Goal: Task Accomplishment & Management: Use online tool/utility

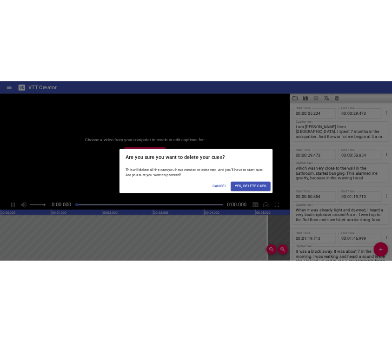
scroll to position [3390, 0]
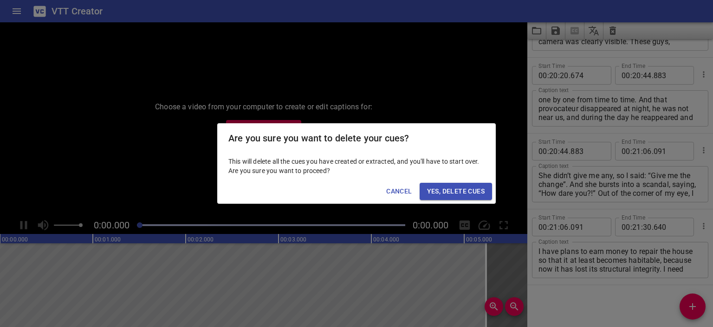
click at [457, 190] on span "Yes, Delete Cues" at bounding box center [456, 191] width 58 height 12
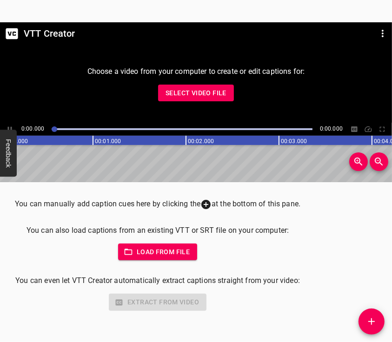
click at [201, 98] on span "Select Video File" at bounding box center [195, 93] width 61 height 12
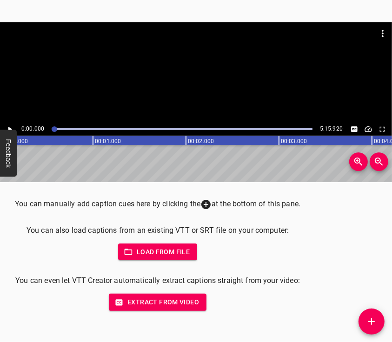
click at [187, 76] on div at bounding box center [196, 72] width 392 height 100
click at [198, 74] on div at bounding box center [196, 72] width 392 height 100
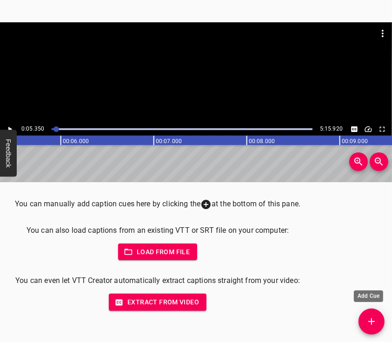
click at [370, 323] on icon "Add Cue" at bounding box center [371, 321] width 11 height 11
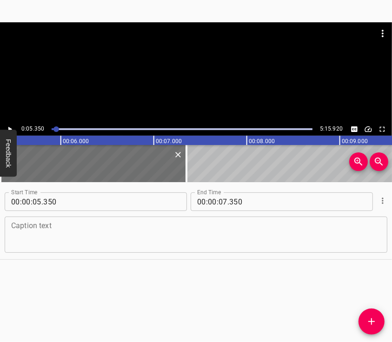
click at [221, 231] on textarea at bounding box center [195, 235] width 369 height 26
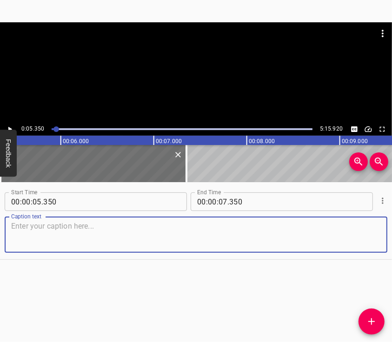
paste textarea "I am from [GEOGRAPHIC_DATA]. We were sitting at home when we heard the air raid…"
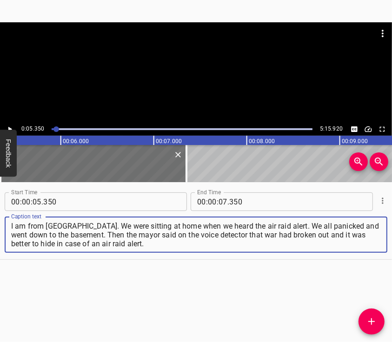
type textarea "I am from [GEOGRAPHIC_DATA]. We were sitting at home when we heard the air raid…"
click at [184, 68] on div at bounding box center [196, 45] width 392 height 46
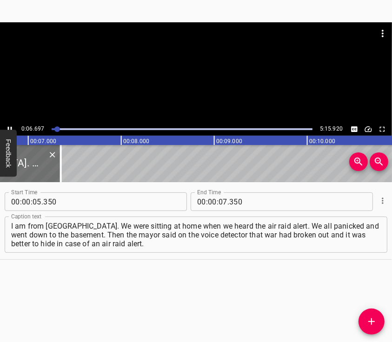
click at [209, 102] on div at bounding box center [196, 72] width 392 height 100
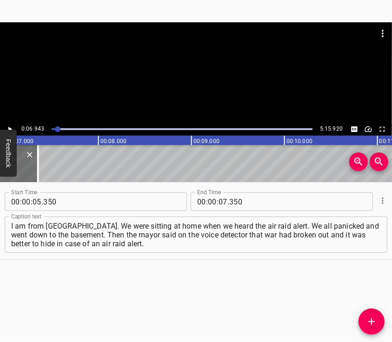
click at [196, 80] on div at bounding box center [196, 72] width 392 height 100
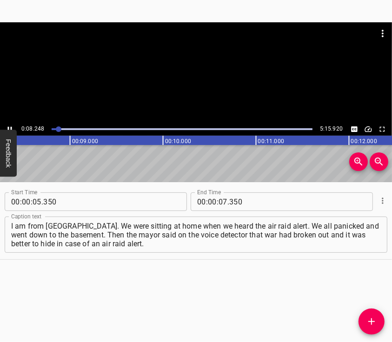
click at [193, 76] on div at bounding box center [196, 72] width 392 height 100
click at [184, 72] on div at bounding box center [196, 72] width 392 height 100
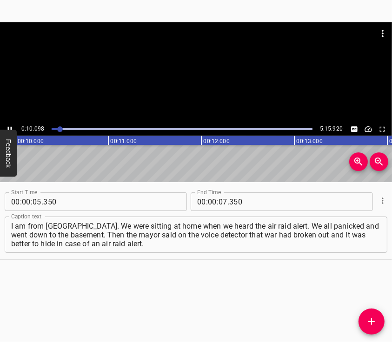
click at [182, 76] on div at bounding box center [196, 72] width 392 height 100
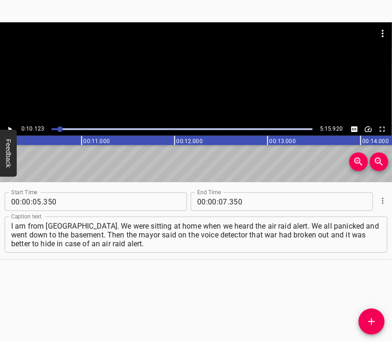
scroll to position [0, 940]
click at [197, 71] on div at bounding box center [196, 72] width 392 height 100
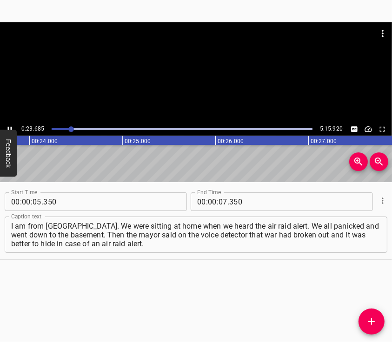
click at [189, 74] on div at bounding box center [196, 72] width 392 height 100
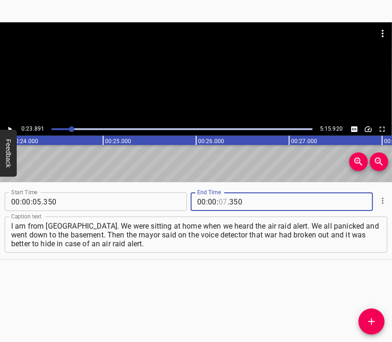
click at [220, 200] on input "number" at bounding box center [222, 201] width 9 height 19
type input "23"
type input "891"
click at [370, 317] on icon "Add Cue" at bounding box center [371, 321] width 11 height 11
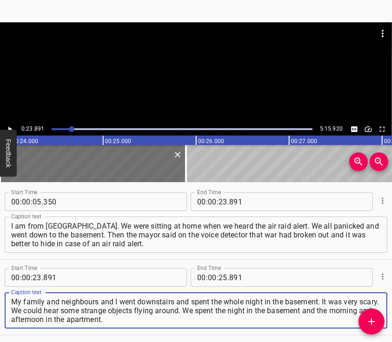
type textarea "My family and neighbours and I went downstairs and spent the whole night in the…"
click at [180, 59] on div at bounding box center [196, 45] width 392 height 46
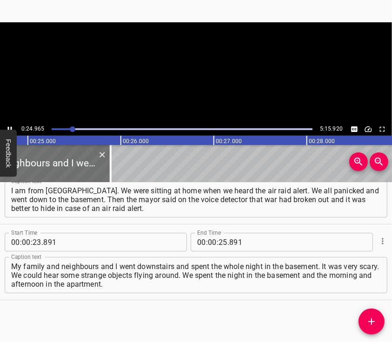
scroll to position [0, 2318]
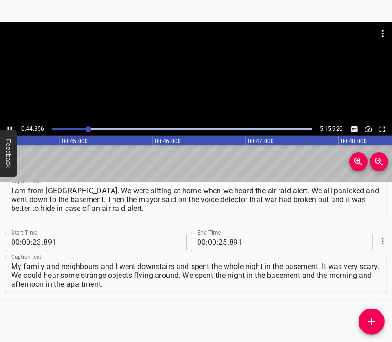
click at [202, 87] on div at bounding box center [196, 72] width 392 height 100
click at [220, 243] on input "number" at bounding box center [222, 242] width 9 height 19
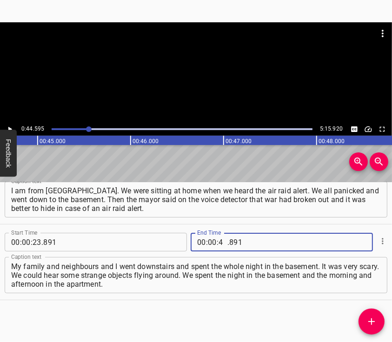
type input "44"
type input "595"
click at [366, 318] on icon "Add Cue" at bounding box center [371, 321] width 11 height 11
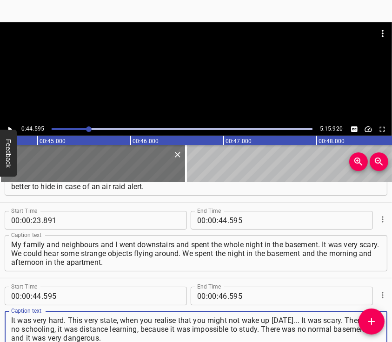
type textarea "It was very hard. This very state, when you realise that you might not wake up …"
click at [180, 78] on div at bounding box center [196, 72] width 392 height 100
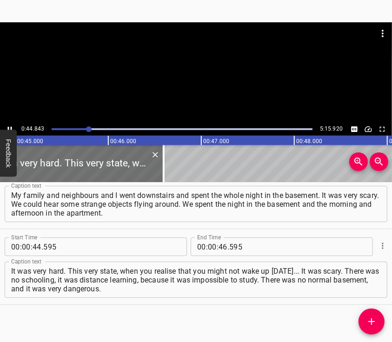
scroll to position [0, 4165]
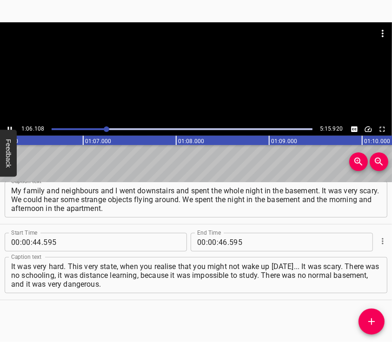
click at [209, 82] on div at bounding box center [196, 72] width 392 height 100
click at [211, 241] on input "number" at bounding box center [212, 242] width 9 height 19
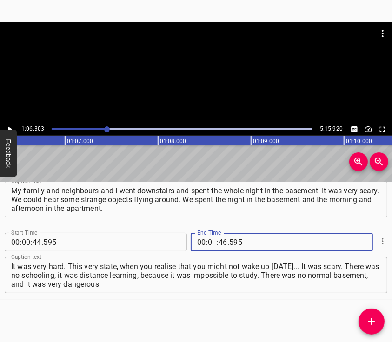
type input "01"
type input "06"
type input "303"
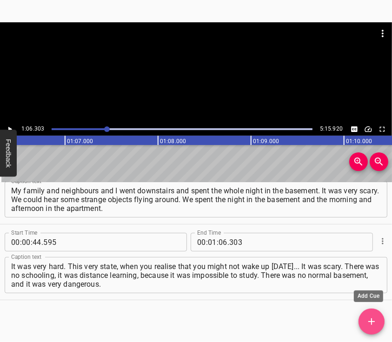
click at [368, 318] on icon "Add Cue" at bounding box center [371, 321] width 11 height 11
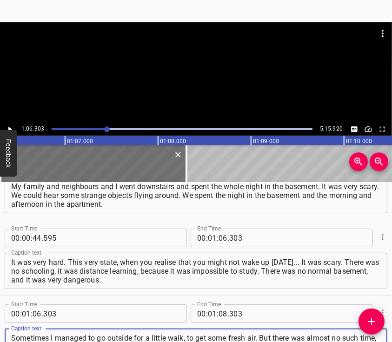
type textarea "Sometimes I managed to go outside for a little walk, to get some fresh air. But…"
click at [194, 76] on div at bounding box center [196, 72] width 392 height 100
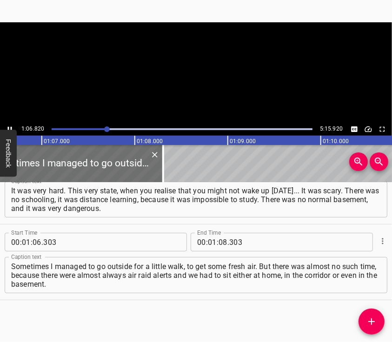
scroll to position [0, 6206]
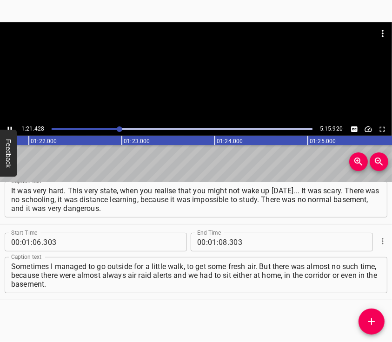
click at [189, 82] on div at bounding box center [196, 72] width 392 height 100
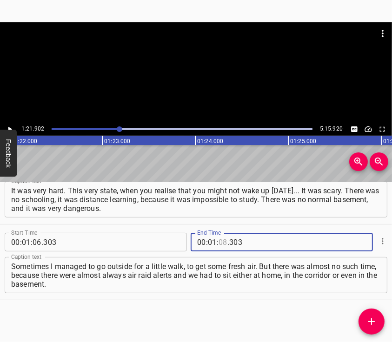
click at [218, 242] on input "number" at bounding box center [222, 242] width 9 height 19
type input "21"
type input "902"
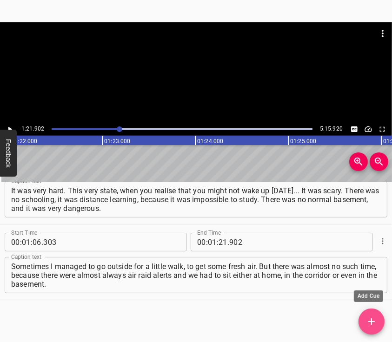
drag, startPoint x: 365, startPoint y: 317, endPoint x: 336, endPoint y: 268, distance: 57.2
click at [365, 317] on span "Add Cue" at bounding box center [371, 321] width 26 height 11
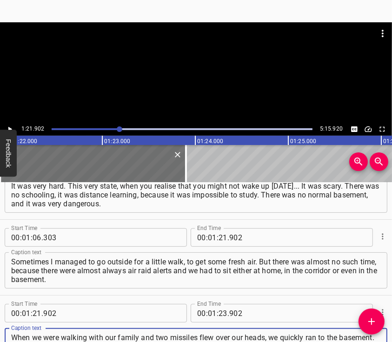
type textarea "When we were walking with our family and two missiles flew over our heads, we q…"
click at [173, 79] on div at bounding box center [196, 72] width 392 height 100
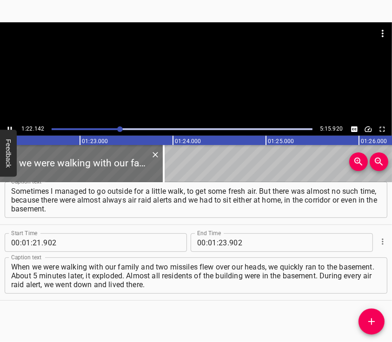
scroll to position [0, 7654]
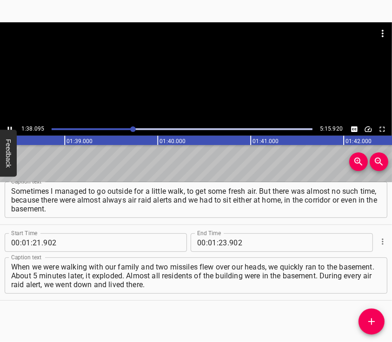
click at [191, 69] on div at bounding box center [196, 72] width 392 height 100
click at [218, 246] on input "number" at bounding box center [222, 242] width 9 height 19
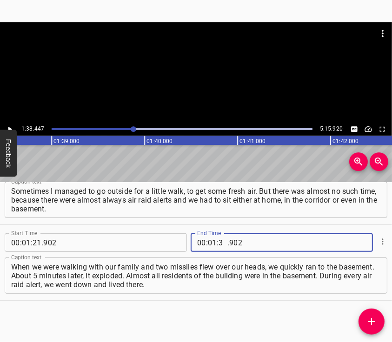
type input "38"
type input "447"
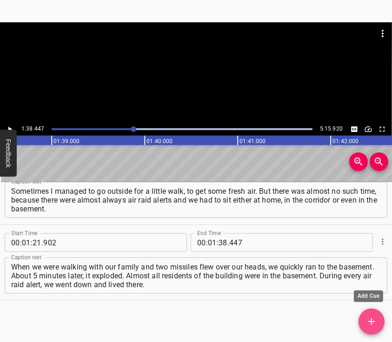
click at [369, 317] on icon "Add Cue" at bounding box center [371, 321] width 11 height 11
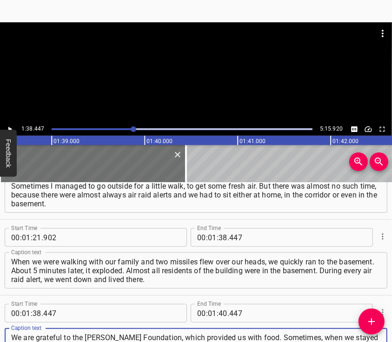
type textarea "We are grateful to the [PERSON_NAME] Foundation, which provided us with food. S…"
click at [213, 65] on div at bounding box center [196, 45] width 392 height 46
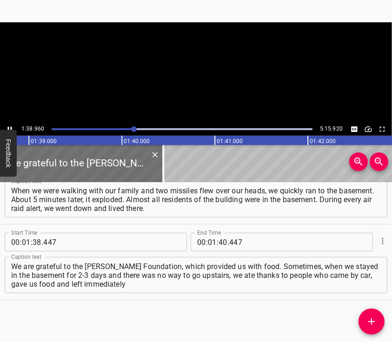
scroll to position [0, 9192]
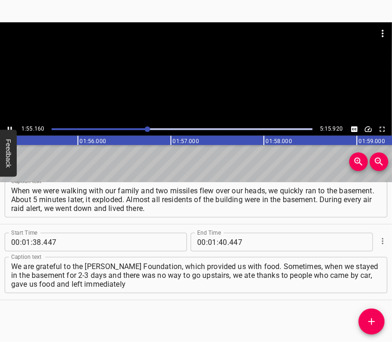
click at [193, 81] on div at bounding box center [196, 72] width 392 height 100
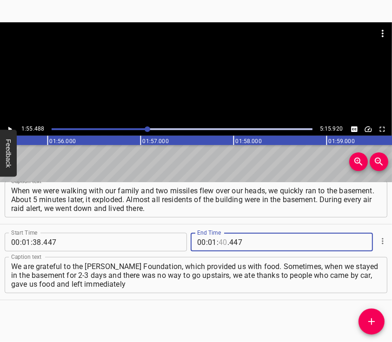
click at [219, 242] on input "number" at bounding box center [222, 242] width 9 height 19
type input "55"
type input "488"
click at [363, 316] on span "Add Cue" at bounding box center [371, 321] width 26 height 11
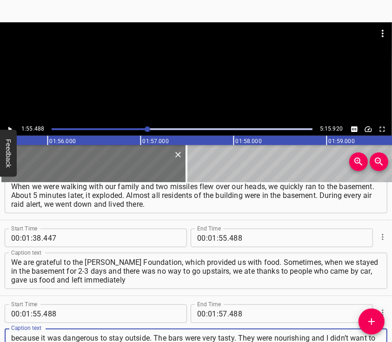
type textarea "because it was dangerous to stay outside. The bars were very tasty. They were n…"
click at [192, 63] on div at bounding box center [196, 45] width 392 height 46
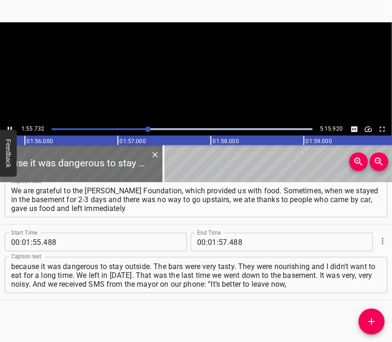
scroll to position [0, 10775]
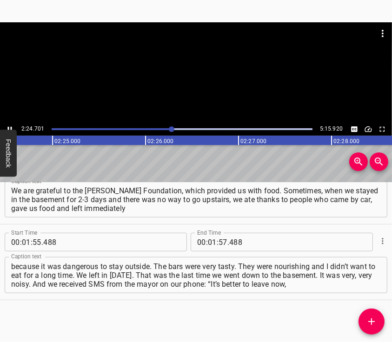
click at [196, 85] on div at bounding box center [196, 72] width 392 height 100
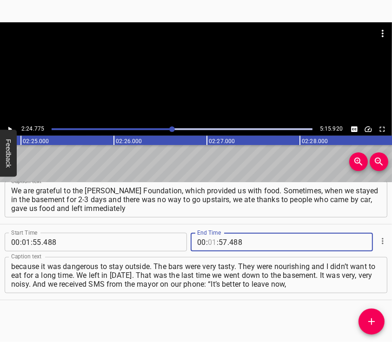
click at [208, 238] on input "number" at bounding box center [212, 242] width 9 height 19
type input "02"
type input "24"
type input "775"
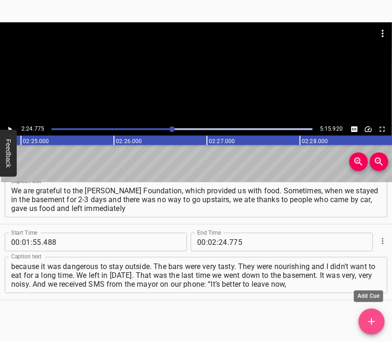
click at [372, 317] on icon "Add Cue" at bounding box center [371, 321] width 11 height 11
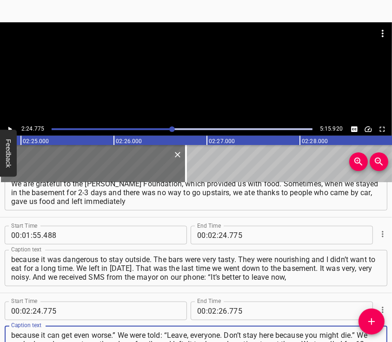
type textarea "because it can get even worse.” We were told: “Leave, everyone. Don’t stay here…"
click at [183, 85] on div at bounding box center [196, 72] width 392 height 100
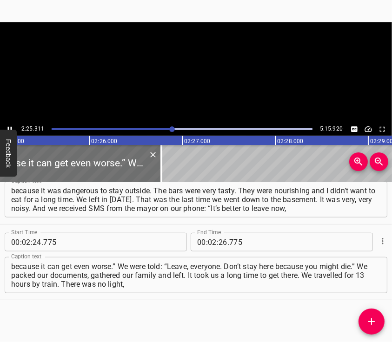
scroll to position [0, 13496]
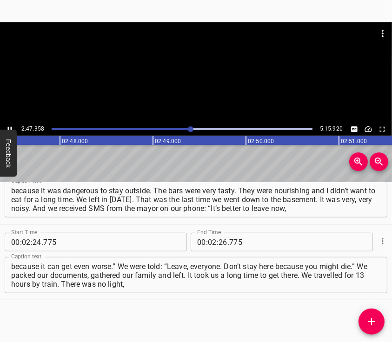
click at [194, 79] on div at bounding box center [196, 72] width 392 height 100
click at [219, 242] on input "number" at bounding box center [222, 242] width 9 height 19
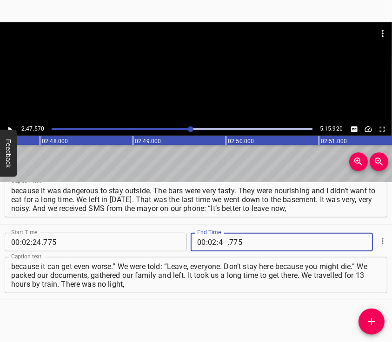
type input "47"
type input "570"
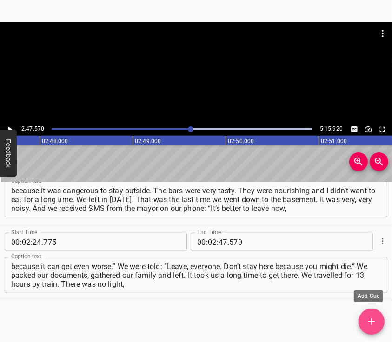
click at [366, 318] on icon "Add Cue" at bounding box center [371, 321] width 11 height 11
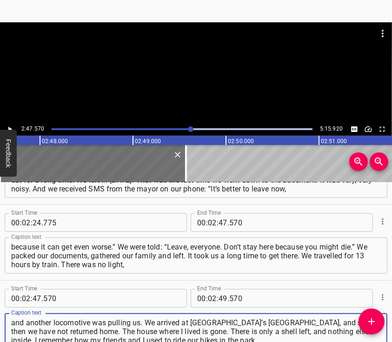
type textarea "and another locomotive was pulling us. We arrived at [GEOGRAPHIC_DATA]’s [GEOGR…"
click at [203, 61] on div at bounding box center [196, 45] width 392 height 46
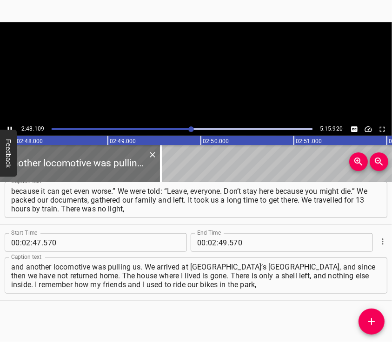
scroll to position [0, 15615]
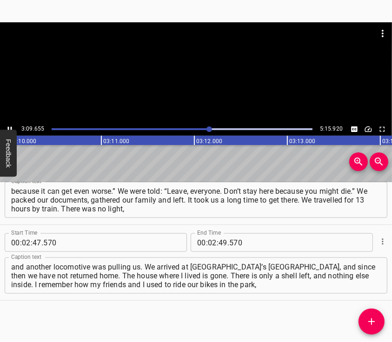
click at [216, 87] on div at bounding box center [196, 72] width 392 height 100
click at [208, 241] on input "number" at bounding box center [212, 242] width 9 height 19
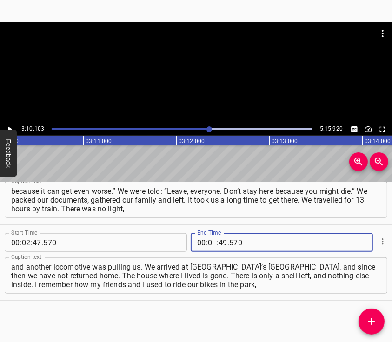
type input "03"
type input "10"
type input "103"
click at [373, 316] on icon "Add Cue" at bounding box center [371, 321] width 11 height 11
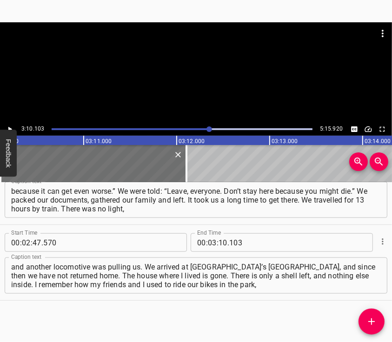
scroll to position [570, 0]
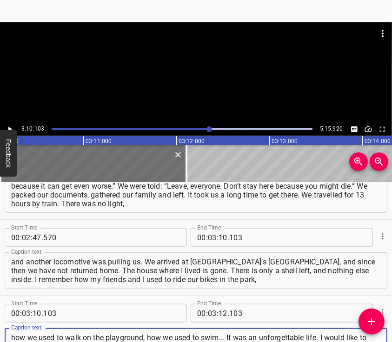
type textarea "how we used to walk on the playground, how we used to swim... It was an unforge…"
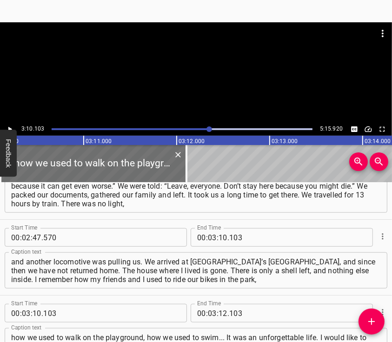
click at [201, 89] on div at bounding box center [196, 72] width 392 height 100
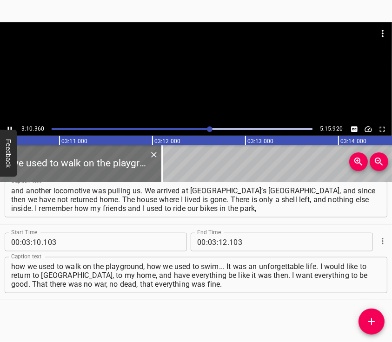
scroll to position [0, 17706]
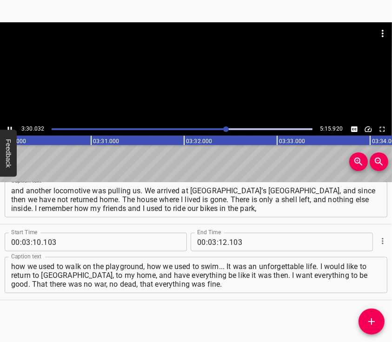
click at [198, 79] on div at bounding box center [196, 72] width 392 height 100
click at [220, 242] on input "number" at bounding box center [222, 242] width 9 height 19
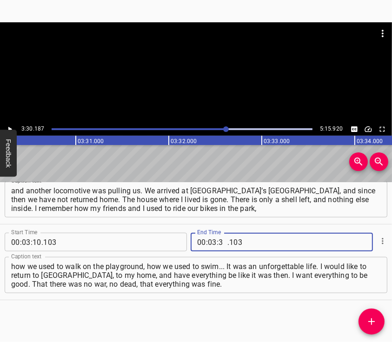
type input "30"
type input "187"
click at [372, 319] on icon "Add Cue" at bounding box center [371, 321] width 7 height 7
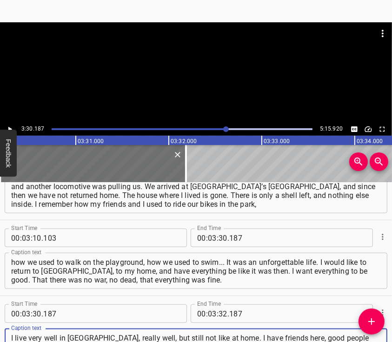
type textarea "I live very well in [GEOGRAPHIC_DATA], really well, but still not like at home.…"
click at [214, 78] on div at bounding box center [196, 72] width 392 height 100
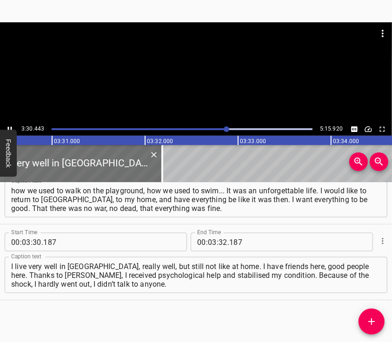
scroll to position [0, 19572]
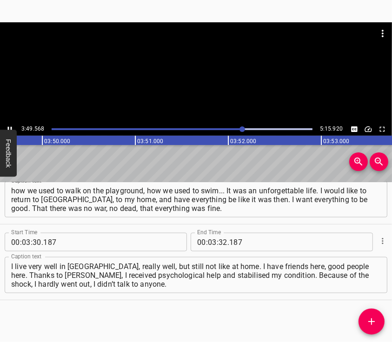
click at [186, 98] on div at bounding box center [196, 72] width 392 height 100
click at [218, 242] on input "number" at bounding box center [222, 242] width 9 height 19
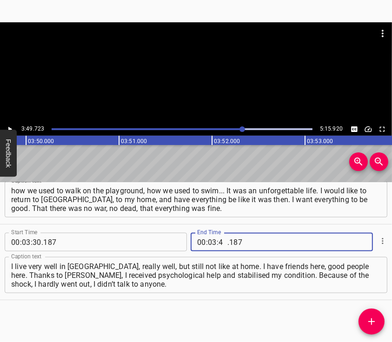
type input "49"
type input "723"
click at [369, 312] on button "Add Cue" at bounding box center [371, 321] width 26 height 26
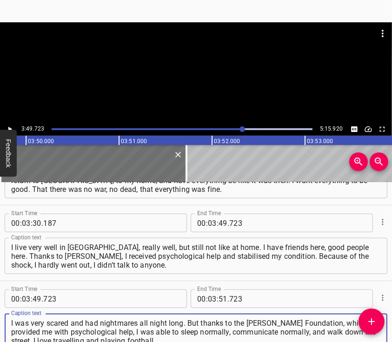
type textarea "I was very scared and had nightmares all night long. But thanks to the [PERSON_…"
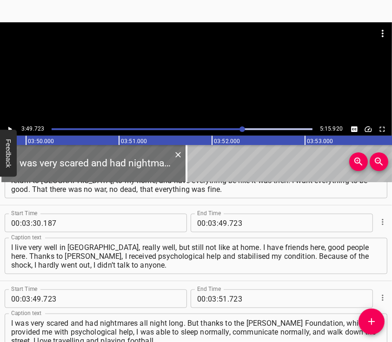
click at [152, 78] on div at bounding box center [196, 72] width 392 height 100
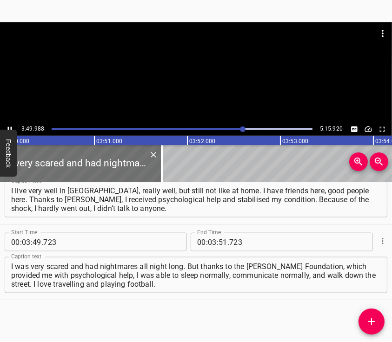
scroll to position [0, 21388]
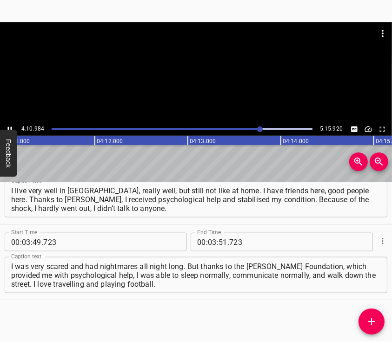
click at [182, 59] on div at bounding box center [196, 45] width 392 height 46
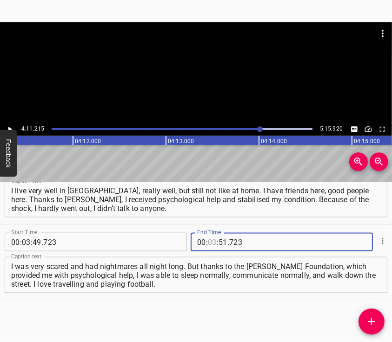
click at [210, 244] on input "number" at bounding box center [212, 242] width 9 height 19
type input "04"
type input "11"
type input "215"
click at [371, 316] on icon "Add Cue" at bounding box center [371, 321] width 11 height 11
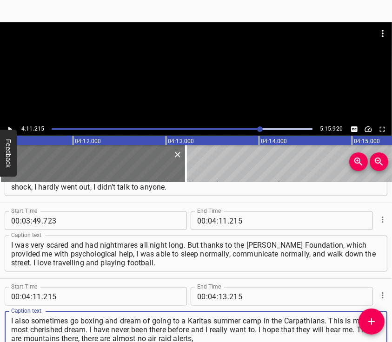
type textarea "I also sometimes go boxing and dream of going to a Karitas summer camp in the C…"
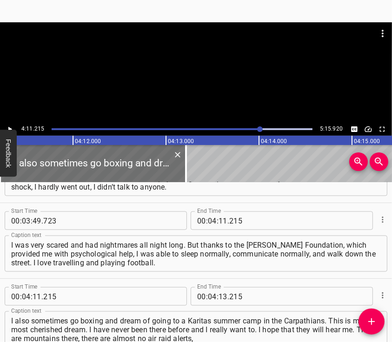
click at [199, 72] on div at bounding box center [196, 72] width 392 height 100
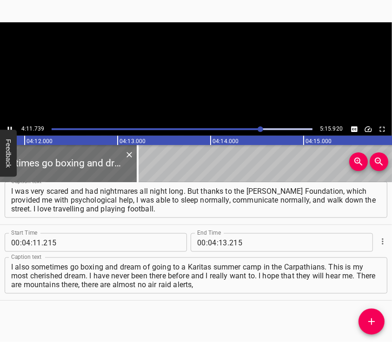
scroll to position [0, 23384]
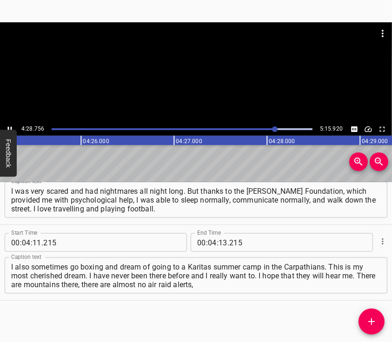
click at [208, 66] on div at bounding box center [196, 45] width 392 height 46
click at [218, 241] on input "number" at bounding box center [222, 242] width 9 height 19
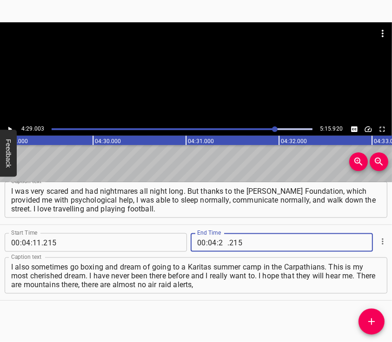
type input "29"
type input "003"
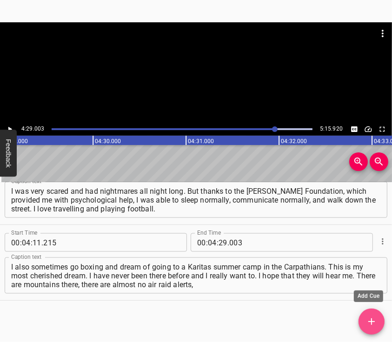
drag, startPoint x: 368, startPoint y: 317, endPoint x: 366, endPoint y: 307, distance: 10.9
click at [368, 317] on icon "Add Cue" at bounding box center [371, 321] width 11 height 11
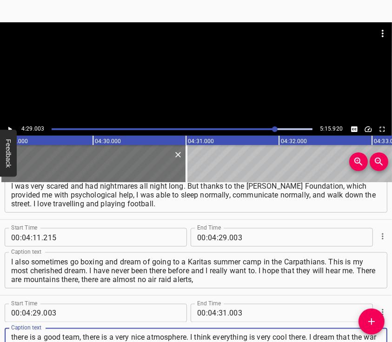
type textarea "there is a good team, there is a very nice atmosphere. I think everything is ve…"
click at [171, 77] on div at bounding box center [196, 72] width 392 height 100
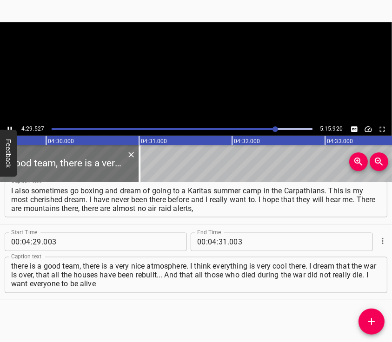
scroll to position [0, 25036]
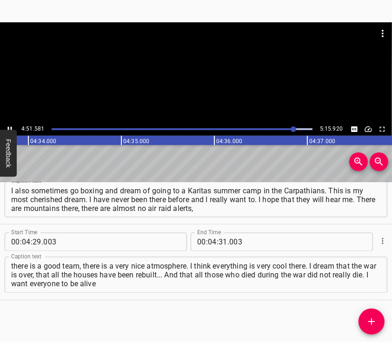
click at [164, 56] on div at bounding box center [196, 45] width 392 height 46
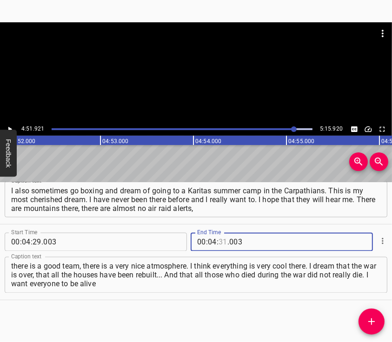
click at [221, 241] on input "number" at bounding box center [222, 242] width 9 height 19
type input "51"
type input "921"
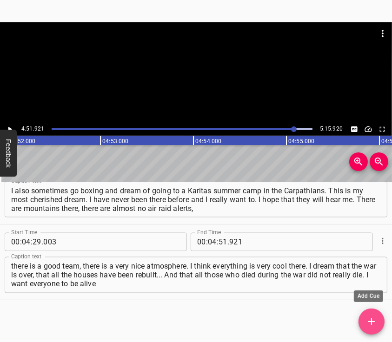
click at [367, 311] on button "Add Cue" at bounding box center [371, 321] width 26 height 26
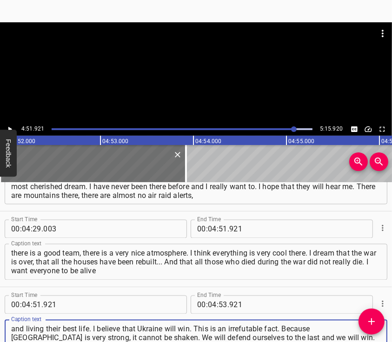
type textarea "and living their best life. I believe that Ukraine will win. This is an irrefut…"
click at [181, 71] on div at bounding box center [196, 72] width 392 height 100
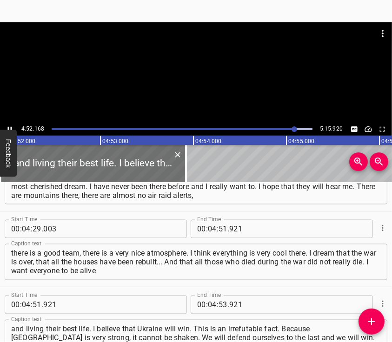
scroll to position [1019, 0]
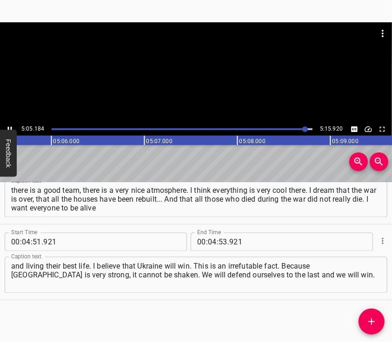
click at [199, 85] on div at bounding box center [196, 72] width 392 height 100
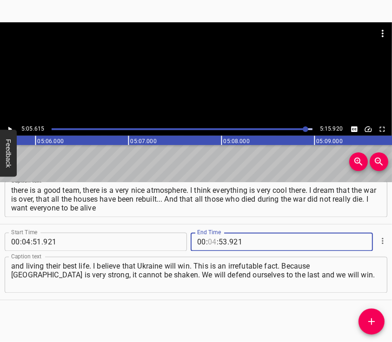
click at [208, 244] on input "number" at bounding box center [212, 242] width 9 height 19
type input "05"
type input "850"
click at [325, 279] on textarea "and living their best life. I believe that Ukraine will win. This is an irrefut…" at bounding box center [195, 275] width 369 height 26
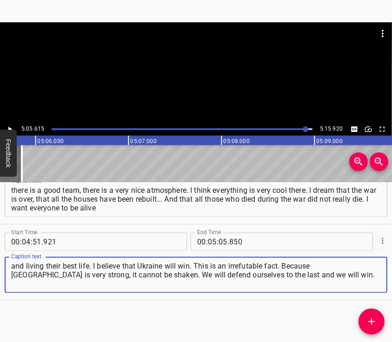
click at [195, 63] on div at bounding box center [196, 45] width 392 height 46
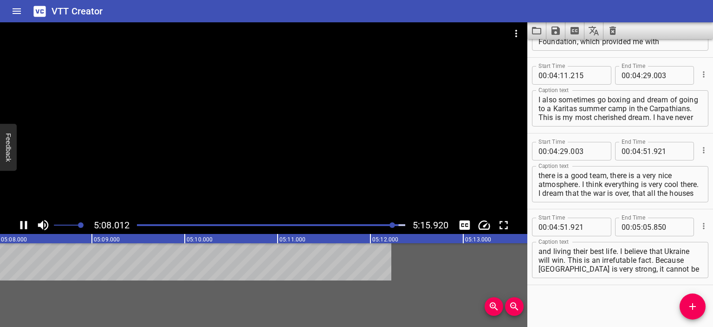
scroll to position [875, 0]
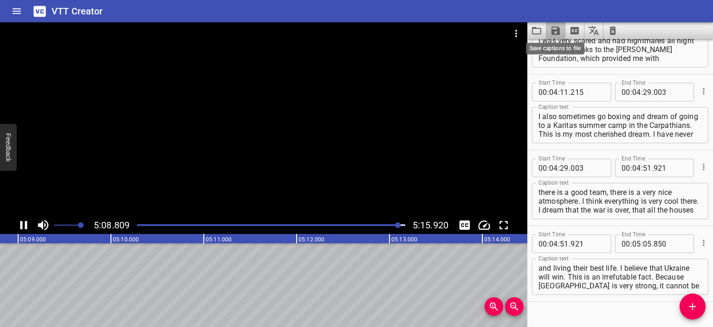
click at [557, 31] on icon "Save captions to file" at bounding box center [556, 30] width 8 height 8
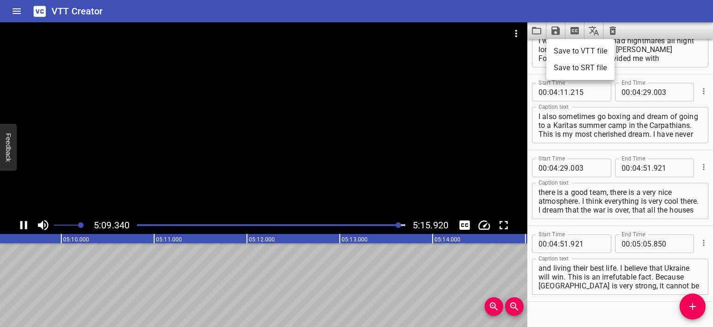
click at [572, 52] on li "Save to VTT file" at bounding box center [581, 51] width 68 height 17
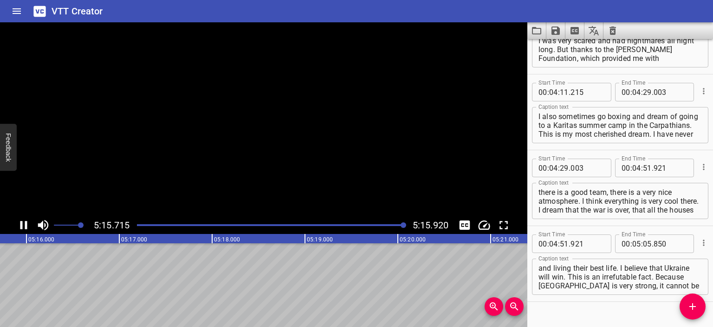
scroll to position [0, 29345]
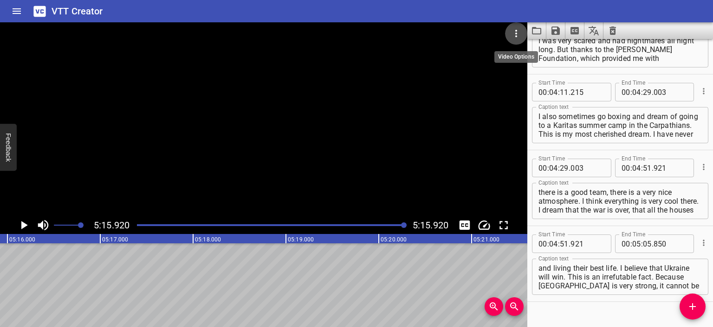
click at [511, 36] on icon "Video Options" at bounding box center [516, 33] width 11 height 11
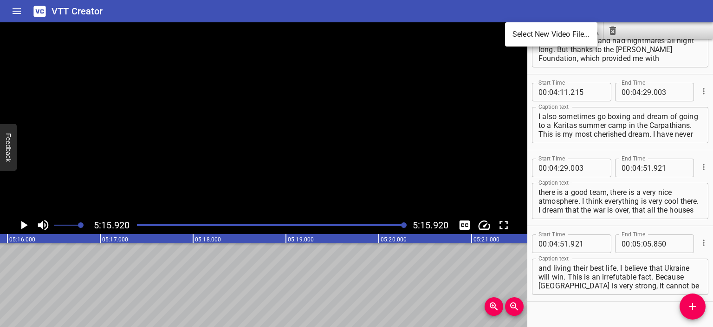
click at [520, 28] on li "Select New Video File..." at bounding box center [551, 34] width 92 height 17
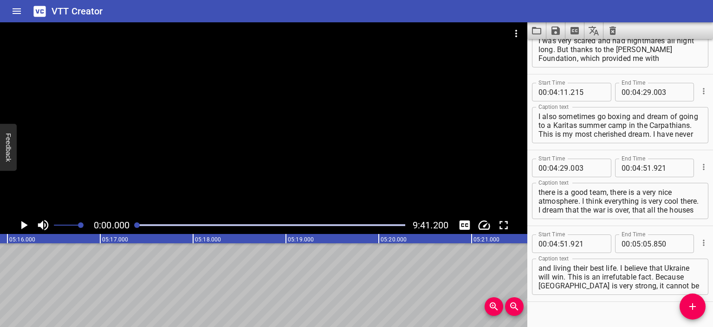
scroll to position [892, 0]
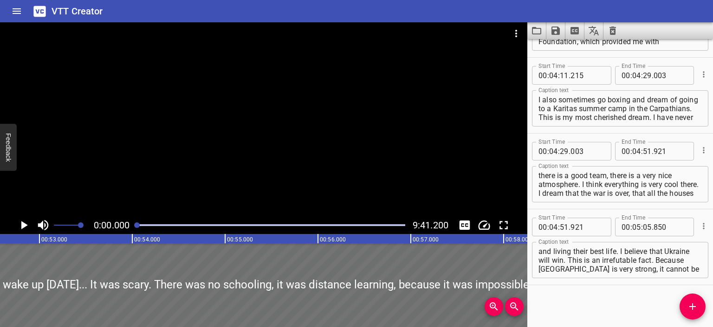
click at [234, 111] on div at bounding box center [264, 119] width 528 height 194
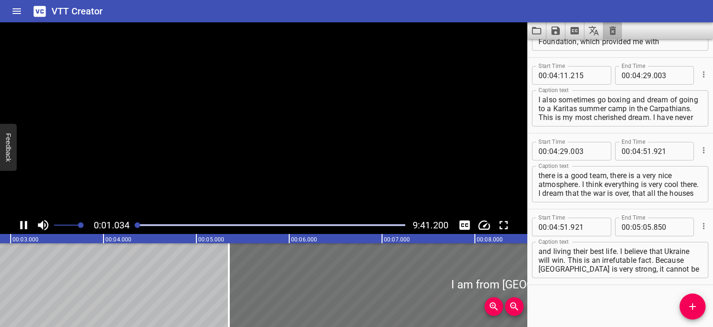
click at [609, 27] on icon "Clear captions" at bounding box center [612, 30] width 11 height 11
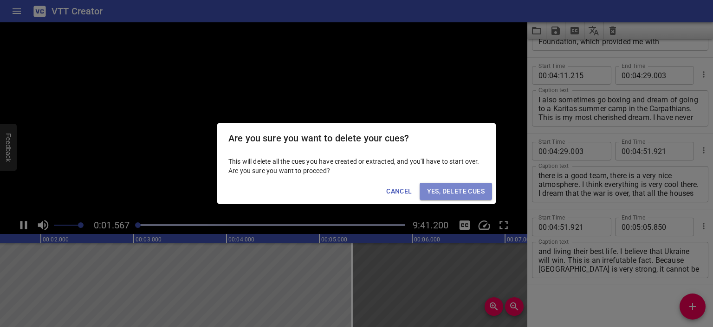
click at [446, 199] on button "Yes, Delete Cues" at bounding box center [456, 191] width 72 height 17
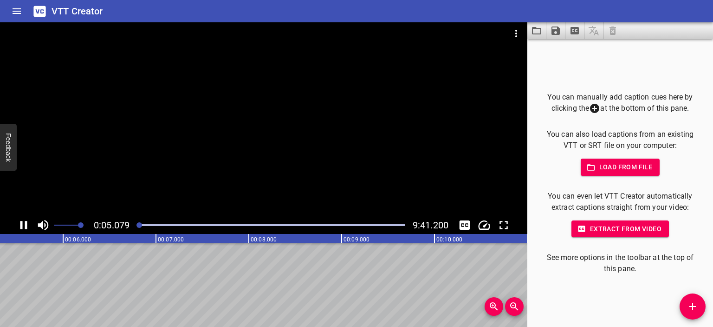
click at [278, 128] on div at bounding box center [264, 119] width 528 height 194
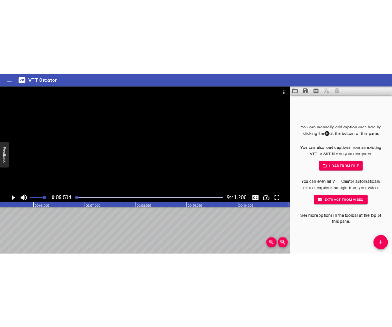
scroll to position [0, 511]
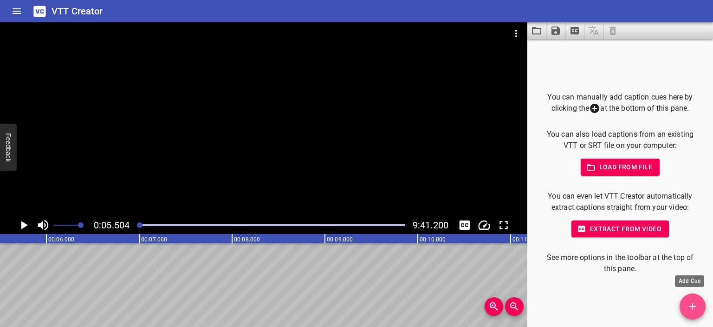
click at [696, 303] on icon "Add Cue" at bounding box center [692, 305] width 11 height 11
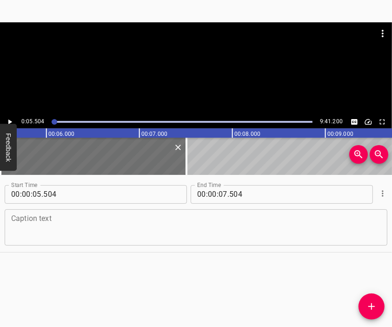
drag, startPoint x: 223, startPoint y: 217, endPoint x: 221, endPoint y: 209, distance: 8.4
click at [223, 217] on textarea at bounding box center [195, 227] width 369 height 26
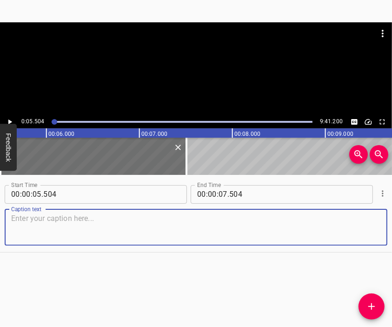
paste textarea "I am [PERSON_NAME]. I am [DEMOGRAPHIC_DATA]. I live in the village of [GEOGRAPH…"
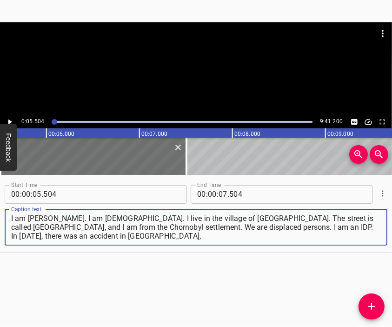
type textarea "I am [PERSON_NAME]. I am [DEMOGRAPHIC_DATA]. I live in the village of [GEOGRAPH…"
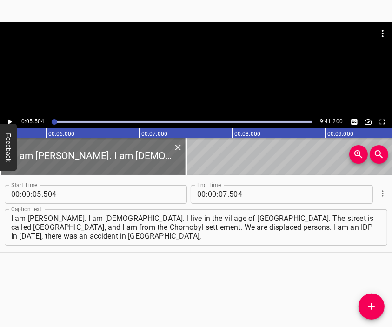
click at [197, 65] on div at bounding box center [196, 45] width 392 height 46
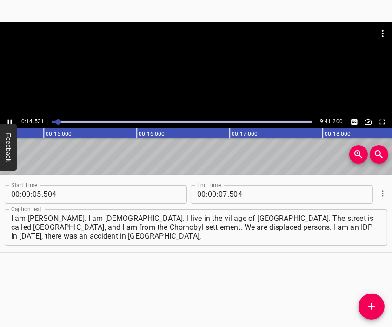
scroll to position [0, 1374]
click at [190, 82] on div at bounding box center [196, 68] width 392 height 93
click at [218, 195] on input "number" at bounding box center [222, 194] width 9 height 19
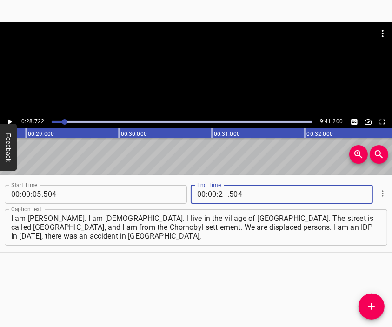
type input "28"
type input "722"
click at [365, 304] on span "Add Cue" at bounding box center [371, 305] width 26 height 11
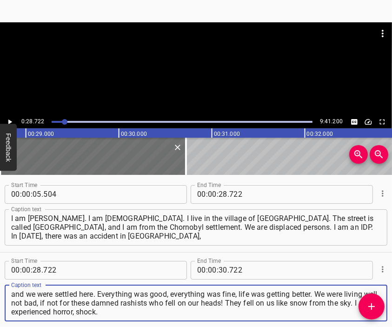
type textarea "and we were settled here. Everything was good, everything was fine, life was ge…"
click at [208, 75] on div at bounding box center [196, 68] width 392 height 93
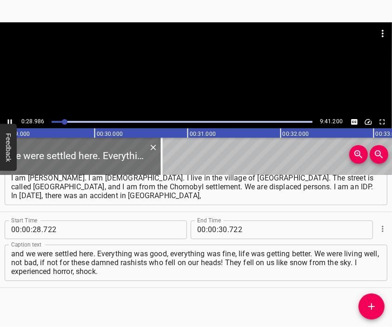
scroll to position [0, 2692]
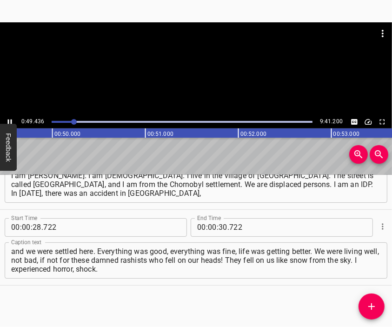
click at [181, 55] on div at bounding box center [196, 45] width 392 height 46
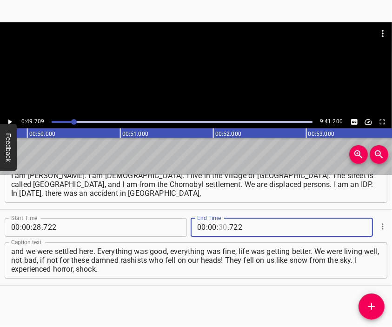
click at [219, 227] on input "number" at bounding box center [222, 227] width 9 height 19
type input "49"
type input "709"
click at [377, 301] on span "Add Cue" at bounding box center [371, 305] width 26 height 11
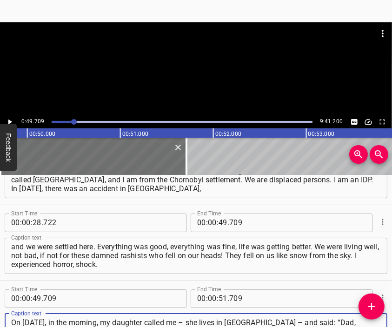
type textarea "On [DATE], in the morning, my daughter called me – she lives in [GEOGRAPHIC_DAT…"
click at [197, 59] on div at bounding box center [196, 45] width 392 height 46
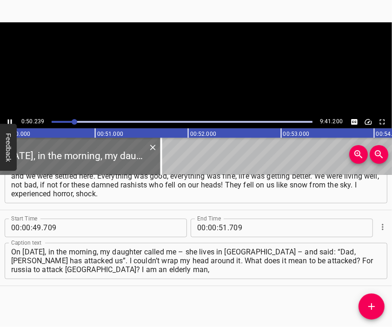
scroll to position [118, 0]
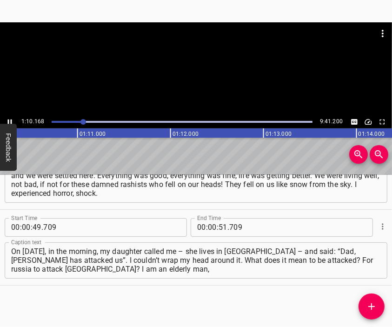
click at [212, 82] on div at bounding box center [196, 68] width 392 height 93
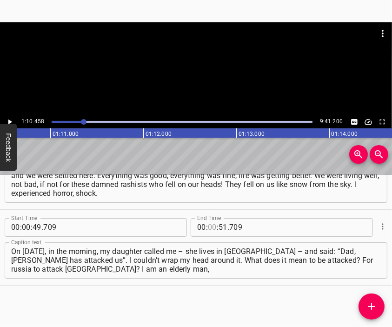
click at [208, 229] on input "number" at bounding box center [212, 227] width 9 height 19
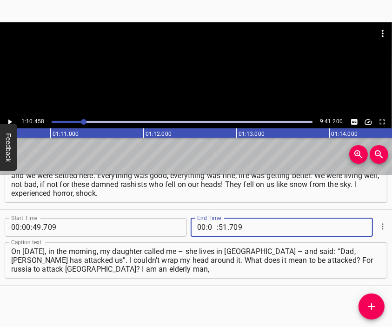
type input "01"
type input "10"
type input "458"
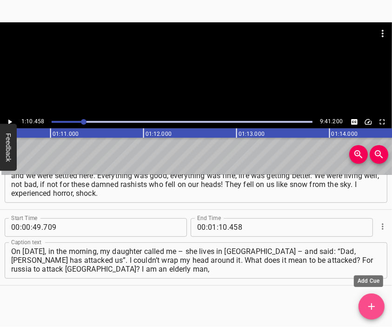
drag, startPoint x: 370, startPoint y: 304, endPoint x: 368, endPoint y: 290, distance: 14.1
click at [370, 304] on icon "Add Cue" at bounding box center [371, 305] width 11 height 11
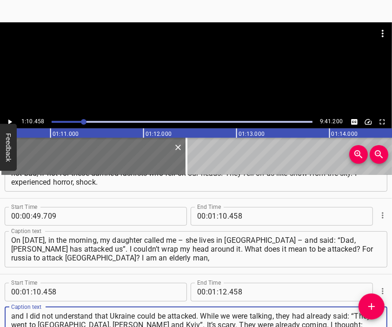
type textarea "and I did not understand that Ukraine could be attacked. While we were talking,…"
drag, startPoint x: 203, startPoint y: 62, endPoint x: 199, endPoint y: 73, distance: 11.3
click at [201, 70] on div at bounding box center [196, 68] width 392 height 93
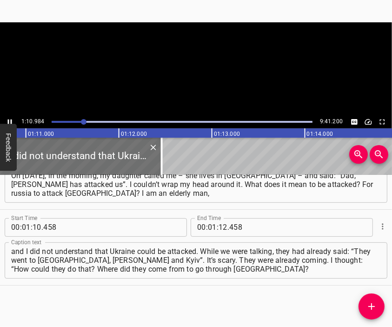
scroll to position [0, 6593]
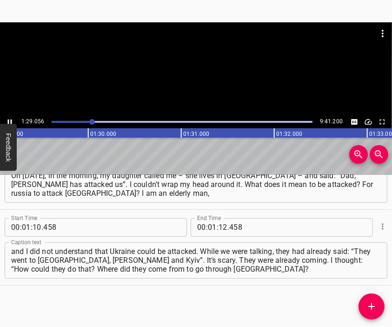
click at [195, 79] on div at bounding box center [196, 68] width 392 height 93
click at [218, 222] on input "number" at bounding box center [222, 227] width 9 height 19
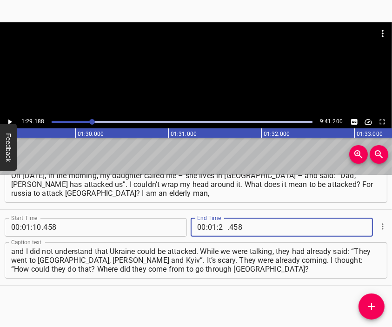
type input "29"
type input "188"
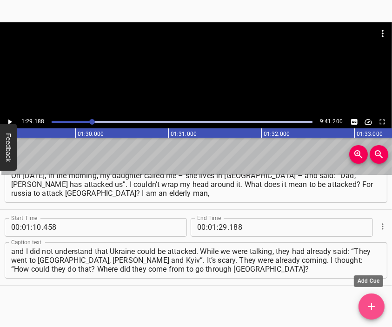
click at [369, 302] on icon "Add Cue" at bounding box center [371, 305] width 11 height 11
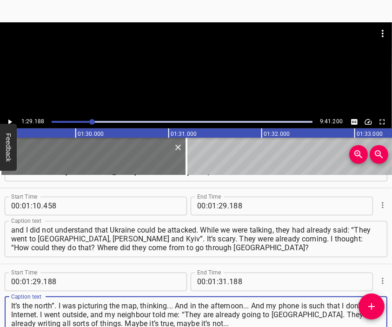
type textarea "It’s the north”. I was picturing the map, thinking... And in the afternoon... A…"
click at [208, 64] on div at bounding box center [196, 45] width 392 height 46
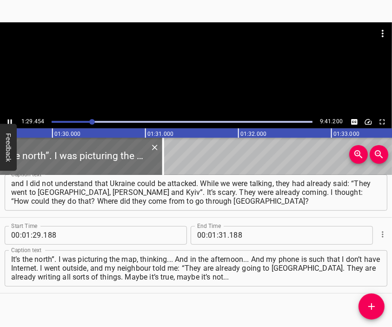
scroll to position [0, 8309]
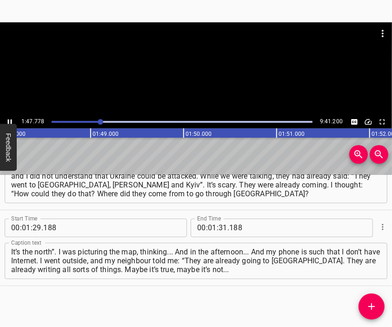
click at [193, 61] on div at bounding box center [196, 45] width 392 height 46
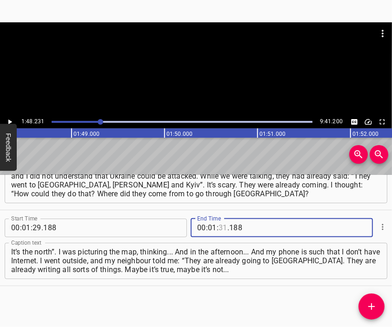
click at [219, 229] on input "number" at bounding box center [222, 227] width 9 height 19
type input "48"
type input "231"
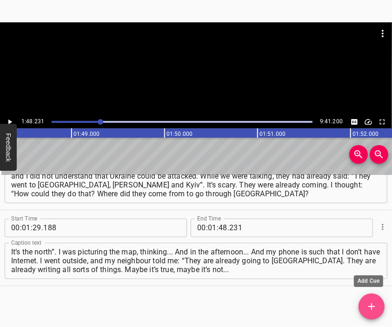
click at [368, 304] on icon "Add Cue" at bounding box center [371, 305] width 11 height 11
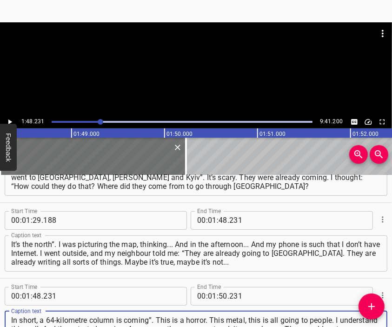
type textarea "In short, a 64-kilometre column is coming”. This is a horror. This metal, this …"
click at [194, 72] on div at bounding box center [196, 68] width 392 height 93
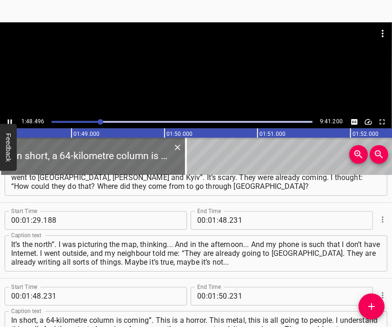
scroll to position [0, 10078]
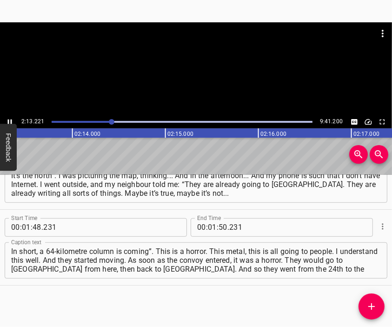
click at [199, 70] on div at bounding box center [196, 68] width 392 height 93
click at [208, 226] on input "number" at bounding box center [212, 227] width 9 height 19
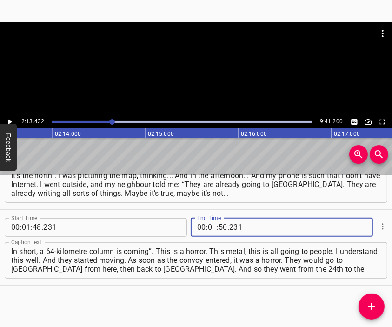
type input "02"
type input "13"
type input "432"
drag, startPoint x: 366, startPoint y: 303, endPoint x: 366, endPoint y: 299, distance: 4.7
click at [366, 303] on icon "Add Cue" at bounding box center [371, 305] width 11 height 11
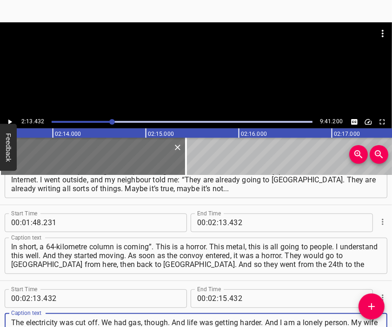
type textarea "The electricity was cut off. We had gas, though. And life was getting harder. A…"
drag, startPoint x: 199, startPoint y: 41, endPoint x: 200, endPoint y: 65, distance: 23.7
click at [199, 48] on div at bounding box center [196, 68] width 392 height 93
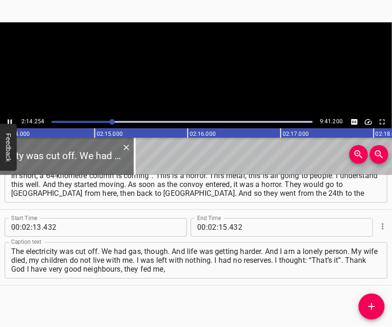
scroll to position [0, 12470]
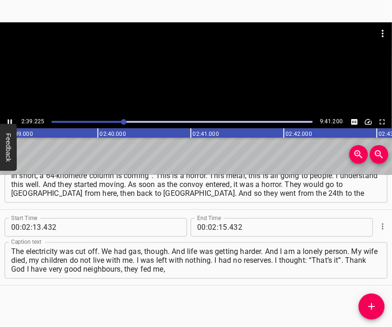
click at [191, 80] on div at bounding box center [196, 68] width 392 height 93
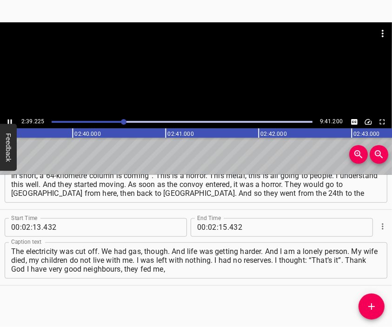
scroll to position [0, 14802]
click at [218, 229] on input "number" at bounding box center [222, 227] width 9 height 19
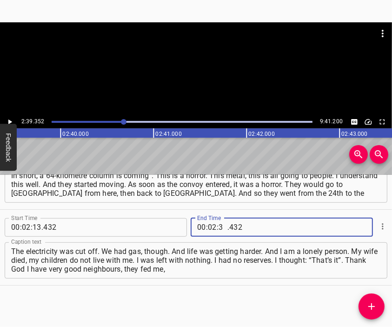
type input "39"
type input "352"
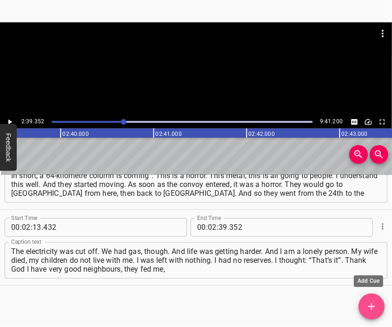
click at [372, 302] on icon "Add Cue" at bounding box center [371, 305] width 11 height 11
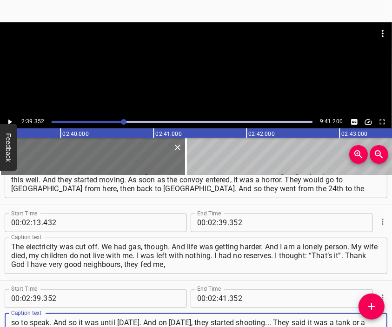
type textarea "so to speak. And so it was until [DATE]. And on [DATE], they started shooting..…"
click at [176, 53] on div at bounding box center [196, 45] width 392 height 46
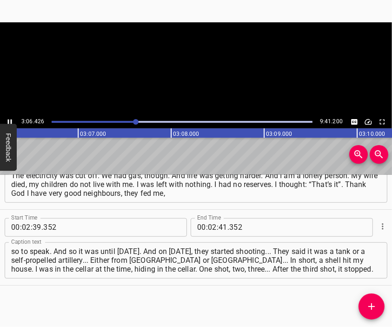
scroll to position [0, 17315]
click at [190, 63] on div at bounding box center [196, 45] width 392 height 46
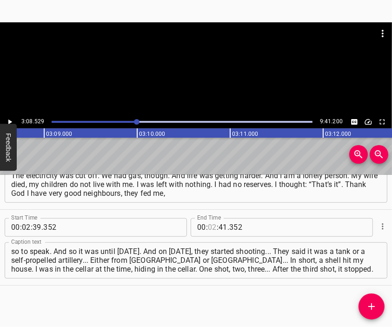
click at [208, 222] on input "number" at bounding box center [212, 227] width 9 height 19
type input "03"
type input "08"
type input "529"
click at [367, 304] on icon "Add Cue" at bounding box center [371, 305] width 11 height 11
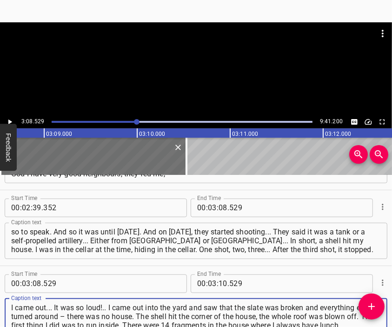
type textarea "I came out... It was so loud!.. I came out into the yard and saw that the slate…"
click at [183, 70] on div at bounding box center [196, 68] width 392 height 93
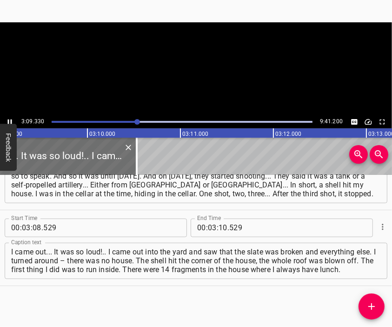
scroll to position [0, 17586]
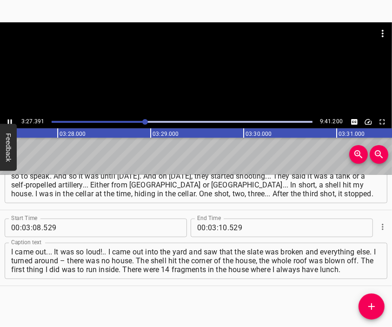
click at [201, 65] on div at bounding box center [196, 45] width 392 height 46
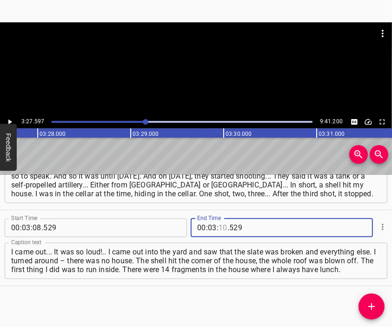
click at [220, 232] on input "number" at bounding box center [222, 227] width 9 height 19
type input "27"
type input "597"
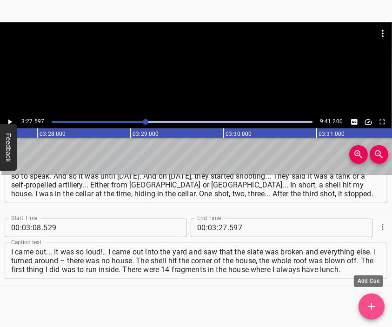
click at [375, 302] on icon "Add Cue" at bounding box center [371, 305] width 11 height 11
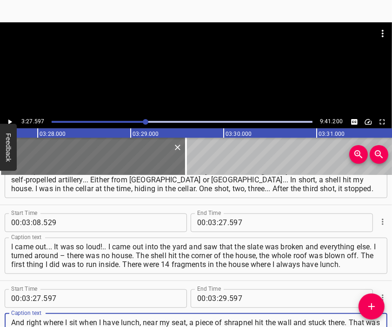
scroll to position [8, 0]
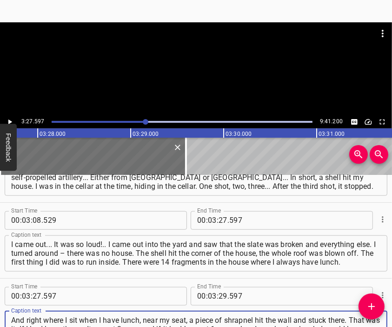
type textarea "And right where I sit when I have lunch, near my seat, a piece of shrapnel hit …"
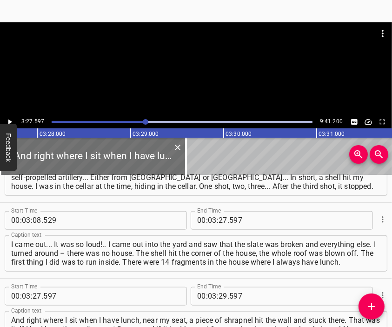
click at [189, 92] on div at bounding box center [196, 68] width 392 height 93
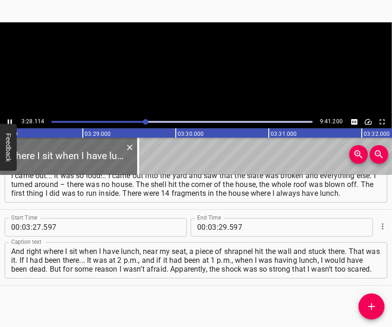
scroll to position [0, 19331]
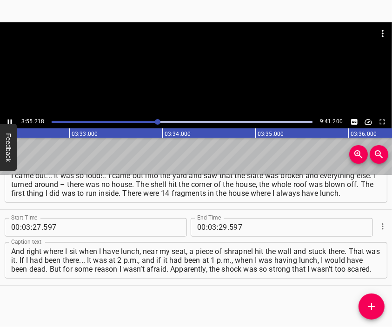
click at [156, 47] on div at bounding box center [196, 45] width 392 height 46
click at [226, 81] on div at bounding box center [196, 68] width 392 height 93
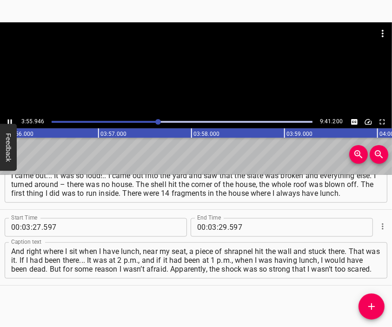
click at [198, 71] on div at bounding box center [196, 68] width 392 height 93
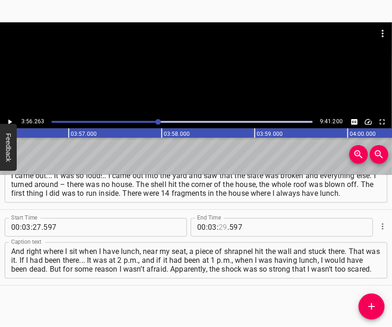
click at [220, 227] on input "number" at bounding box center [222, 227] width 9 height 19
type input "56"
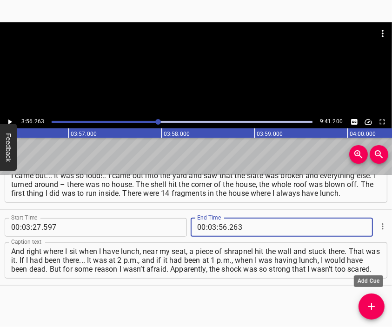
type input "263"
click at [375, 301] on icon "Add Cue" at bounding box center [371, 305] width 11 height 11
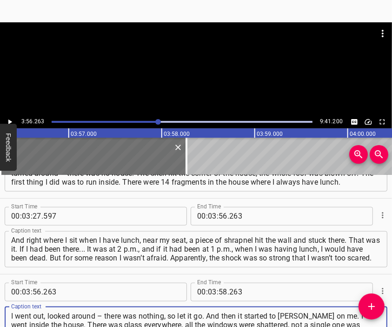
type textarea "I went out, looked around – there was nothing, so let it go. And then it starte…"
click at [209, 65] on div at bounding box center [196, 45] width 392 height 46
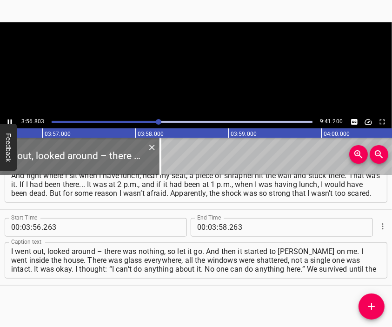
scroll to position [0, 21996]
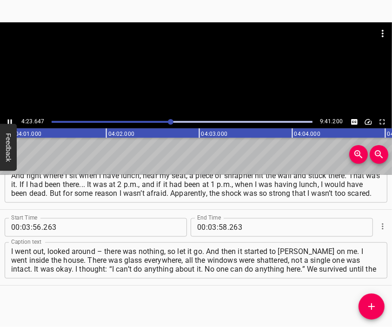
click at [212, 67] on div at bounding box center [196, 45] width 392 height 46
click at [209, 228] on input "number" at bounding box center [212, 227] width 9 height 19
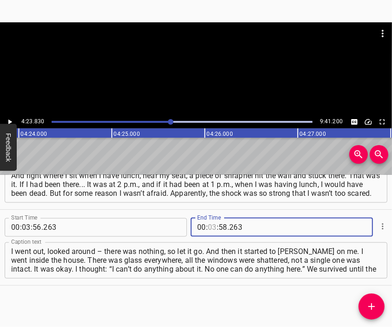
scroll to position [0, 24506]
type input "04"
type input "23"
type input "830"
click at [366, 306] on icon "Add Cue" at bounding box center [371, 305] width 11 height 11
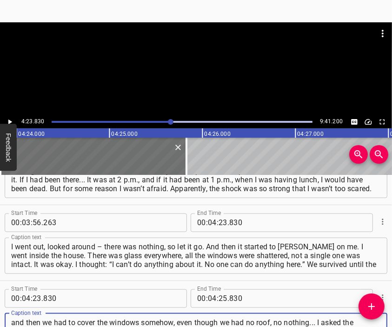
type textarea "and then we had to cover the windows somehow, even though we had no roof, no no…"
click at [216, 63] on div at bounding box center [196, 45] width 392 height 46
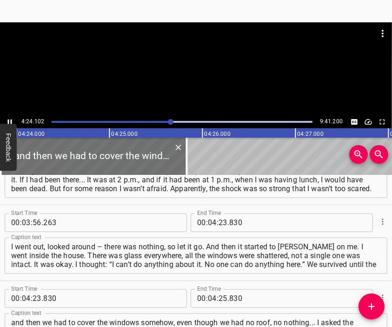
scroll to position [0, 24532]
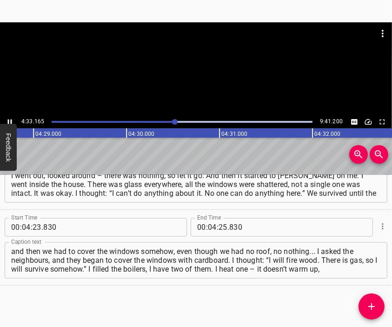
click at [212, 56] on div at bounding box center [196, 45] width 392 height 46
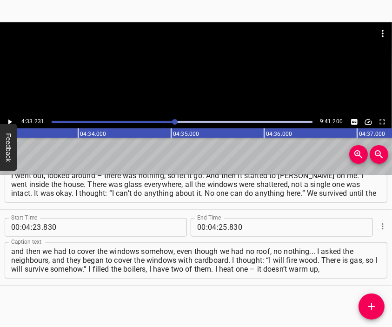
scroll to position [0, 25380]
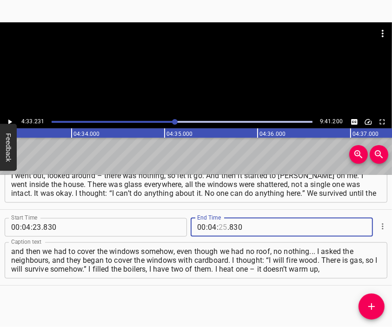
click at [218, 228] on input "number" at bounding box center [222, 227] width 9 height 19
type input "33"
type input "231"
click at [365, 304] on span "Add Cue" at bounding box center [371, 305] width 26 height 11
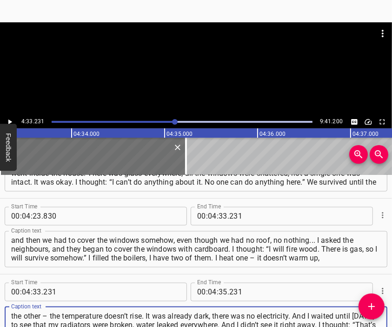
type textarea "the other – the temperature doesn’t rise. It was already dark, there was no ele…"
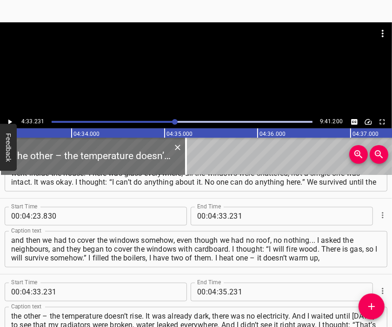
click at [196, 69] on div at bounding box center [196, 68] width 392 height 93
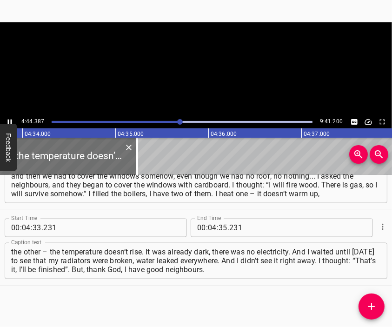
scroll to position [0, 25437]
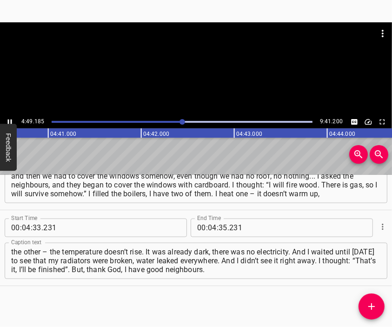
drag, startPoint x: 189, startPoint y: 56, endPoint x: 205, endPoint y: 91, distance: 38.9
click at [190, 56] on div at bounding box center [196, 45] width 392 height 46
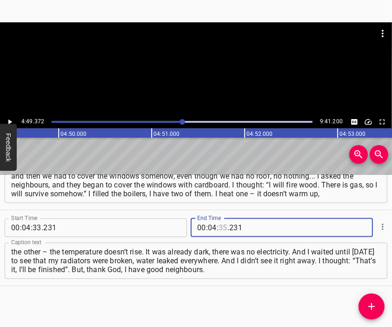
click at [218, 223] on input "number" at bounding box center [222, 227] width 9 height 19
type input "49"
type input "372"
click at [370, 306] on icon "Add Cue" at bounding box center [371, 306] width 7 height 7
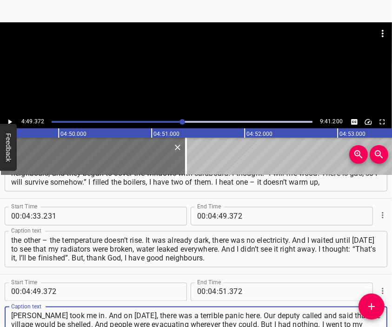
type textarea "[PERSON_NAME] took me in. And on [DATE], there was a terrible panic here. Our d…"
click at [197, 62] on div at bounding box center [196, 45] width 392 height 46
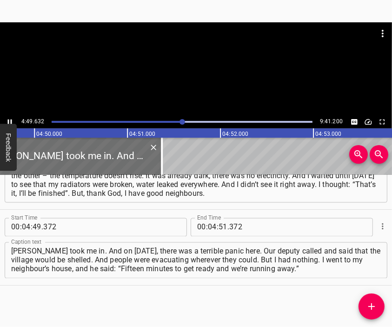
scroll to position [0, 26927]
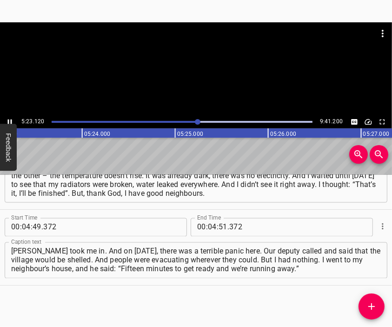
click at [202, 84] on div at bounding box center [196, 68] width 392 height 93
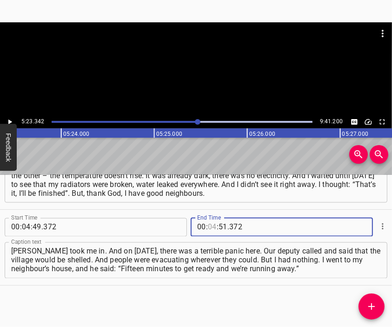
click at [209, 227] on input "number" at bounding box center [212, 227] width 9 height 19
type input "05"
type input "23"
type input "342"
click at [368, 306] on icon "Add Cue" at bounding box center [371, 306] width 7 height 7
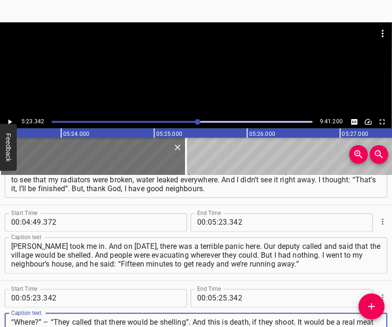
type textarea "“Where?” – “They called that there would be shelling”. And this is death, if th…"
click at [210, 68] on div at bounding box center [196, 45] width 392 height 46
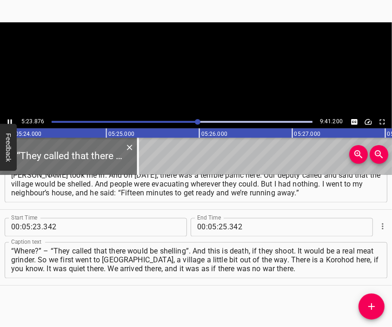
scroll to position [0, 30084]
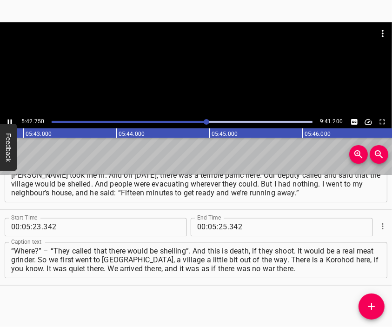
click at [184, 65] on div at bounding box center [196, 45] width 392 height 46
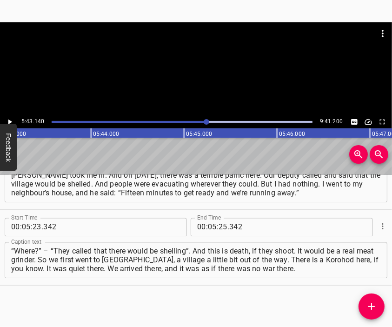
scroll to position [0, 31874]
click at [218, 229] on input "number" at bounding box center [222, 227] width 9 height 19
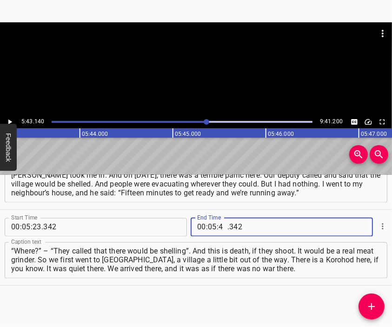
type input "43"
type input "140"
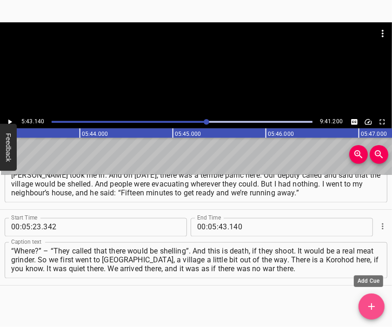
click at [366, 300] on button "Add Cue" at bounding box center [371, 306] width 26 height 26
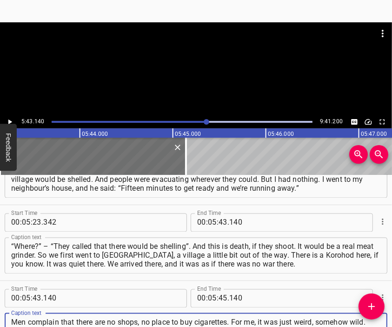
type textarea "Men complain that there are no shops, no place to buy cigarettes. For me, it wa…"
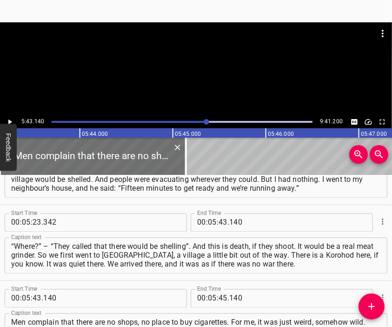
click at [201, 73] on div at bounding box center [196, 68] width 392 height 93
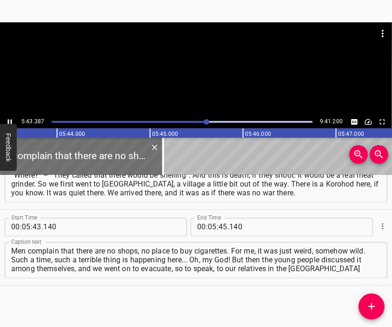
scroll to position [0, 31921]
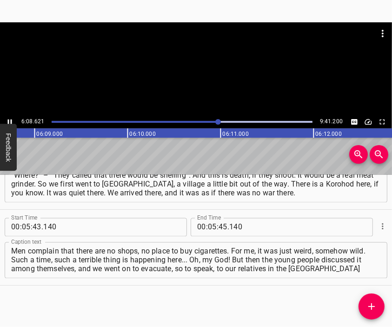
click at [206, 73] on div at bounding box center [196, 68] width 392 height 93
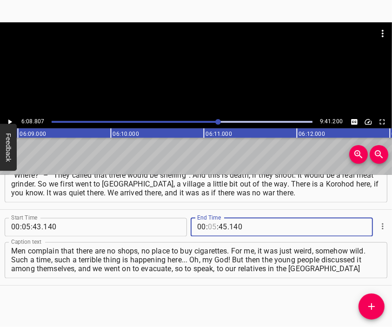
click at [210, 225] on input "number" at bounding box center [212, 227] width 9 height 19
type input "06"
type input "08"
type input "807"
click at [366, 299] on button "Add Cue" at bounding box center [371, 306] width 26 height 26
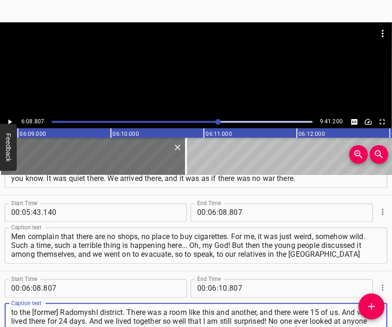
type textarea "to the [former] Radomyshl district. There was a room like this and another, and…"
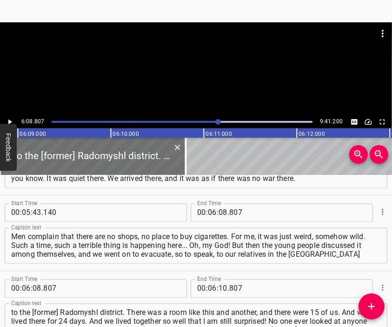
click at [179, 66] on div at bounding box center [196, 45] width 392 height 46
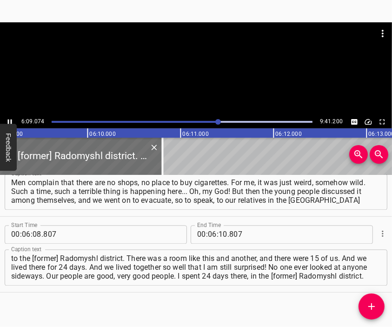
scroll to position [0, 34282]
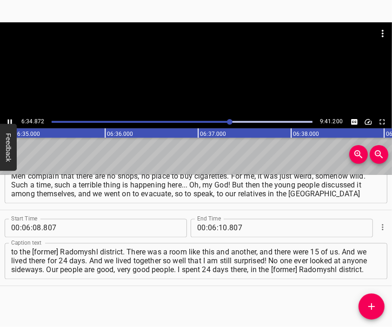
click at [200, 87] on div at bounding box center [196, 68] width 392 height 93
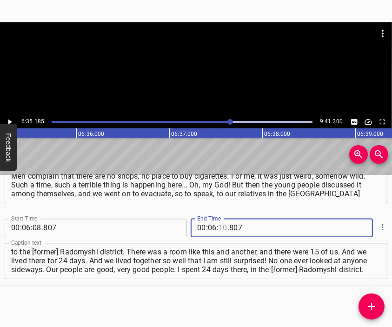
click at [218, 228] on input "number" at bounding box center [222, 227] width 9 height 19
type input "35"
type input "185"
click at [367, 306] on icon "Add Cue" at bounding box center [371, 305] width 11 height 11
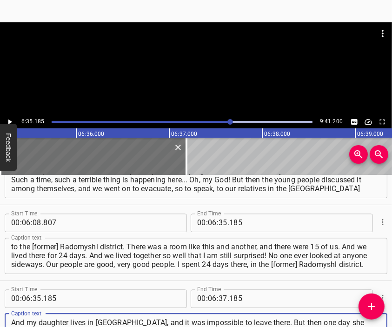
scroll to position [9, 0]
type textarea "And my daughter lives in [GEOGRAPHIC_DATA], and it was impossible to leave ther…"
click at [199, 69] on div at bounding box center [196, 68] width 392 height 93
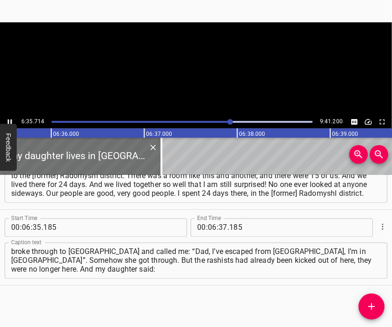
scroll to position [0, 36757]
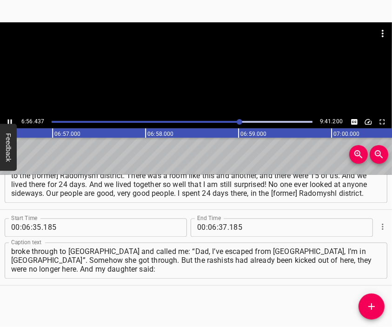
click at [197, 87] on div at bounding box center [196, 68] width 392 height 93
click at [218, 225] on input "number" at bounding box center [222, 227] width 9 height 19
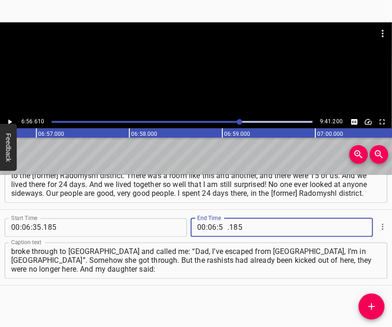
type input "56"
type input "610"
click at [370, 306] on icon "Add Cue" at bounding box center [371, 306] width 7 height 7
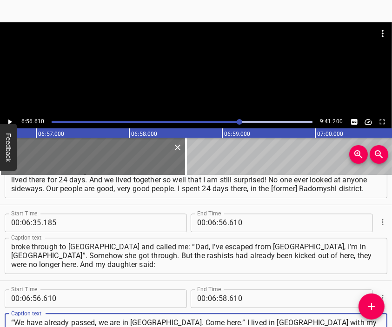
type textarea "“We have already passed, we are in [GEOGRAPHIC_DATA]. Come here.” I lived in [G…"
click at [201, 59] on div at bounding box center [196, 45] width 392 height 46
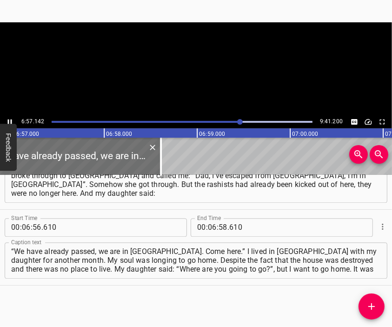
scroll to position [0, 38748]
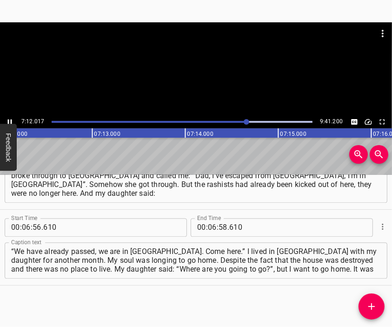
click at [183, 75] on div at bounding box center [196, 68] width 392 height 93
click at [208, 227] on input "number" at bounding box center [212, 227] width 9 height 19
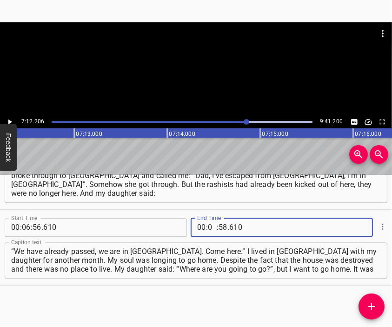
type input "07"
type input "12"
type input "206"
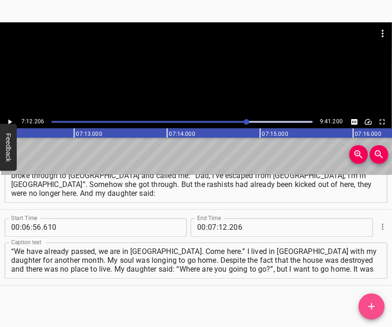
click at [370, 305] on icon "Add Cue" at bounding box center [371, 305] width 11 height 11
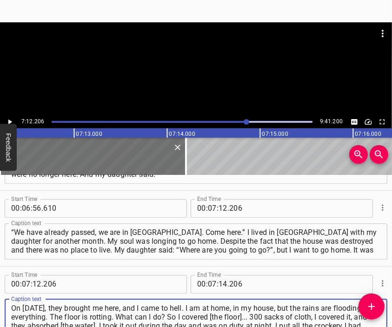
type textarea "On [DATE], they brought me here, and I came to hell. I am at home, in my house,…"
click at [189, 66] on div at bounding box center [196, 45] width 392 height 46
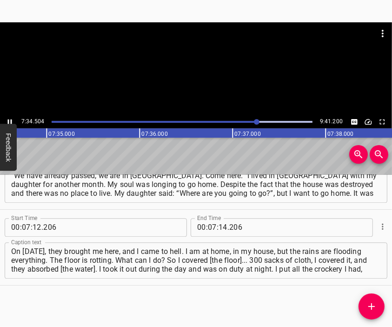
scroll to position [0, 42243]
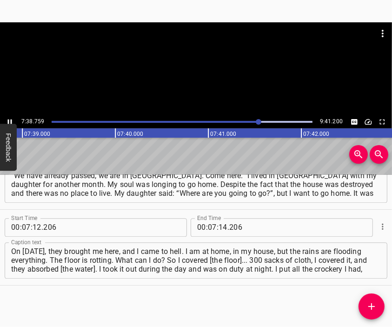
click at [214, 78] on div at bounding box center [196, 68] width 392 height 93
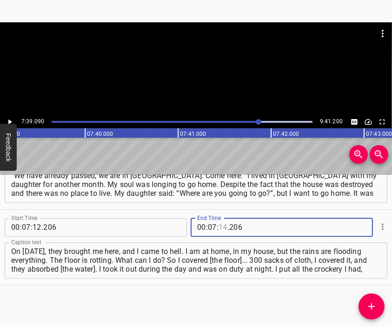
click at [220, 225] on input "number" at bounding box center [222, 227] width 9 height 19
type input "39"
type input "090"
click at [366, 306] on span "Add Cue" at bounding box center [371, 305] width 26 height 11
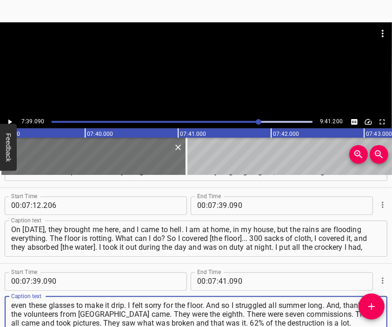
type textarea "even these glasses to make it drip. I felt sorry for the floor. And so I strugg…"
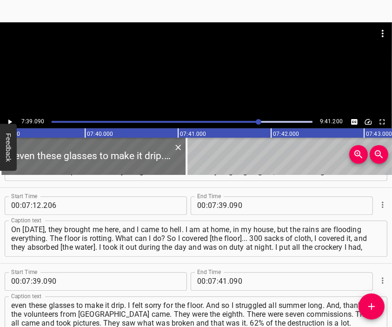
click at [157, 74] on div at bounding box center [196, 68] width 392 height 93
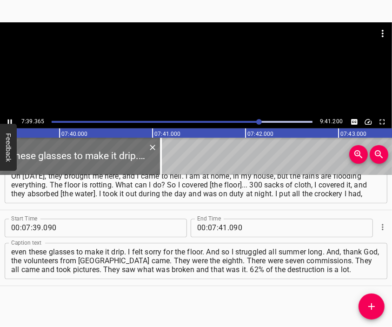
scroll to position [0, 42693]
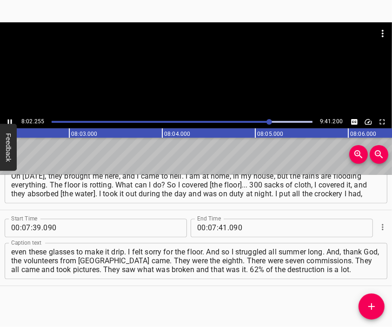
click at [209, 85] on div at bounding box center [196, 68] width 392 height 93
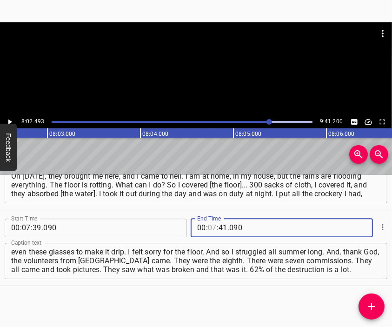
click at [209, 225] on input "number" at bounding box center [212, 227] width 9 height 19
type input "08"
type input "02"
type input "493"
click at [365, 299] on button "Add Cue" at bounding box center [371, 306] width 26 height 26
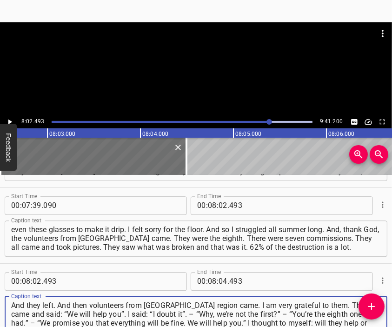
type textarea "And they left. And then volunteers from [GEOGRAPHIC_DATA] region came. I am ver…"
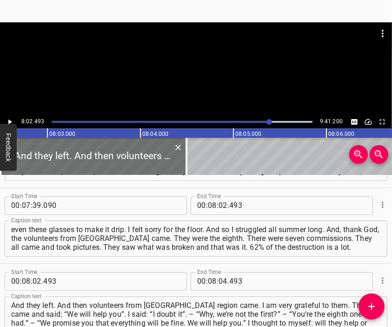
click at [222, 70] on div at bounding box center [196, 68] width 392 height 93
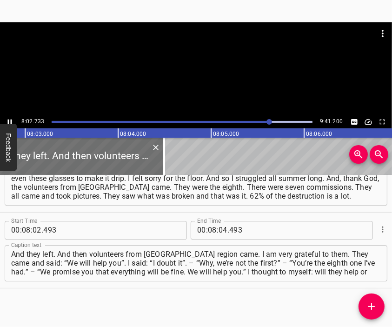
scroll to position [1557, 0]
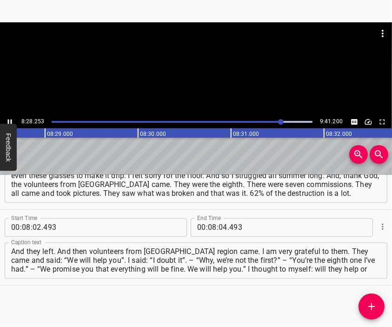
click at [203, 78] on div at bounding box center [196, 68] width 392 height 93
click at [218, 230] on input "number" at bounding box center [222, 227] width 9 height 19
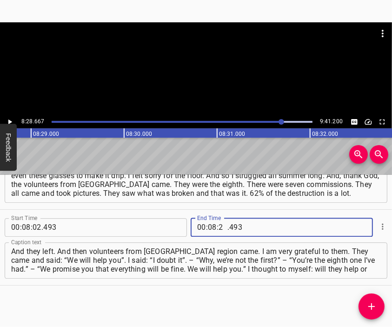
type input "28"
type input "667"
click at [371, 304] on icon "Add Cue" at bounding box center [371, 306] width 7 height 7
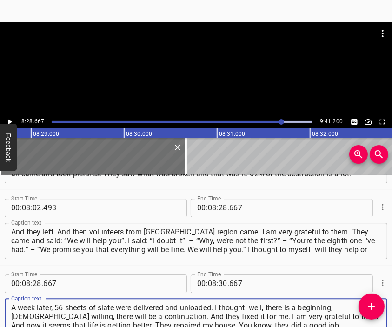
type textarea "A week later, 56 sheets of slate were delivered and unloaded. I thought: well, …"
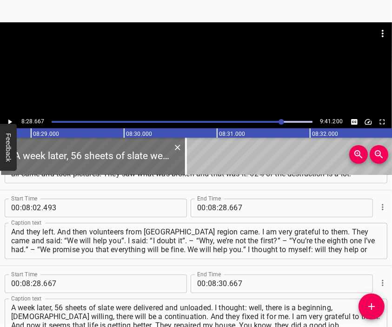
click at [175, 68] on div at bounding box center [196, 45] width 392 height 46
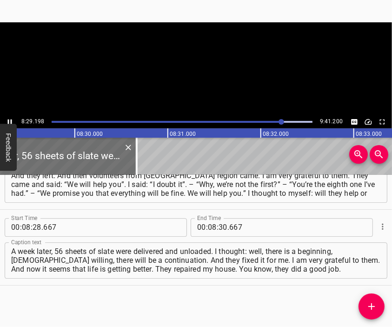
scroll to position [0, 47324]
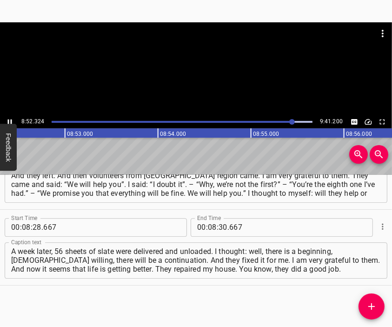
click at [196, 80] on div at bounding box center [196, 68] width 392 height 93
click at [216, 226] on span ":" at bounding box center [217, 227] width 2 height 19
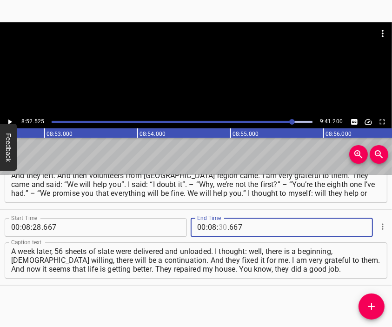
click at [218, 227] on input "number" at bounding box center [222, 227] width 9 height 19
type input "52"
type input "525"
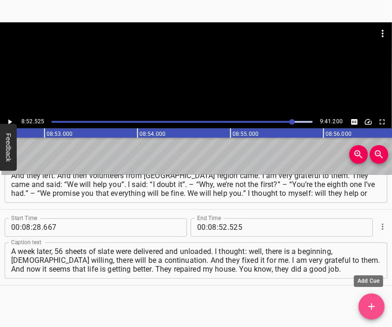
click at [370, 303] on icon "Add Cue" at bounding box center [371, 305] width 11 height 11
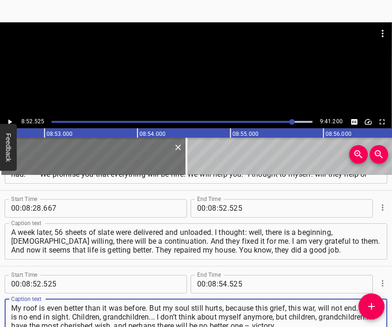
type textarea "My roof is even better than it was before. But my soul still hurts, because thi…"
click at [207, 60] on div at bounding box center [196, 45] width 392 height 46
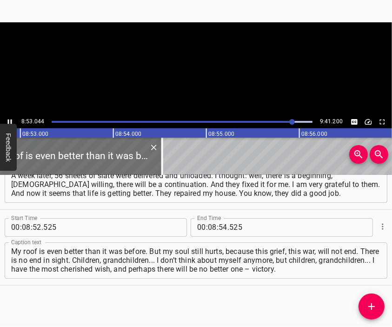
scroll to position [0, 49513]
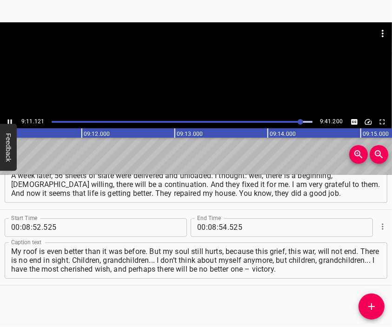
click at [195, 79] on div at bounding box center [196, 68] width 392 height 93
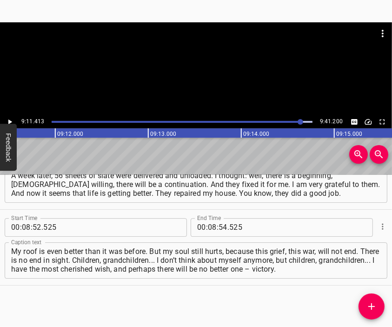
scroll to position [0, 51220]
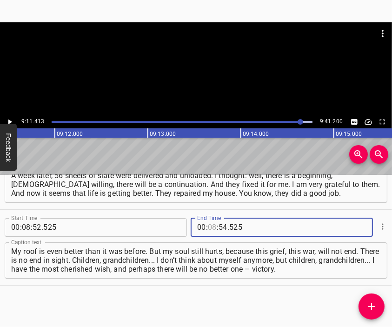
click at [208, 228] on input "number" at bounding box center [212, 227] width 9 height 19
type input "09"
type input "11"
type input "413"
click at [363, 303] on span "Add Cue" at bounding box center [371, 305] width 26 height 11
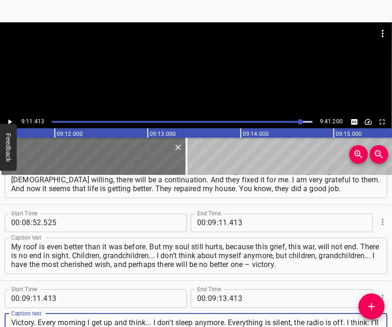
type textarea "Victory. Every morning I get up and think... I don’t sleep anymore. Everything …"
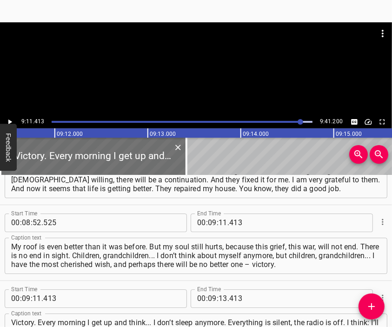
click at [230, 61] on div at bounding box center [196, 45] width 392 height 46
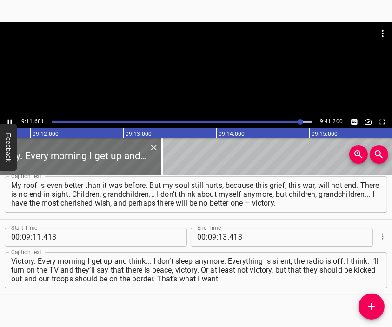
scroll to position [1783, 0]
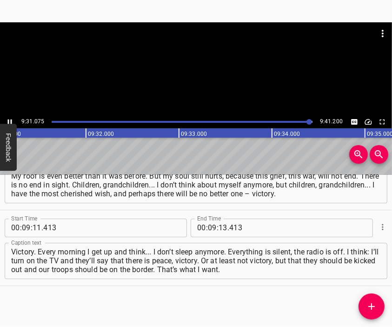
click at [191, 83] on div at bounding box center [196, 68] width 392 height 93
click at [219, 228] on input "number" at bounding box center [222, 227] width 9 height 19
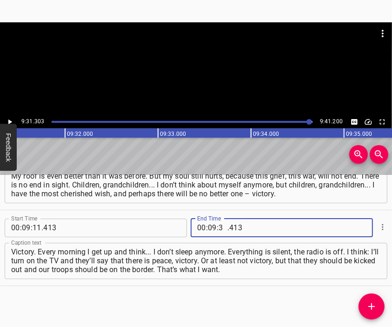
type input "31"
type input "200"
click at [289, 272] on textarea "Victory. Every morning I get up and think... I don’t sleep anymore. Everything …" at bounding box center [195, 260] width 369 height 26
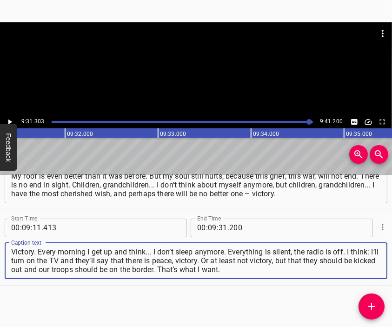
click at [233, 56] on div at bounding box center [196, 45] width 392 height 46
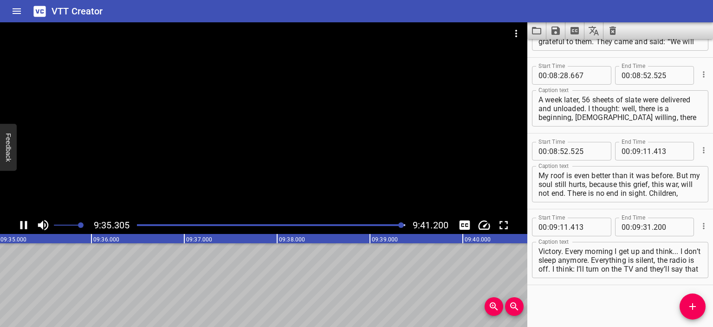
scroll to position [1648, 0]
click at [555, 27] on icon "Save captions to file" at bounding box center [556, 30] width 8 height 8
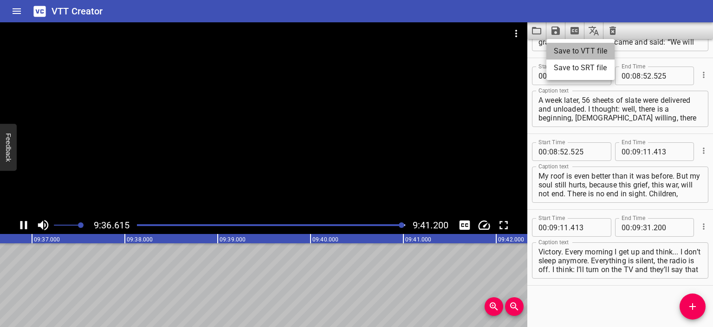
click at [574, 48] on li "Save to VTT file" at bounding box center [581, 51] width 68 height 17
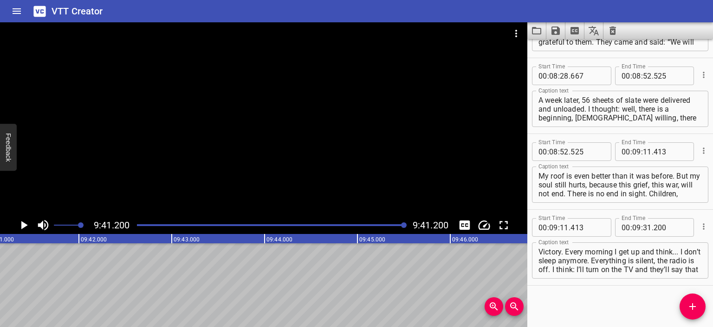
scroll to position [0, 53987]
click at [515, 29] on icon "Video Options" at bounding box center [516, 33] width 11 height 11
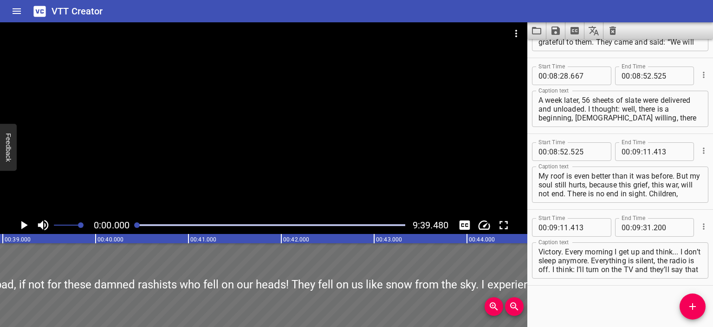
scroll to position [0, 2094]
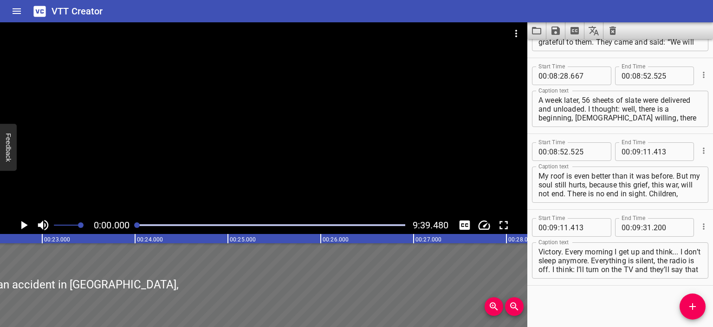
click at [24, 222] on icon "Play/Pause" at bounding box center [24, 225] width 14 height 14
click at [615, 28] on icon "Clear captions" at bounding box center [612, 30] width 11 height 11
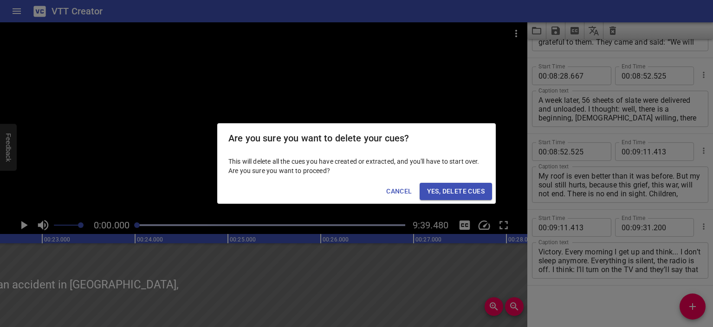
scroll to position [0, 0]
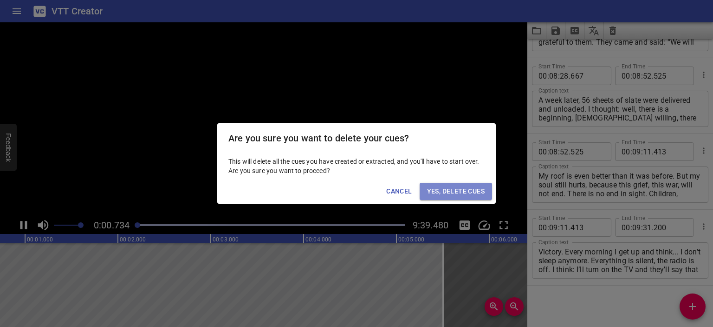
click at [433, 194] on span "Yes, Delete Cues" at bounding box center [456, 191] width 58 height 12
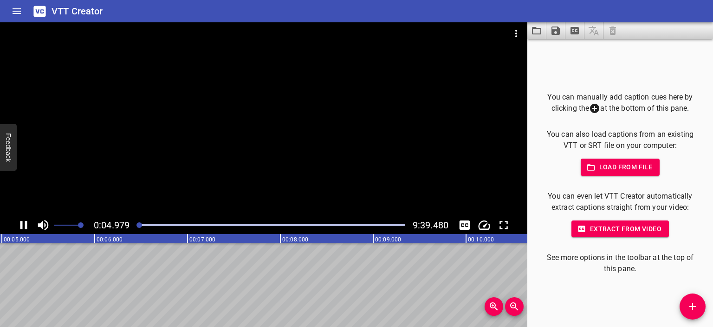
click at [266, 139] on div at bounding box center [264, 119] width 528 height 194
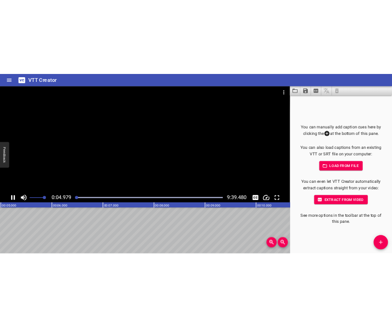
scroll to position [0, 486]
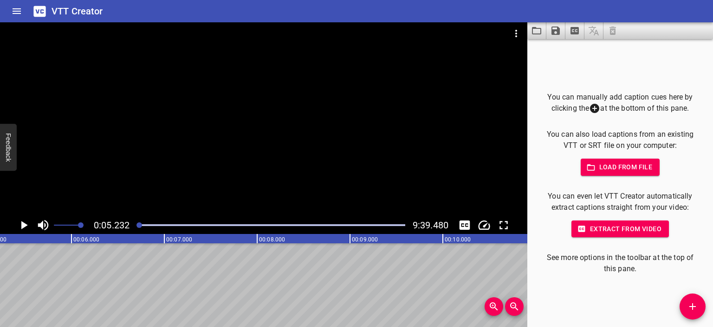
click at [695, 305] on icon "Add Cue" at bounding box center [692, 305] width 11 height 11
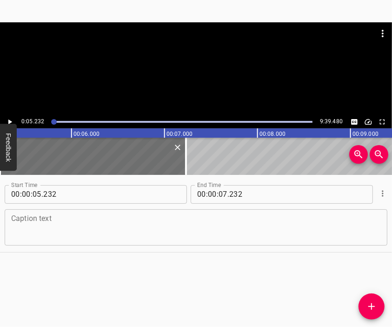
click at [191, 235] on textarea at bounding box center [195, 227] width 369 height 26
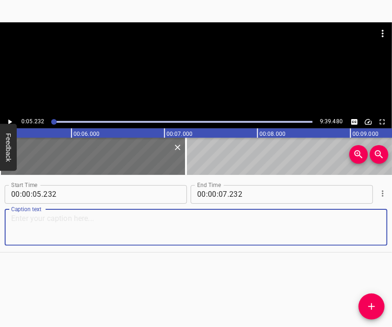
paste textarea "Firstly, when the [DEMOGRAPHIC_DATA] came to our house, they found some militar…"
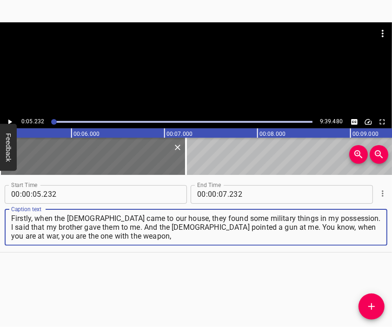
type textarea "Firstly, when the [DEMOGRAPHIC_DATA] came to our house, they found some militar…"
click at [171, 50] on div at bounding box center [196, 45] width 392 height 46
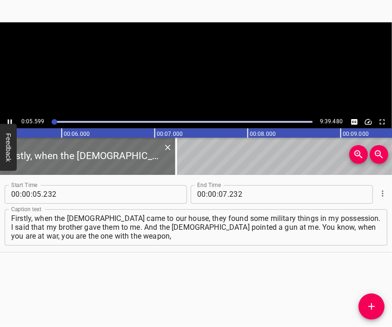
scroll to position [0, 520]
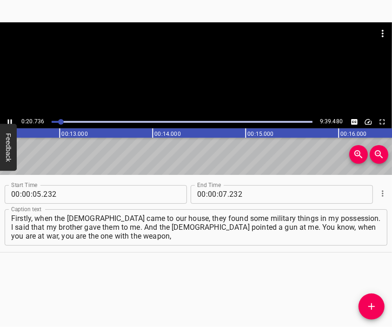
click at [196, 56] on div at bounding box center [196, 45] width 392 height 46
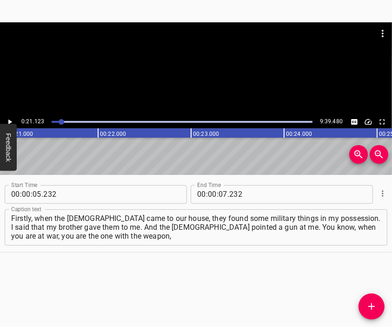
scroll to position [0, 1962]
click at [195, 63] on div at bounding box center [196, 45] width 392 height 46
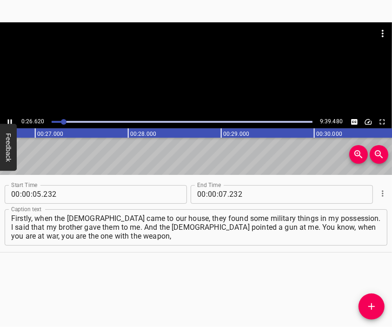
scroll to position [0, 2497]
click at [181, 52] on div at bounding box center [196, 45] width 392 height 46
click at [218, 196] on input "number" at bounding box center [222, 194] width 9 height 19
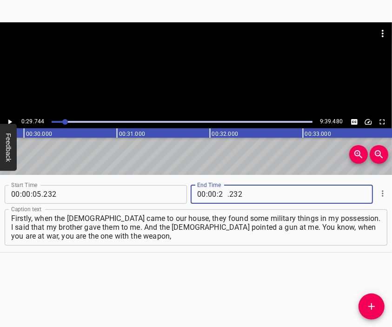
type input "29"
type input "744"
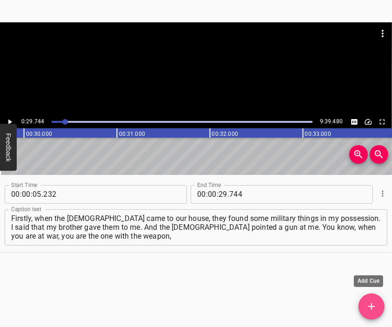
click at [373, 313] on button "Add Cue" at bounding box center [371, 306] width 26 height 26
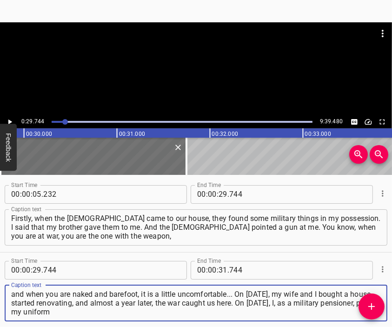
type textarea "and when you are naked and barefoot, it is a little uncomfortable... On [DATE],…"
click at [175, 58] on div at bounding box center [196, 68] width 392 height 93
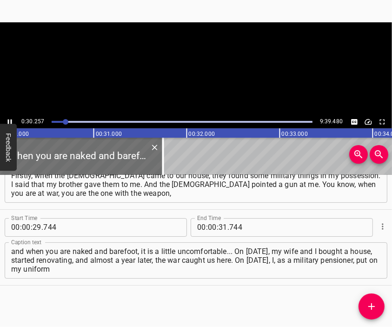
scroll to position [0, 2810]
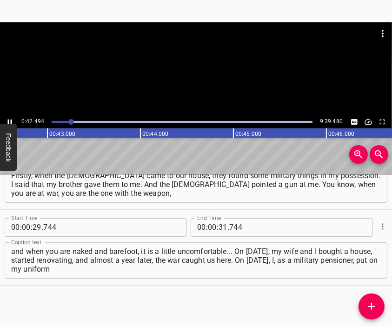
click at [217, 65] on div at bounding box center [196, 45] width 392 height 46
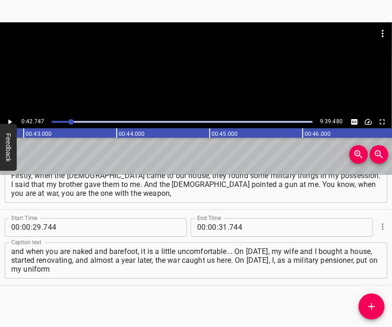
click at [217, 65] on div at bounding box center [196, 45] width 392 height 46
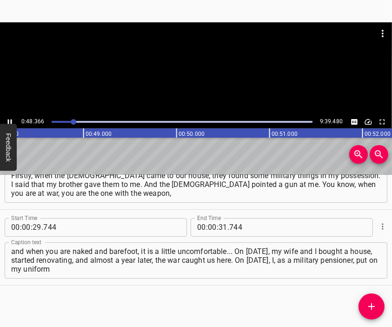
click at [204, 73] on div at bounding box center [196, 68] width 392 height 93
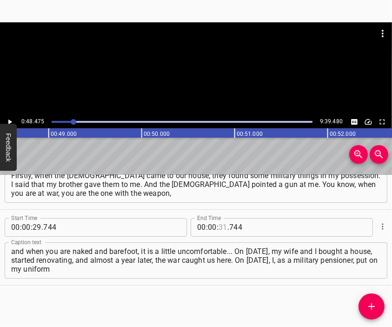
click at [219, 226] on input "number" at bounding box center [222, 227] width 9 height 19
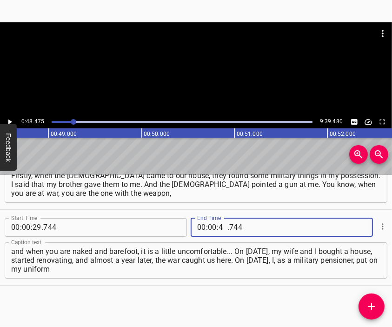
type input "48"
type input "475"
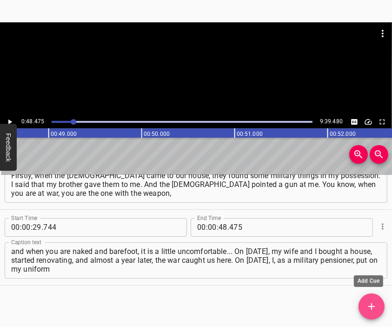
click at [369, 303] on icon "Add Cue" at bounding box center [371, 305] width 11 height 11
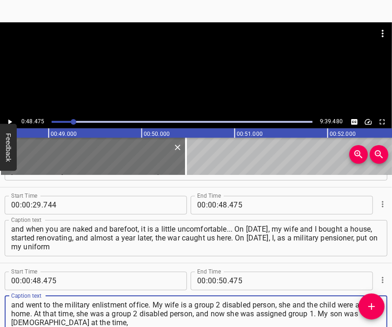
type textarea "and went to the military enlistment office. My wife is a group 2 disabled perso…"
click at [190, 70] on div at bounding box center [196, 68] width 392 height 93
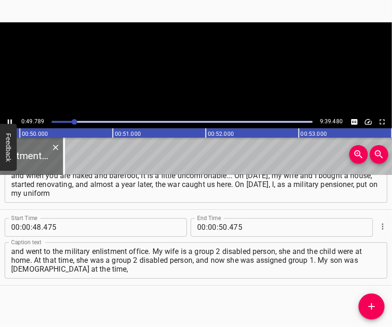
scroll to position [0, 4650]
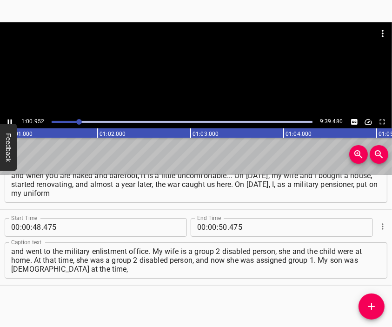
click at [195, 69] on div at bounding box center [196, 68] width 392 height 93
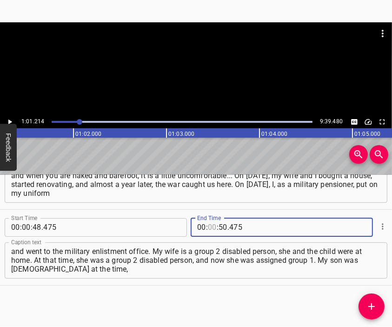
click at [209, 228] on input "number" at bounding box center [212, 227] width 9 height 19
type input "01"
type input "214"
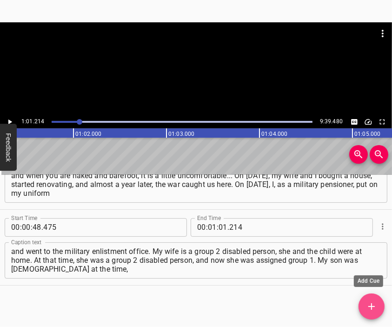
click at [370, 302] on icon "Add Cue" at bounding box center [371, 305] width 11 height 11
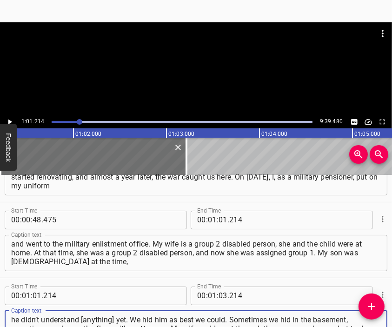
type textarea "he didn’t understand [anything] yet. We hid him as best we could. Sometimes we …"
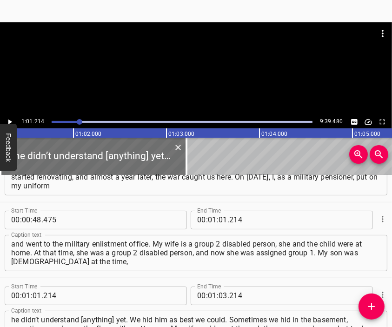
click at [165, 68] on div at bounding box center [196, 45] width 392 height 46
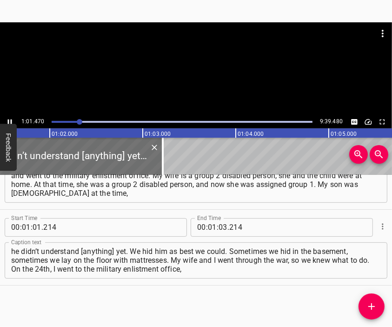
scroll to position [0, 5734]
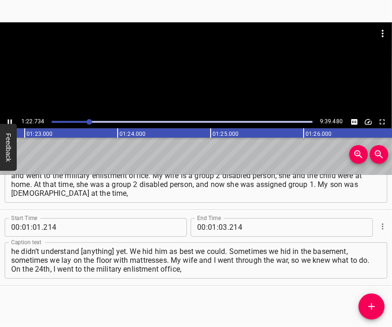
click at [206, 80] on div at bounding box center [196, 68] width 392 height 93
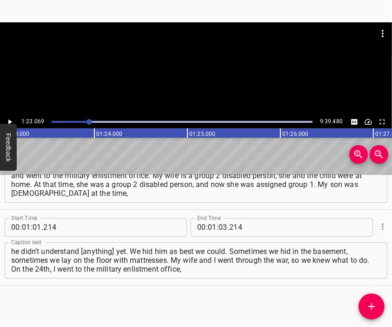
scroll to position [0, 7716]
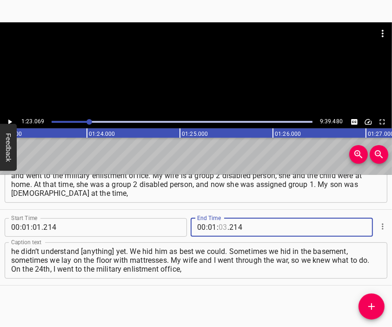
click at [219, 224] on input "number" at bounding box center [222, 227] width 9 height 19
type input "23"
type input "069"
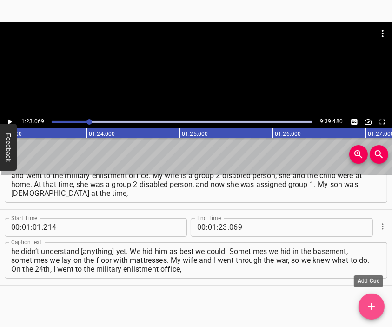
click at [372, 301] on icon "Add Cue" at bounding box center [371, 305] width 11 height 11
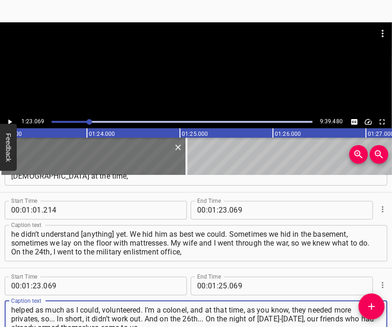
type textarea "helped as much as I could, volunteered. I’m a colonel, and at that time, as you…"
click at [182, 73] on div at bounding box center [196, 68] width 392 height 93
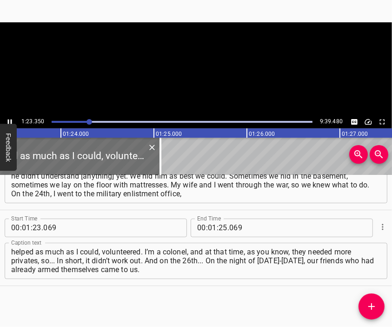
scroll to position [0, 7766]
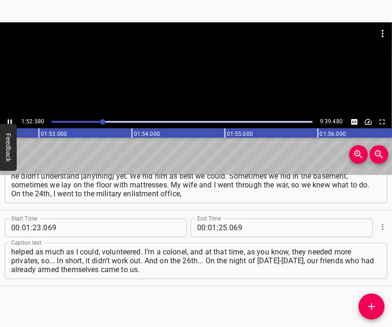
click at [197, 74] on div at bounding box center [196, 68] width 392 height 93
click at [219, 230] on input "number" at bounding box center [222, 227] width 9 height 19
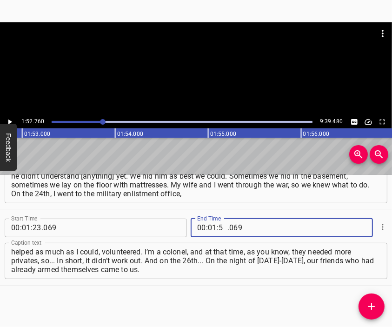
type input "52"
type input "760"
click at [371, 302] on icon "Add Cue" at bounding box center [371, 305] width 11 height 11
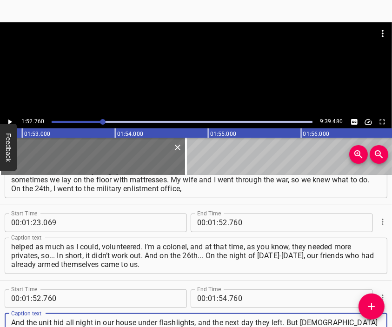
type textarea "And the unit hid all night in our house under flashlights, and the next day the…"
click at [165, 67] on div at bounding box center [196, 45] width 392 height 46
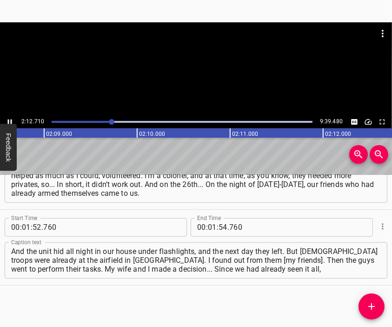
scroll to position [0, 12036]
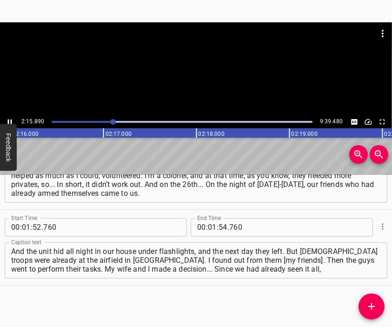
click at [200, 72] on div at bounding box center [196, 68] width 392 height 93
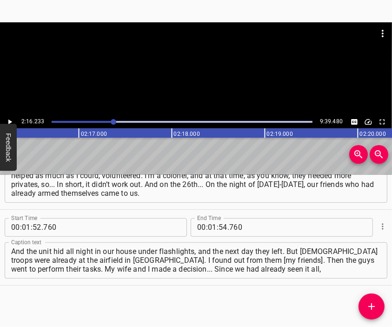
scroll to position [0, 12654]
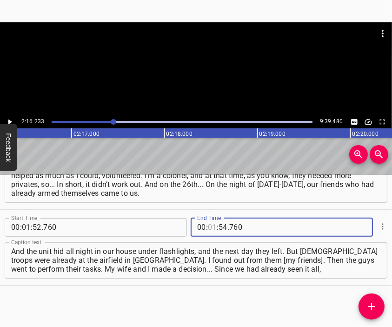
click at [208, 224] on input "number" at bounding box center [212, 227] width 9 height 19
type input "90"
type input "21"
type input "6233"
click at [208, 224] on input "number" at bounding box center [212, 227] width 9 height 19
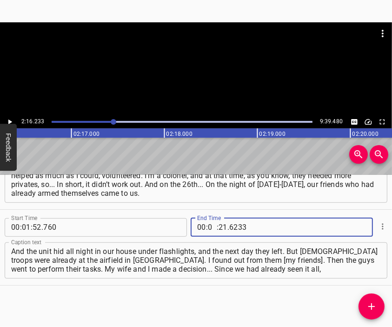
type input "02"
type input "16"
type input "233"
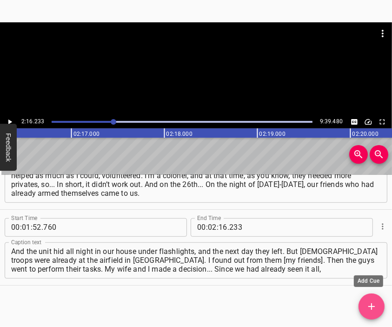
click at [371, 304] on icon "Add Cue" at bounding box center [371, 306] width 7 height 7
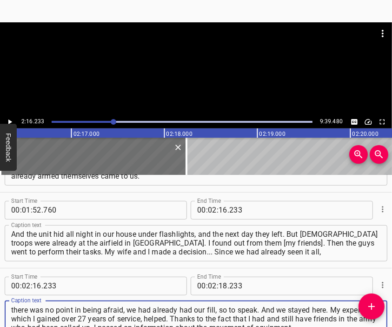
type textarea "there was no point in being afraid, we had already had our fill, so to speak. A…"
click at [179, 82] on div at bounding box center [196, 68] width 392 height 93
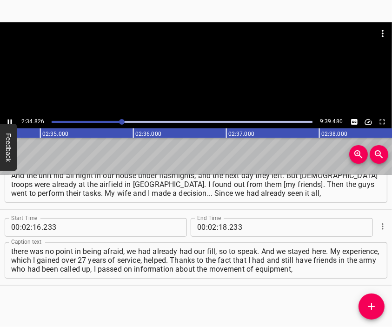
scroll to position [0, 14381]
click at [210, 85] on div at bounding box center [196, 68] width 392 height 93
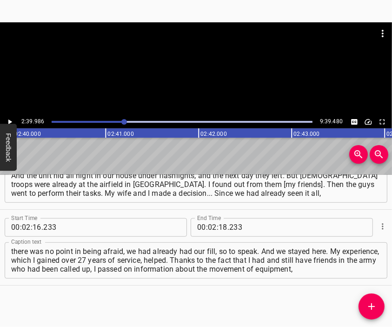
scroll to position [0, 14860]
click at [220, 230] on input "number" at bounding box center [222, 227] width 9 height 19
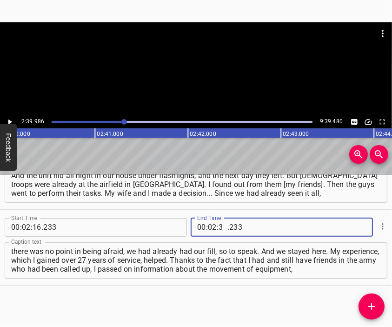
type input "39"
type input "986"
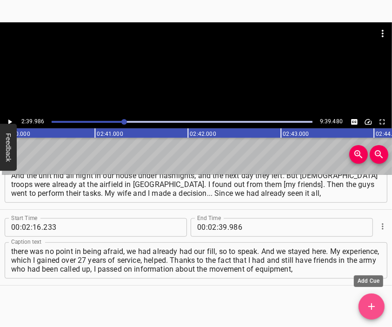
click at [372, 303] on icon "Add Cue" at bounding box center [371, 305] width 11 height 11
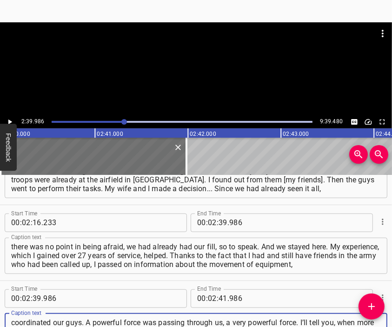
type textarea "coordinated our guys. A powerful force was passing through us, a very powerful …"
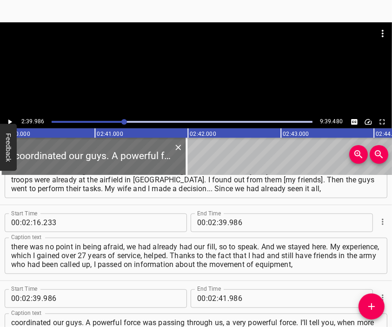
click at [170, 72] on div at bounding box center [196, 68] width 392 height 93
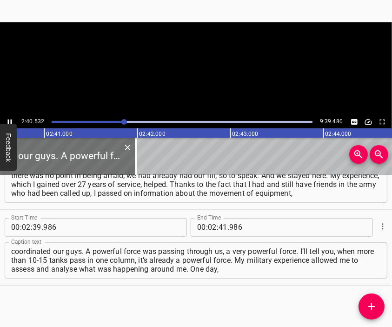
scroll to position [0, 14911]
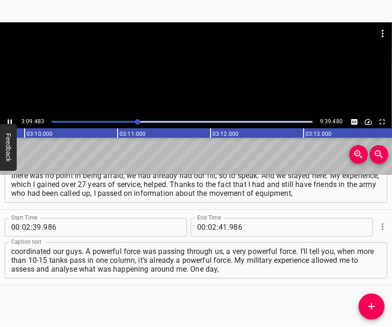
click at [199, 81] on div at bounding box center [196, 68] width 392 height 93
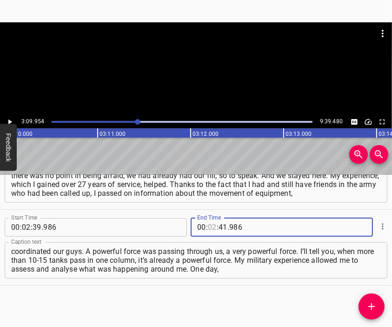
click at [209, 225] on input "number" at bounding box center [212, 227] width 9 height 19
type input "03"
type input "09"
type input "954"
click at [371, 302] on icon "Add Cue" at bounding box center [371, 305] width 11 height 11
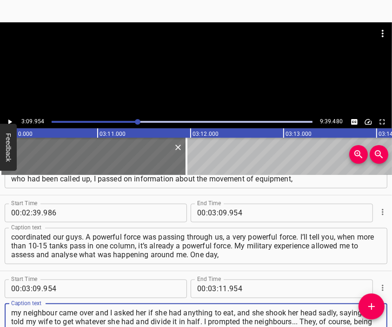
type textarea "my neighbour came over and I asked her if she had anything to eat, and she shoo…"
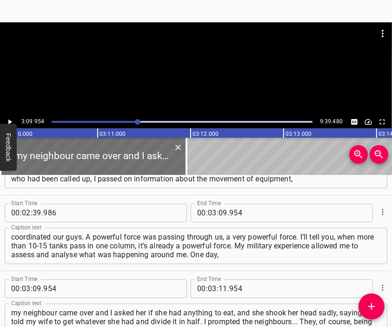
click at [181, 73] on div at bounding box center [196, 68] width 392 height 93
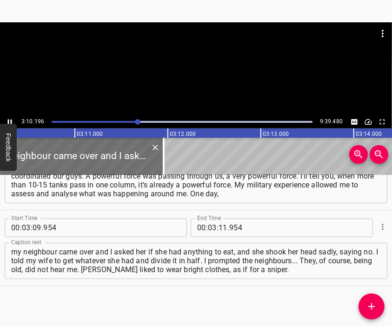
scroll to position [0, 17691]
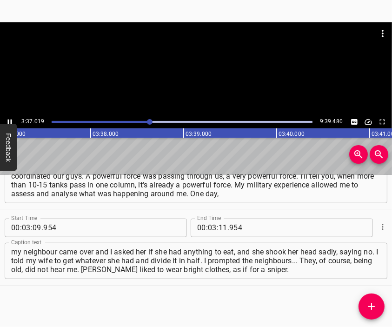
click at [203, 75] on div at bounding box center [196, 68] width 392 height 93
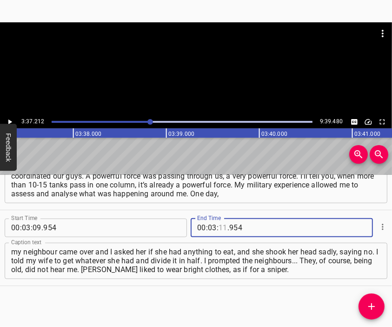
click at [218, 222] on input "number" at bounding box center [222, 227] width 9 height 19
type input "37"
type input "212"
click at [369, 301] on icon "Add Cue" at bounding box center [371, 305] width 11 height 11
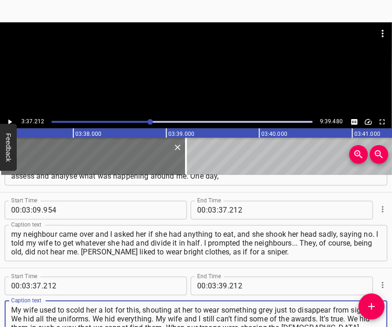
type textarea "My wife used to scold her a lot for this, shouting at her to wear something gre…"
click at [182, 63] on div at bounding box center [196, 45] width 392 height 46
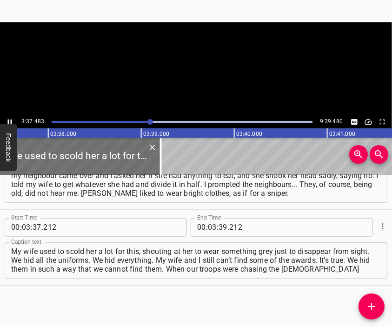
scroll to position [0, 20226]
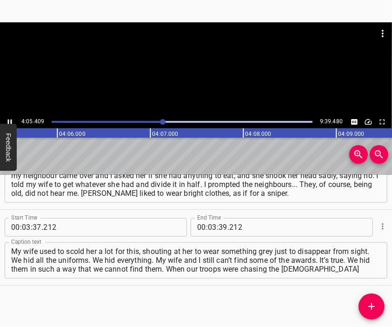
click at [193, 76] on div at bounding box center [196, 68] width 392 height 93
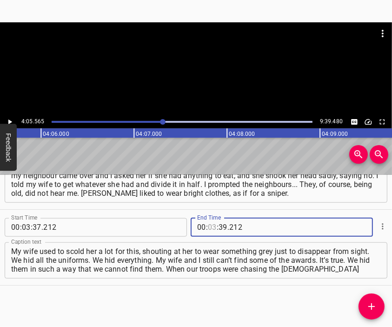
click at [208, 227] on input "number" at bounding box center [212, 227] width 9 height 19
type input "04"
type input "05"
type input "565"
click at [373, 305] on icon "Add Cue" at bounding box center [371, 305] width 11 height 11
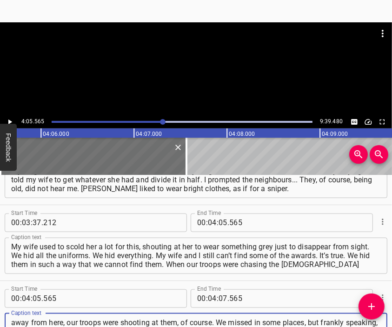
type textarea "away from here, our troops were shooting at them, of course. We missed in some …"
click at [202, 56] on div at bounding box center [196, 68] width 392 height 93
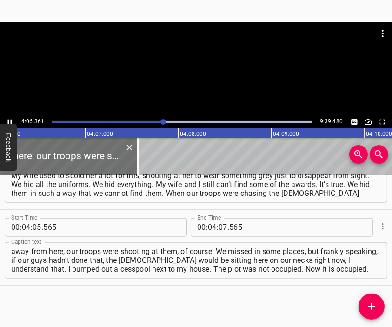
scroll to position [0, 22884]
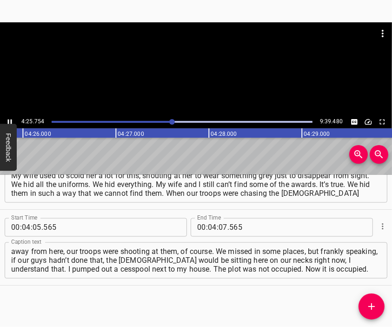
click at [212, 78] on div at bounding box center [196, 68] width 392 height 93
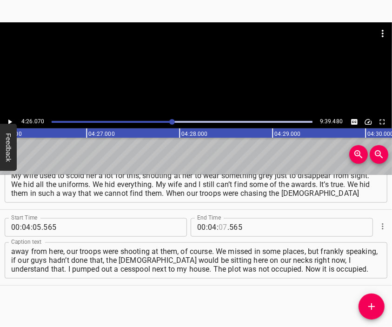
click at [218, 227] on input "number" at bounding box center [222, 227] width 9 height 19
type input "26"
type input "070"
click at [370, 302] on icon "Add Cue" at bounding box center [371, 305] width 11 height 11
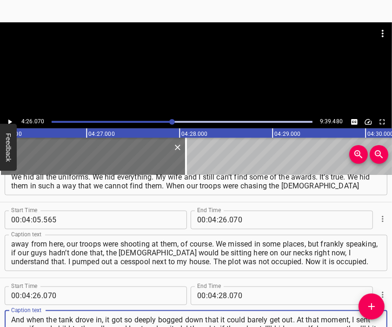
type textarea "And when the tank drove in, it got so deeply bogged down that it could barely g…"
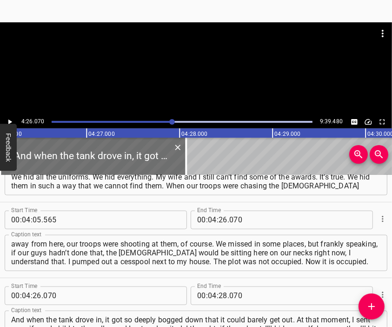
click at [206, 65] on div at bounding box center [196, 45] width 392 height 46
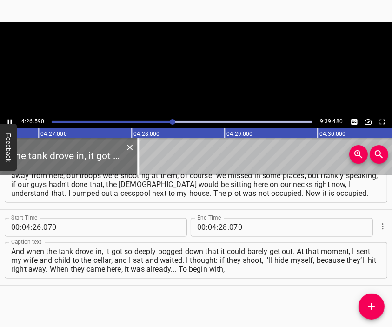
scroll to position [0, 24788]
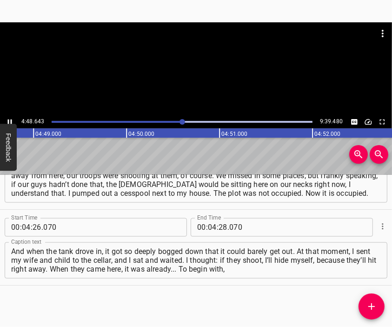
click at [189, 88] on div at bounding box center [196, 68] width 392 height 93
click at [219, 222] on input "number" at bounding box center [222, 227] width 9 height 19
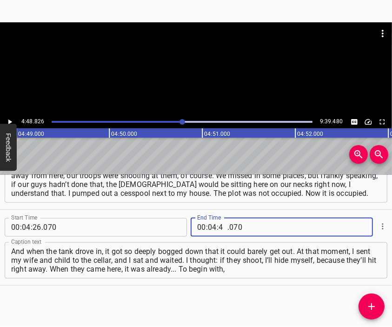
type input "48"
type input "826"
click at [372, 300] on icon "Add Cue" at bounding box center [371, 305] width 11 height 11
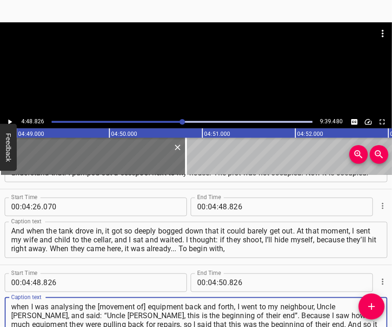
type textarea "when I was analysing the [movement of] equipment back and forth, I went to my n…"
click at [213, 75] on div at bounding box center [196, 68] width 392 height 93
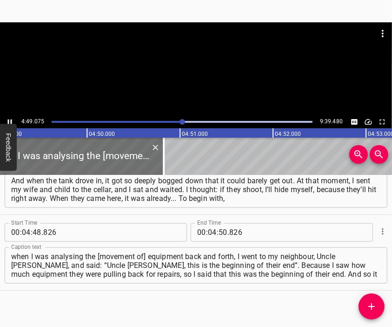
scroll to position [0, 26852]
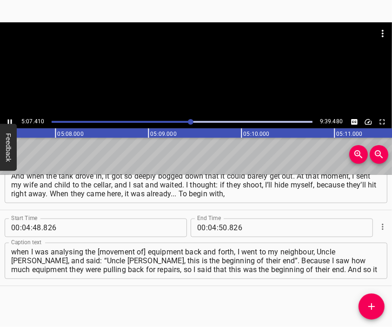
click at [201, 81] on div at bounding box center [196, 68] width 392 height 93
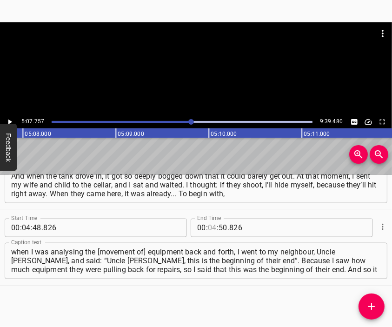
click at [209, 227] on input "number" at bounding box center [212, 227] width 9 height 19
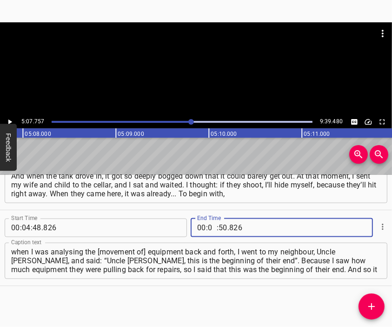
type input "06"
type input "50"
click at [211, 226] on input "number" at bounding box center [212, 227] width 9 height 19
type input "05"
type input "07"
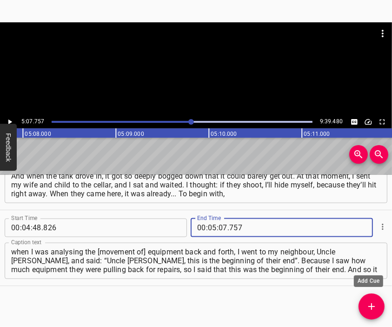
type input "757"
click at [368, 299] on button "Add Cue" at bounding box center [371, 306] width 26 height 26
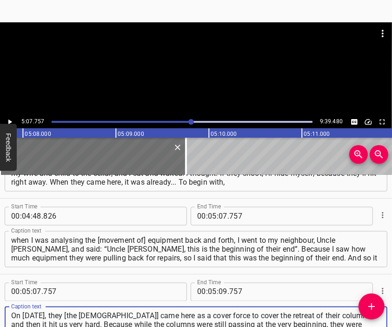
type textarea "On [DATE], they [the [DEMOGRAPHIC_DATA]] came here as a cover force to cover th…"
click at [201, 75] on div at bounding box center [196, 68] width 392 height 93
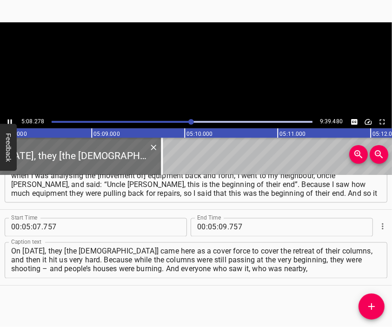
scroll to position [0, 28635]
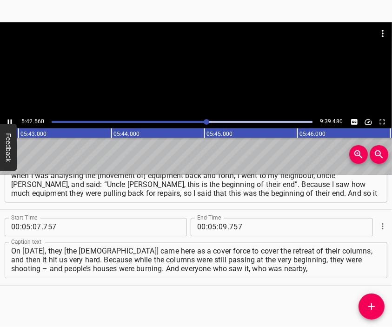
click at [195, 77] on div at bounding box center [196, 68] width 392 height 93
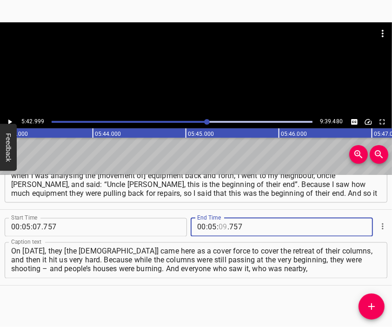
click at [218, 226] on input "number" at bounding box center [222, 227] width 9 height 19
type input "42"
type input "999"
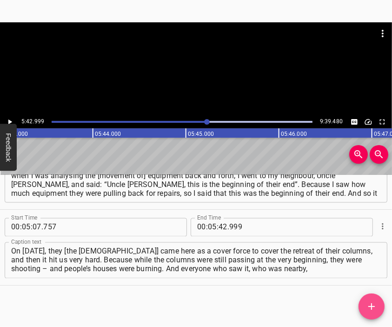
click at [373, 306] on icon "Add Cue" at bounding box center [371, 306] width 7 height 7
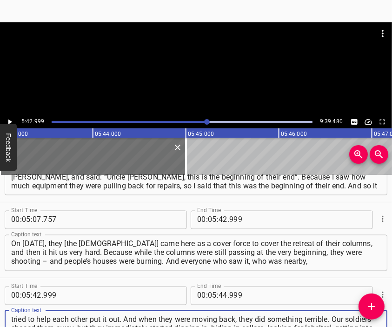
type textarea "tried to help each other put it out. And when they were moving back, they did s…"
click at [189, 67] on div at bounding box center [196, 45] width 392 height 46
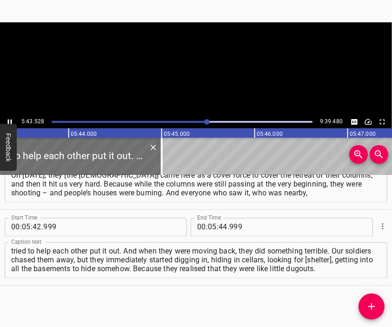
scroll to position [0, 31910]
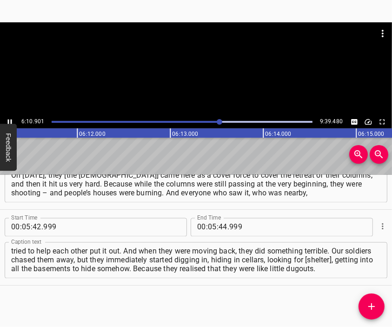
click at [211, 85] on div at bounding box center [196, 68] width 392 height 93
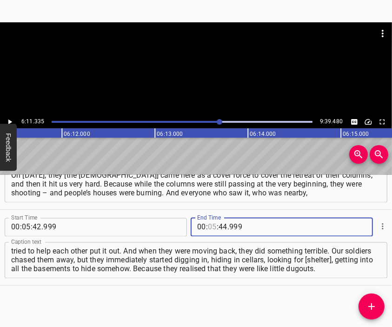
click at [208, 229] on input "number" at bounding box center [212, 227] width 9 height 19
type input "06"
type input "11"
type input "335"
click at [369, 306] on icon "Add Cue" at bounding box center [371, 306] width 7 height 7
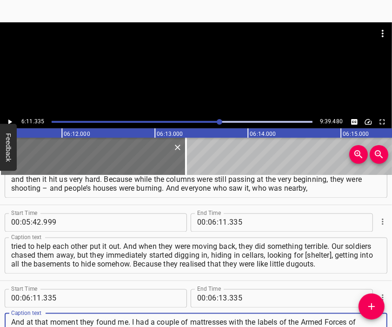
type textarea "And at that moment they found me. I had a couple of mattresses with the labels …"
click at [186, 67] on div at bounding box center [196, 45] width 392 height 46
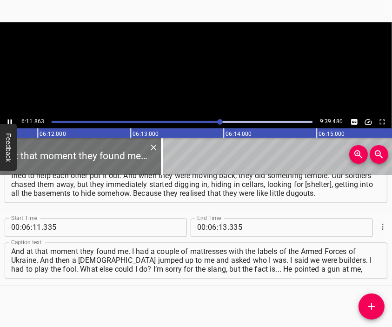
scroll to position [1103, 0]
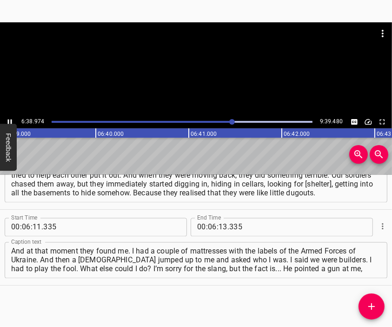
click at [196, 77] on div at bounding box center [196, 68] width 392 height 93
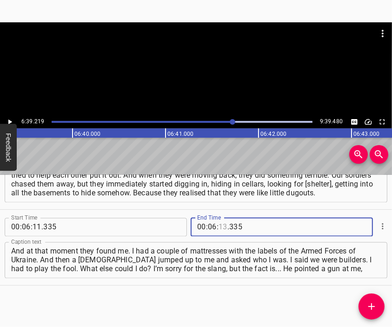
click at [221, 226] on input "number" at bounding box center [222, 227] width 9 height 19
type input "39"
type input "219"
click at [370, 300] on icon "Add Cue" at bounding box center [371, 305] width 11 height 11
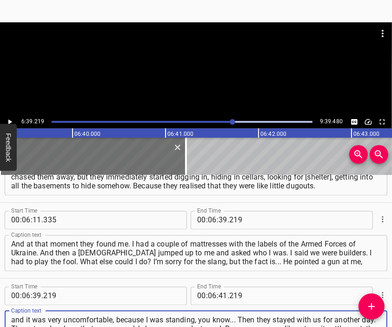
type textarea "and it was very uncomfortable, because I was standing, you know... Then they st…"
click at [180, 65] on div at bounding box center [196, 45] width 392 height 46
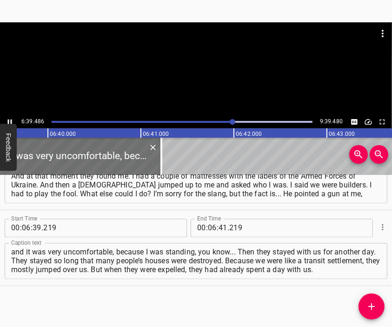
scroll to position [0, 37132]
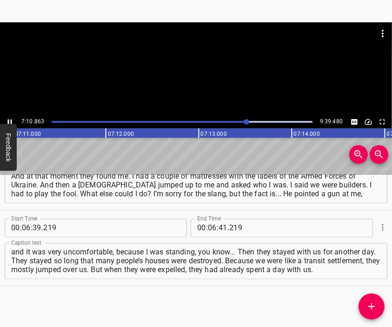
click at [187, 91] on div at bounding box center [196, 68] width 392 height 93
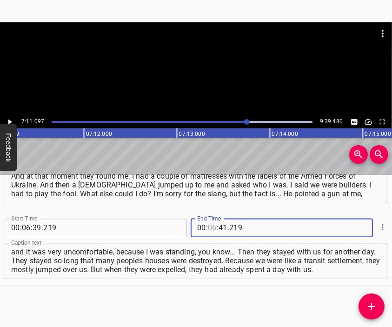
click at [208, 230] on input "number" at bounding box center [212, 227] width 9 height 19
type input "07"
type input "11"
type input "097"
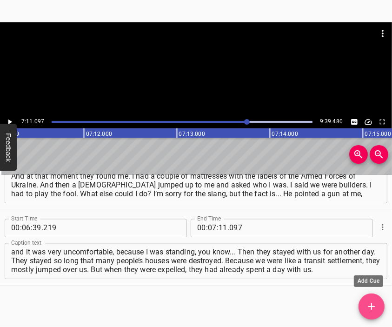
click at [370, 296] on button "Add Cue" at bounding box center [371, 306] width 26 height 26
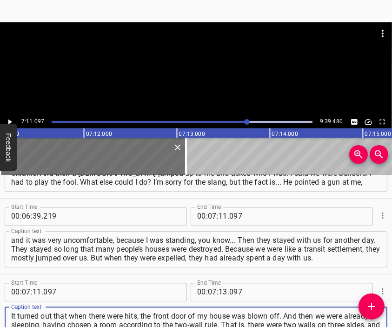
type textarea "It turned out that when there were hits, the front door of my house was blown o…"
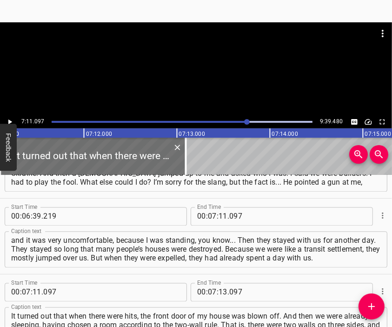
click at [159, 60] on div at bounding box center [196, 45] width 392 height 46
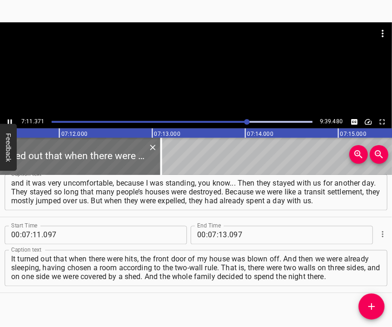
scroll to position [0, 40069]
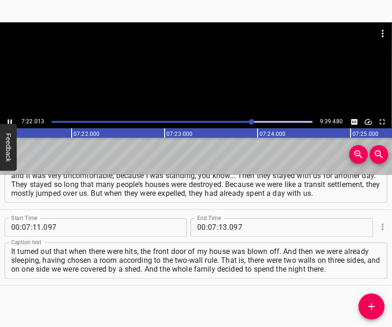
click at [204, 64] on div at bounding box center [196, 45] width 392 height 46
click at [186, 78] on div at bounding box center [196, 68] width 392 height 93
click at [214, 72] on div at bounding box center [196, 68] width 392 height 93
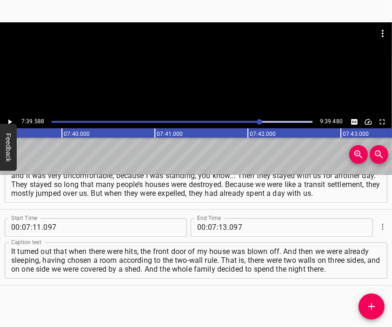
scroll to position [0, 42690]
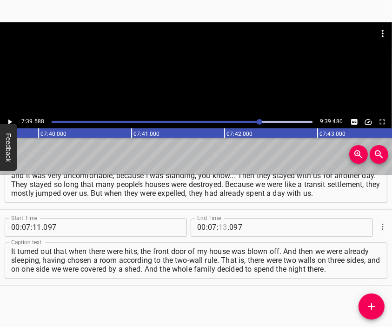
click at [218, 227] on input "number" at bounding box center [222, 227] width 9 height 19
click at [368, 300] on button "Add Cue" at bounding box center [371, 306] width 26 height 26
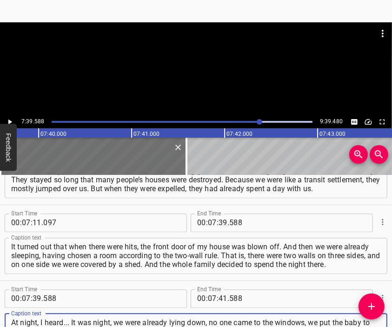
click at [183, 47] on div at bounding box center [196, 45] width 392 height 46
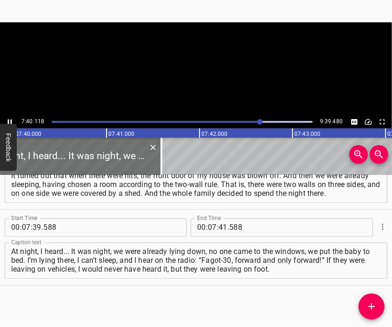
scroll to position [0, 42738]
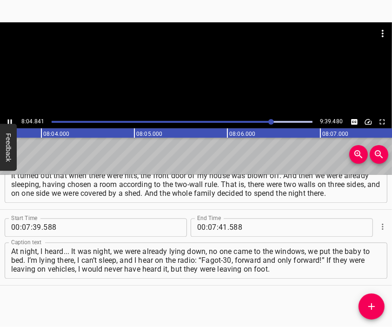
click at [206, 72] on div at bounding box center [196, 68] width 392 height 93
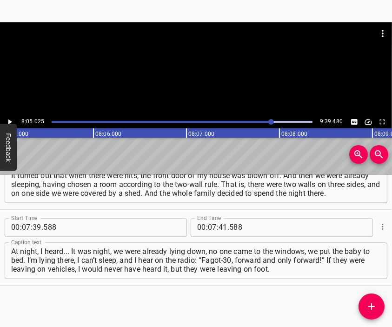
scroll to position [0, 45053]
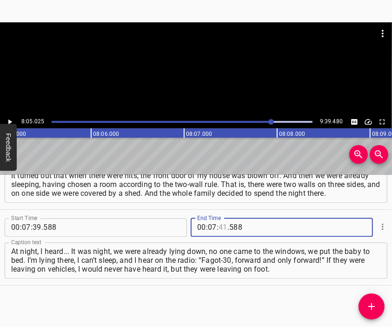
click at [219, 228] on input "number" at bounding box center [222, 227] width 9 height 19
click at [210, 226] on input "number" at bounding box center [212, 227] width 9 height 19
click at [369, 311] on icon "Add Cue" at bounding box center [371, 305] width 11 height 11
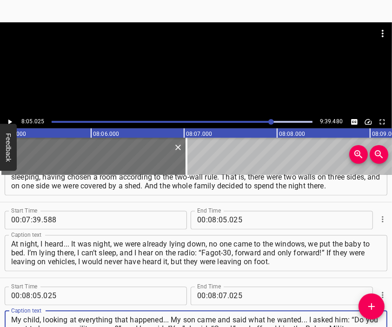
click at [201, 78] on div at bounding box center [196, 68] width 392 height 93
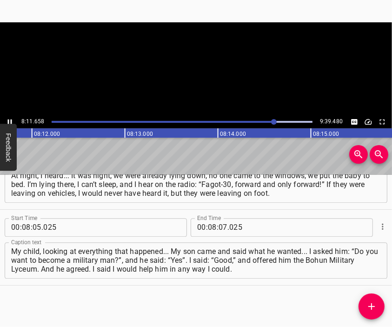
scroll to position [0, 45694]
click at [201, 70] on div at bounding box center [196, 68] width 392 height 93
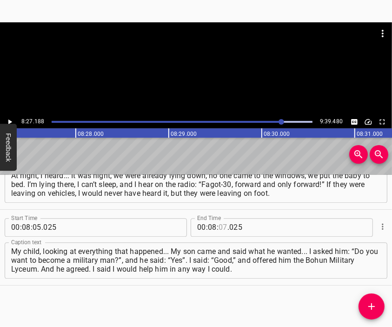
click at [218, 228] on input "number" at bounding box center [222, 227] width 9 height 19
click at [368, 306] on icon "Add Cue" at bounding box center [371, 306] width 7 height 7
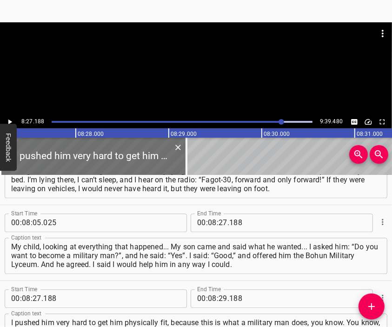
click at [164, 70] on div at bounding box center [196, 68] width 392 height 93
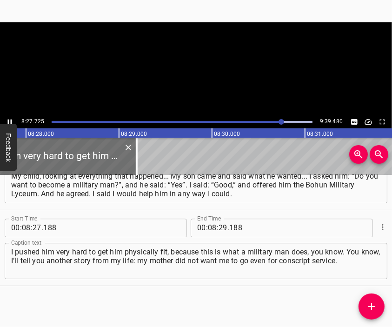
scroll to position [0, 47187]
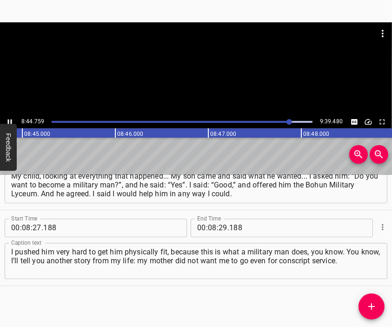
click at [203, 73] on div at bounding box center [196, 68] width 392 height 93
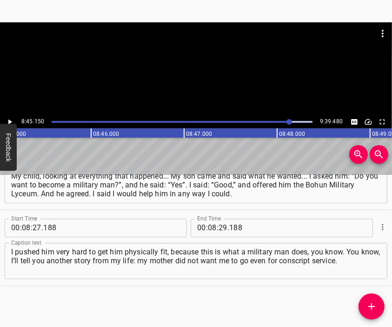
scroll to position [0, 48780]
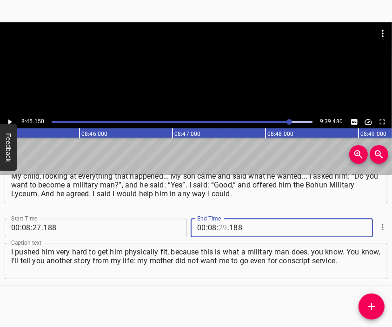
click at [218, 229] on input "number" at bounding box center [222, 227] width 9 height 19
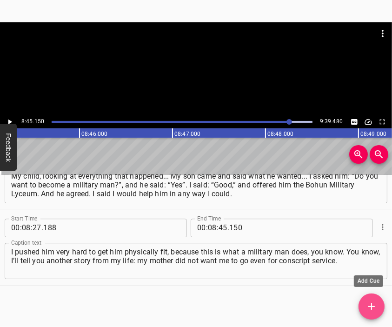
click at [369, 299] on button "Add Cue" at bounding box center [371, 306] width 26 height 26
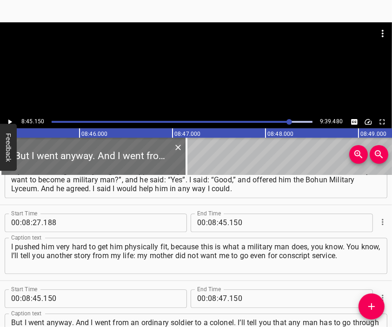
click at [194, 70] on div at bounding box center [196, 68] width 392 height 93
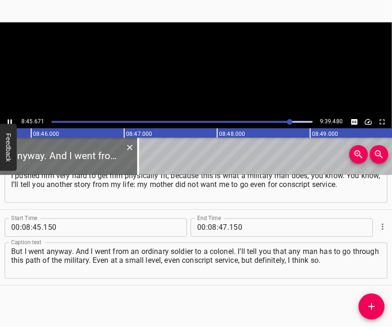
scroll to position [0, 48854]
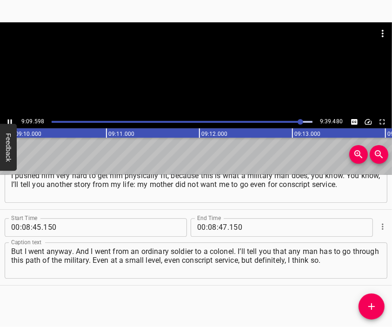
click at [199, 82] on div at bounding box center [196, 68] width 392 height 93
click at [209, 226] on input "number" at bounding box center [212, 227] width 9 height 19
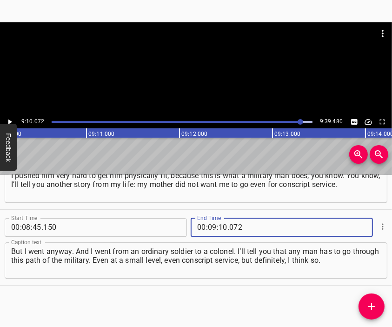
click at [370, 304] on icon "Add Cue" at bounding box center [371, 305] width 11 height 11
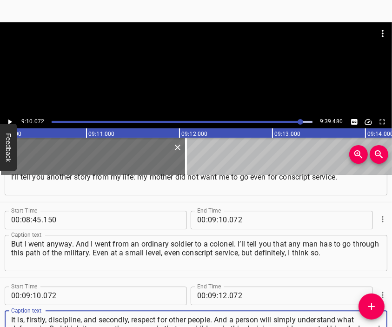
click at [201, 74] on div at bounding box center [196, 68] width 392 height 93
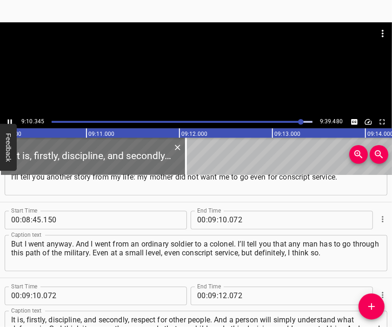
scroll to position [1633, 0]
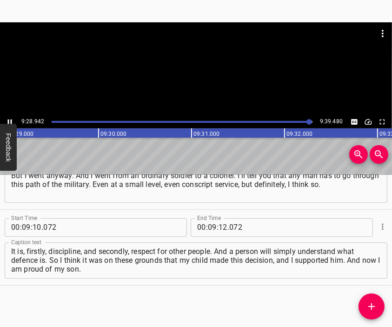
click at [200, 81] on div at bounding box center [196, 68] width 392 height 93
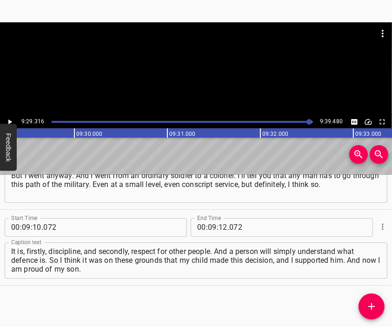
scroll to position [0, 52883]
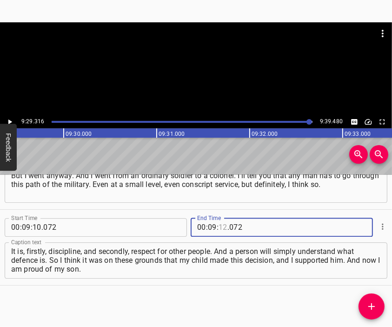
click at [219, 228] on input "number" at bounding box center [222, 227] width 9 height 19
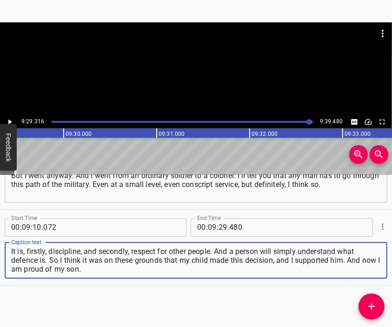
click at [245, 265] on textarea "It is, firstly, discipline, and secondly, respect for other people. And a perso…" at bounding box center [195, 260] width 369 height 26
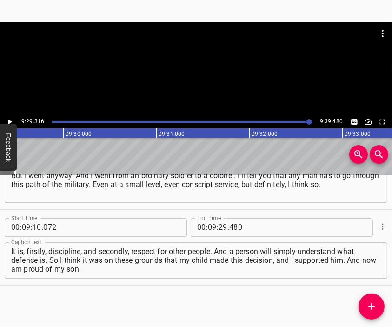
click at [211, 65] on div at bounding box center [196, 45] width 392 height 46
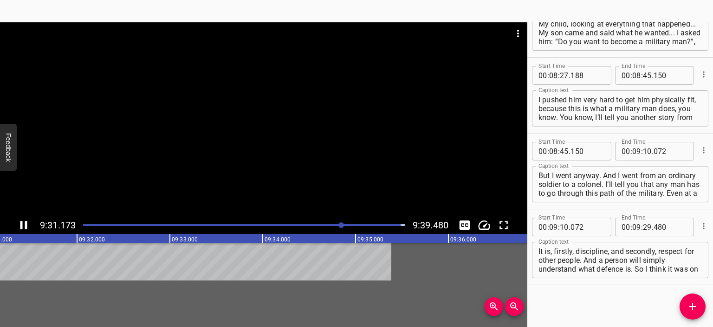
scroll to position [1497, 0]
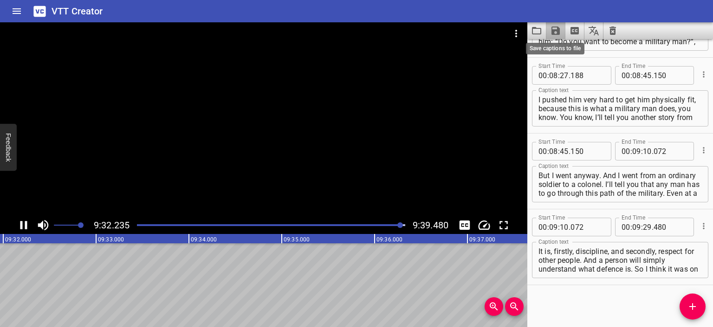
click at [552, 31] on icon "Save captions to file" at bounding box center [556, 30] width 8 height 8
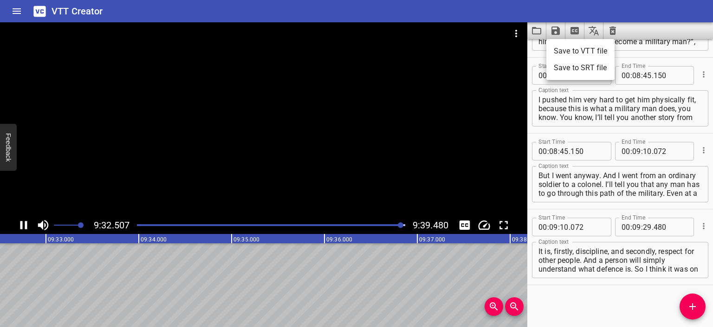
click at [581, 50] on li "Save to VTT file" at bounding box center [581, 51] width 68 height 17
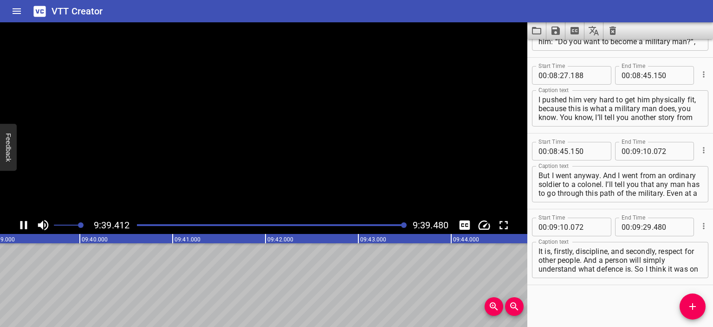
scroll to position [0, 53827]
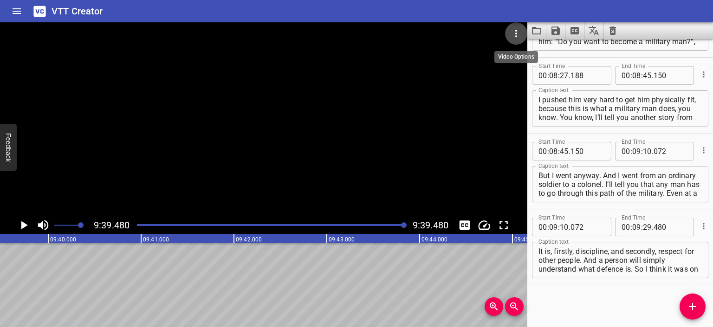
click at [512, 33] on icon "Video Options" at bounding box center [516, 33] width 11 height 11
click at [512, 33] on li "Select New Video File..." at bounding box center [551, 34] width 92 height 17
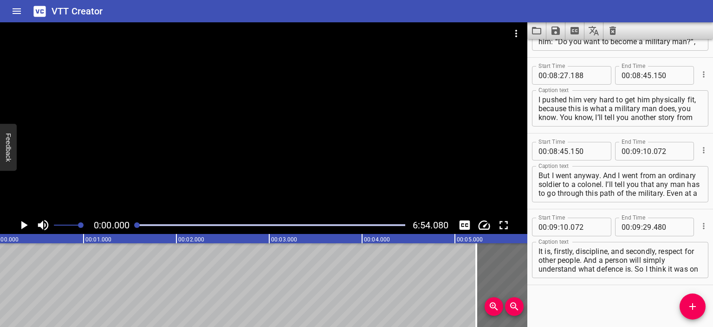
scroll to position [0, 0]
click at [23, 224] on icon "Play/Pause" at bounding box center [24, 225] width 7 height 8
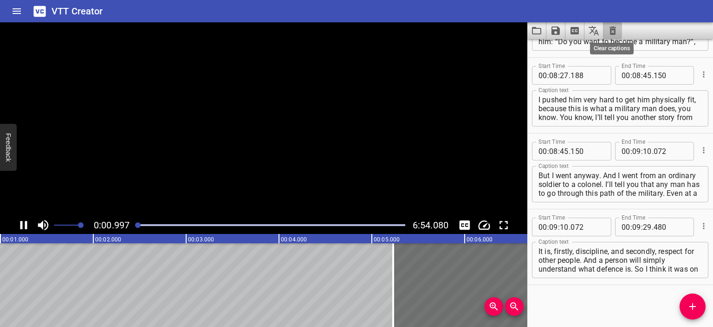
click at [613, 30] on icon "Clear captions" at bounding box center [613, 30] width 7 height 8
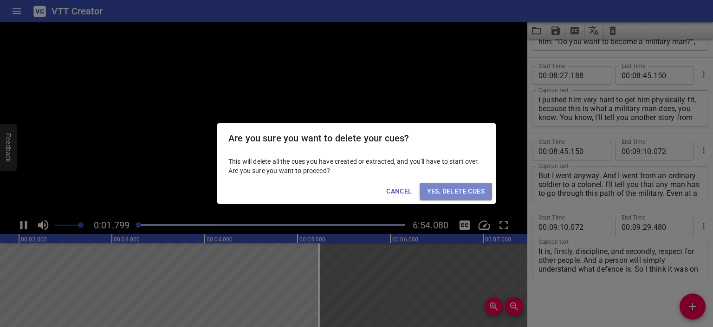
click at [457, 194] on span "Yes, Delete Cues" at bounding box center [456, 191] width 58 height 12
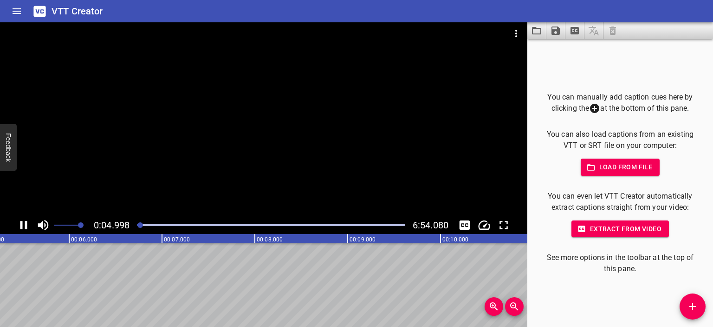
click at [266, 128] on div at bounding box center [264, 119] width 528 height 194
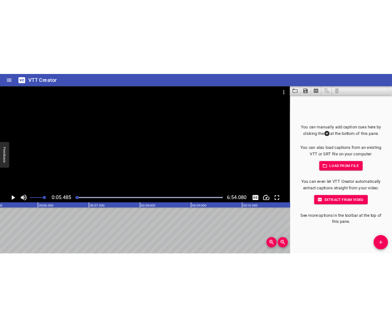
scroll to position [0, 509]
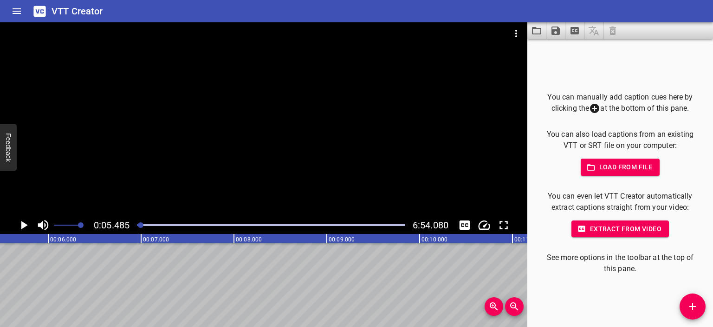
click at [697, 301] on icon "Add Cue" at bounding box center [692, 305] width 11 height 11
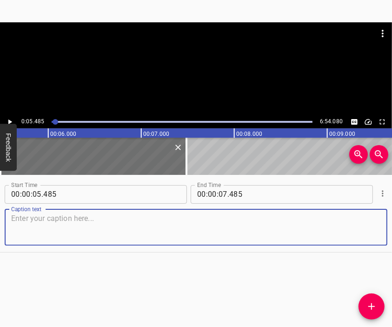
click at [243, 238] on textarea at bounding box center [195, 227] width 369 height 26
paste textarea "On the first day, as soon as the enemy came, they broke the gate into four [par…"
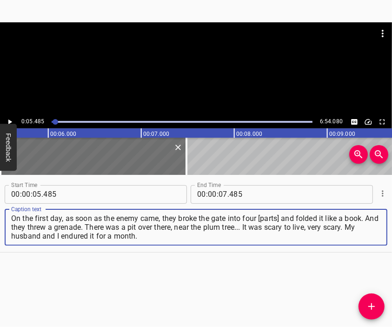
click at [203, 78] on div at bounding box center [196, 68] width 392 height 93
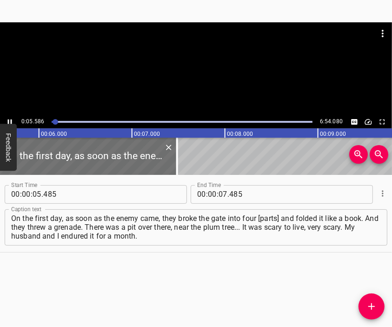
scroll to position [0, 542]
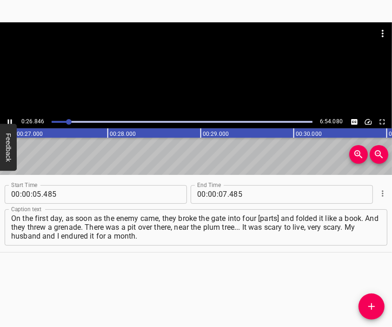
click at [191, 79] on div at bounding box center [196, 68] width 392 height 93
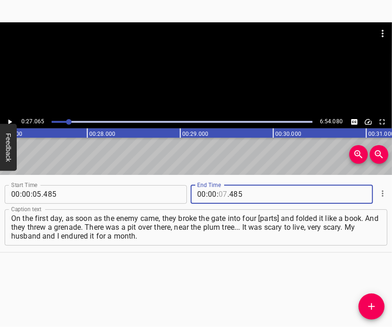
click at [218, 189] on input "number" at bounding box center [222, 194] width 9 height 19
click at [365, 306] on span "Add Cue" at bounding box center [371, 305] width 26 height 11
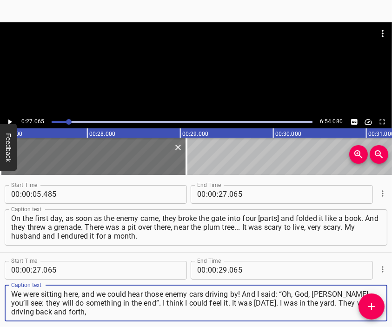
click at [184, 54] on div at bounding box center [196, 45] width 392 height 46
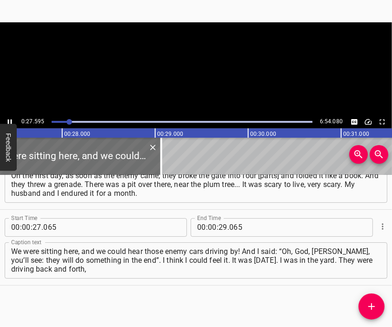
scroll to position [0, 2563]
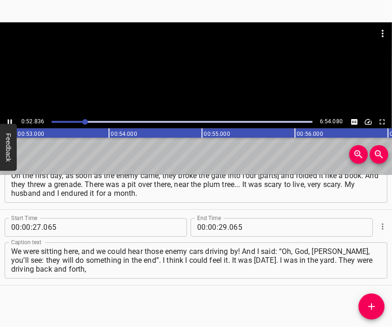
click at [195, 86] on div at bounding box center [196, 68] width 392 height 93
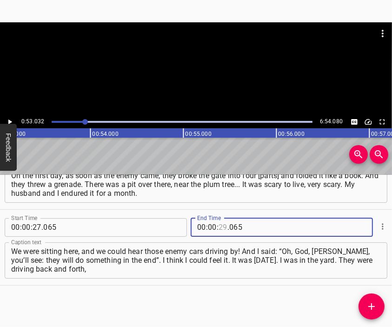
click at [218, 226] on input "number" at bounding box center [222, 227] width 9 height 19
click at [370, 303] on icon "Add Cue" at bounding box center [371, 305] width 11 height 11
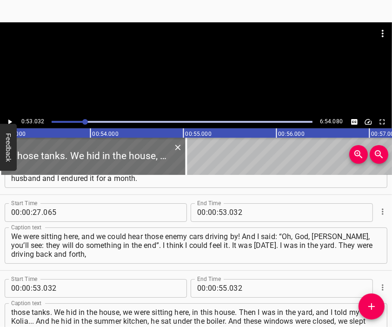
click at [196, 57] on div at bounding box center [196, 45] width 392 height 46
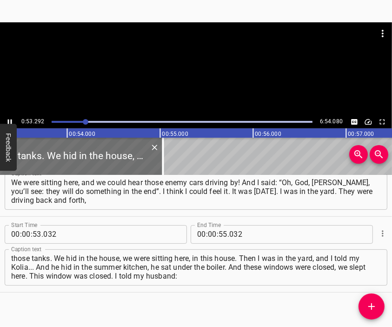
scroll to position [0, 4950]
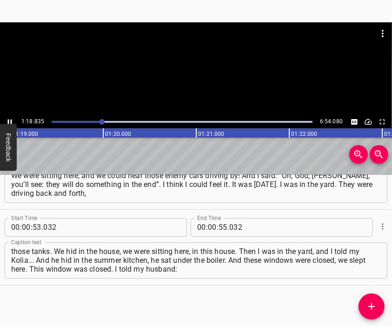
click at [205, 78] on div at bounding box center [196, 68] width 392 height 93
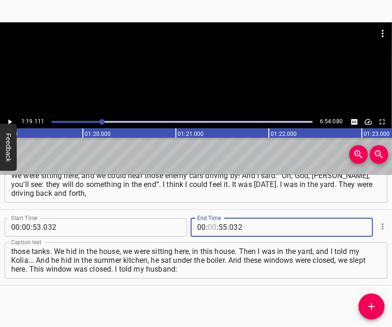
click at [209, 229] on input "number" at bounding box center [212, 227] width 9 height 19
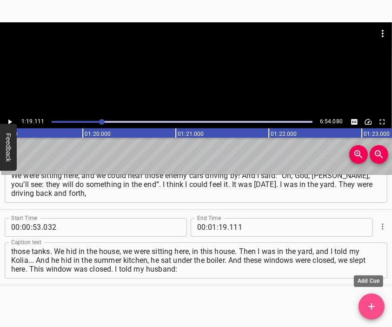
click at [365, 302] on span "Add Cue" at bounding box center [371, 305] width 26 height 11
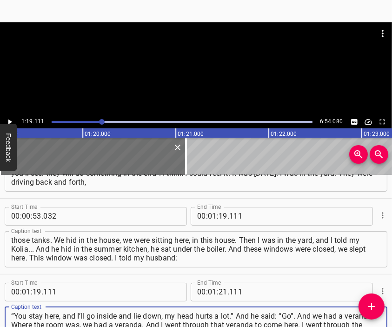
click at [206, 70] on div at bounding box center [196, 68] width 392 height 93
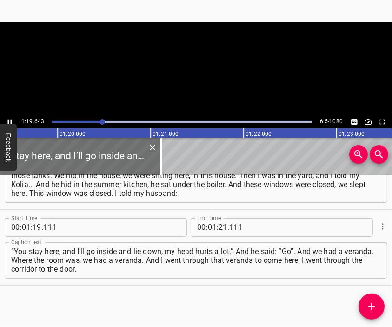
scroll to position [0, 7398]
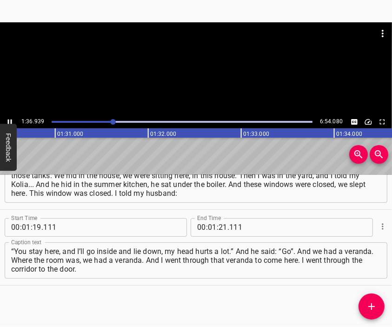
click at [196, 65] on div at bounding box center [196, 45] width 392 height 46
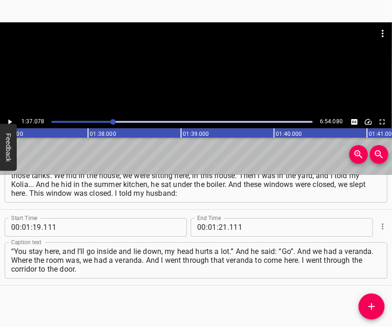
scroll to position [0, 9018]
click at [218, 224] on input "number" at bounding box center [222, 227] width 9 height 19
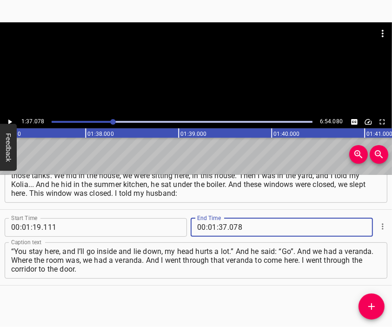
click at [368, 304] on icon "Add Cue" at bounding box center [371, 305] width 11 height 11
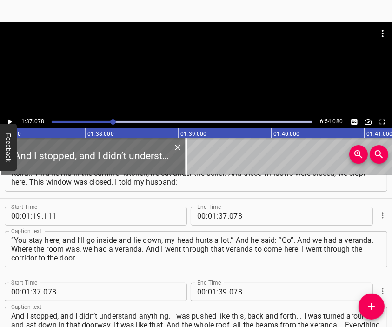
click at [210, 59] on div at bounding box center [196, 45] width 392 height 46
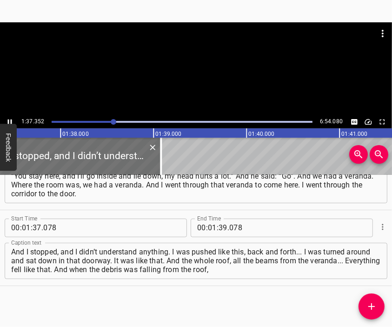
scroll to position [0, 9067]
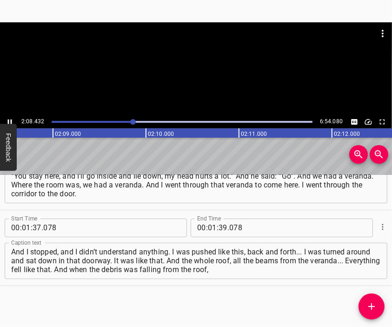
click at [223, 72] on div at bounding box center [196, 68] width 392 height 93
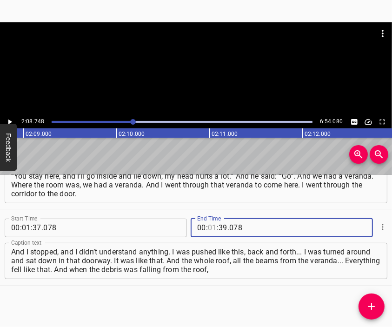
click at [208, 226] on input "number" at bounding box center [212, 227] width 9 height 19
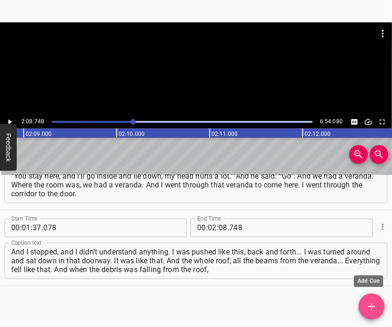
click at [374, 301] on icon "Add Cue" at bounding box center [371, 305] width 11 height 11
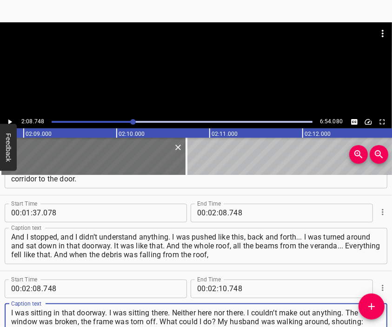
click at [194, 77] on div at bounding box center [196, 68] width 392 height 93
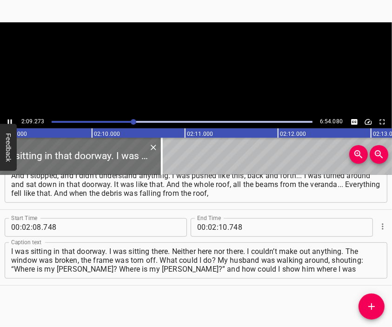
scroll to position [0, 12008]
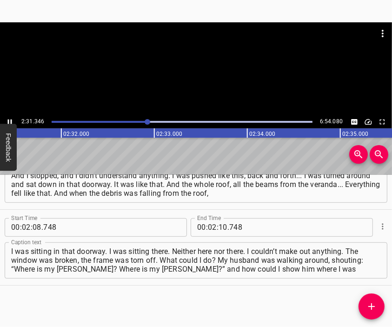
click at [216, 81] on div at bounding box center [196, 68] width 392 height 93
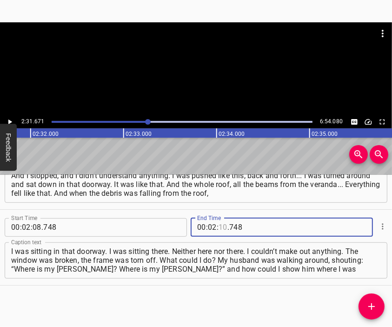
click at [219, 225] on input "number" at bounding box center [222, 227] width 9 height 19
click at [373, 304] on icon "Add Cue" at bounding box center [371, 305] width 11 height 11
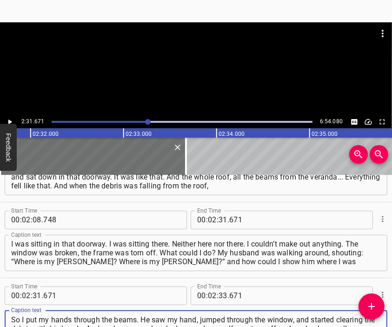
click at [209, 76] on div at bounding box center [196, 68] width 392 height 93
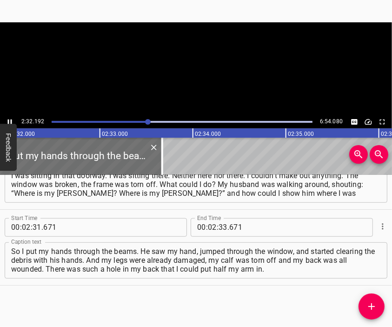
scroll to position [0, 14137]
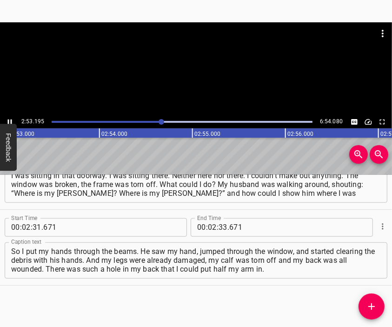
click at [198, 83] on div at bounding box center [196, 68] width 392 height 93
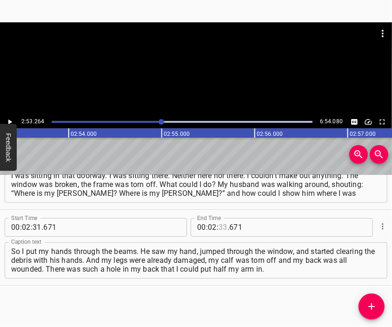
click at [219, 228] on input "number" at bounding box center [222, 227] width 9 height 19
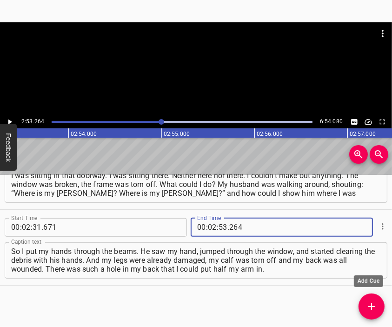
click at [373, 302] on icon "Add Cue" at bounding box center [371, 305] width 11 height 11
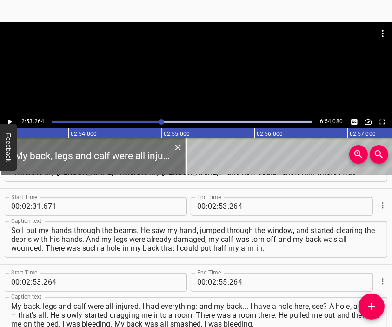
click at [195, 64] on div at bounding box center [196, 45] width 392 height 46
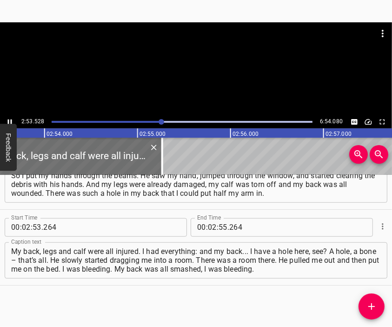
scroll to position [0, 16118]
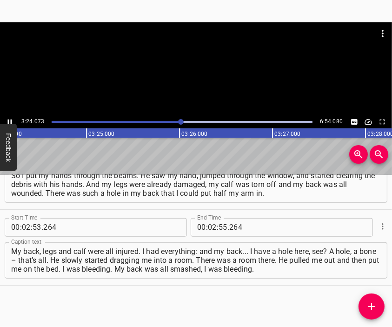
click at [193, 64] on div at bounding box center [196, 45] width 392 height 46
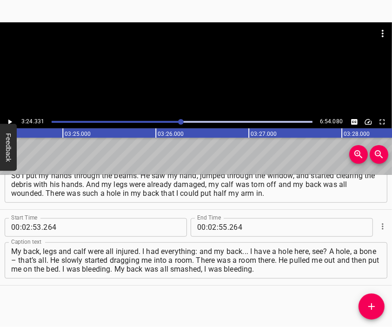
scroll to position [0, 18980]
click at [209, 227] on input "number" at bounding box center [212, 227] width 9 height 19
click at [368, 303] on icon "Add Cue" at bounding box center [371, 305] width 11 height 11
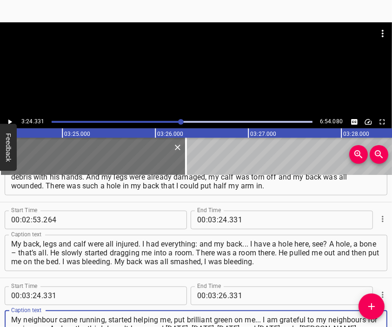
click at [188, 69] on div at bounding box center [196, 68] width 392 height 93
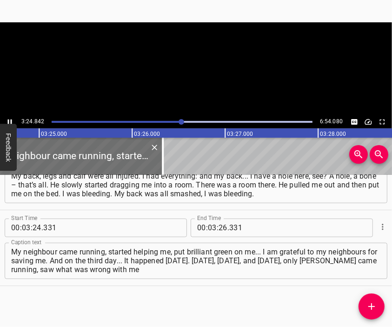
scroll to position [0, 19027]
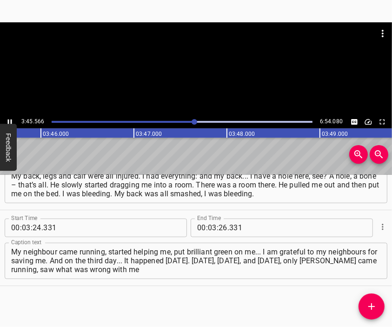
click at [193, 79] on div at bounding box center [196, 68] width 392 height 93
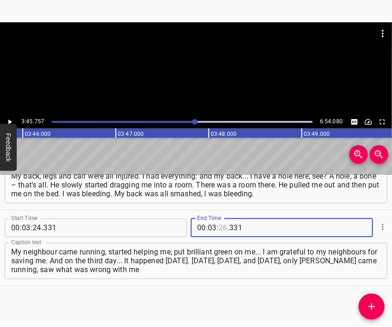
click at [218, 226] on input "number" at bounding box center [222, 227] width 9 height 19
click at [368, 299] on button "Add Cue" at bounding box center [371, 306] width 26 height 26
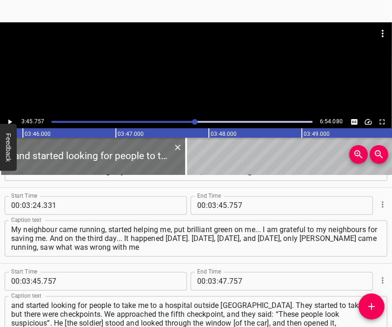
click at [193, 81] on div at bounding box center [196, 68] width 392 height 93
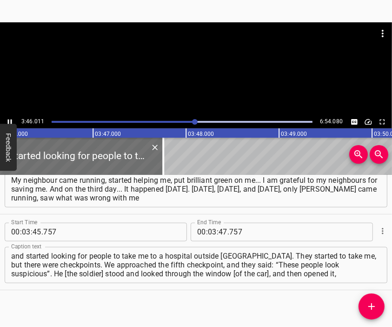
scroll to position [0, 20994]
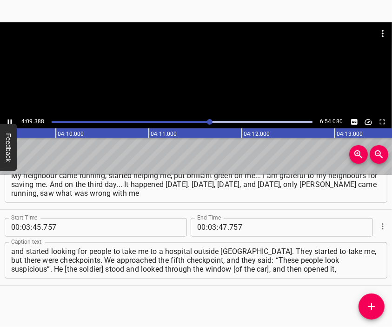
click at [197, 78] on div at bounding box center [196, 68] width 392 height 93
click at [211, 224] on input "number" at bounding box center [212, 227] width 9 height 19
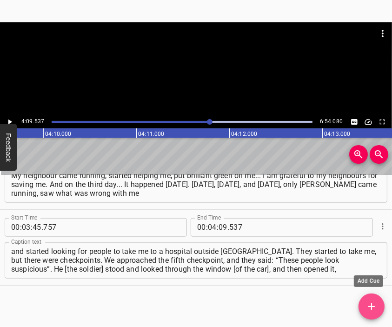
click at [372, 302] on icon "Add Cue" at bounding box center [371, 305] width 11 height 11
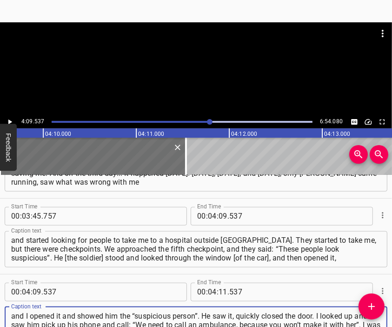
click at [168, 70] on div at bounding box center [196, 68] width 392 height 93
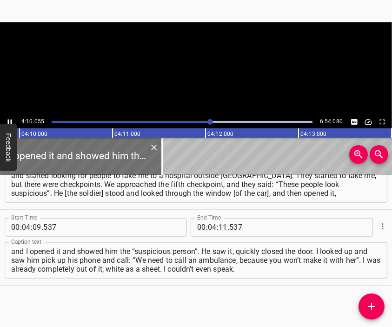
scroll to position [0, 23225]
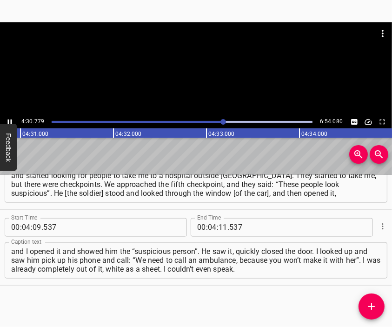
click at [222, 83] on div at bounding box center [196, 68] width 392 height 93
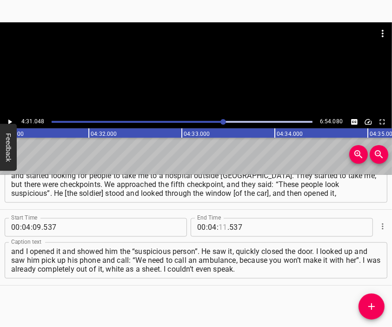
click at [218, 227] on input "number" at bounding box center [222, 227] width 9 height 19
click at [370, 302] on icon "Add Cue" at bounding box center [371, 305] width 11 height 11
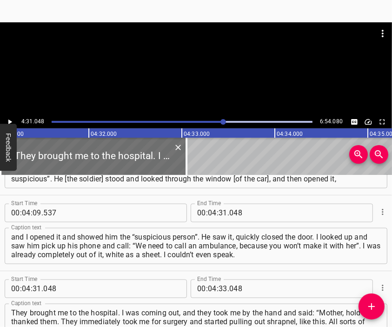
click at [216, 73] on div at bounding box center [196, 68] width 392 height 93
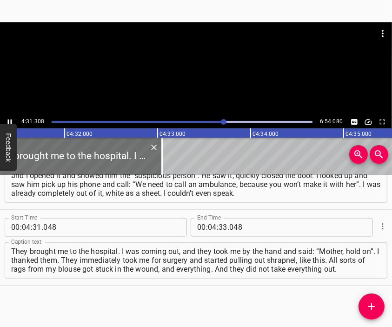
scroll to position [0, 25225]
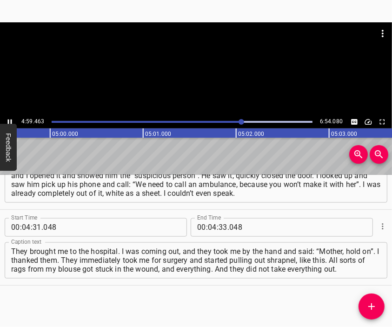
click at [202, 73] on div at bounding box center [196, 68] width 392 height 93
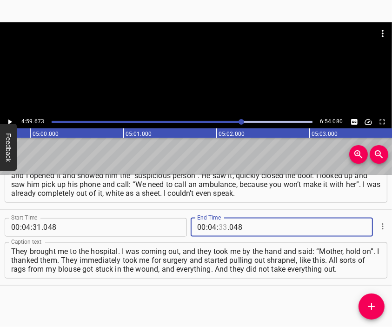
click at [218, 227] on input "number" at bounding box center [222, 227] width 9 height 19
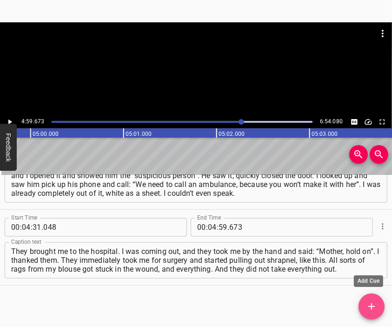
click at [366, 306] on icon "Add Cue" at bounding box center [371, 305] width 11 height 11
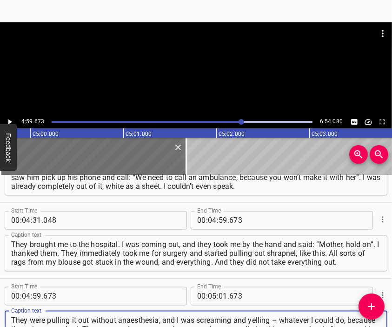
click at [216, 63] on div at bounding box center [196, 45] width 392 height 46
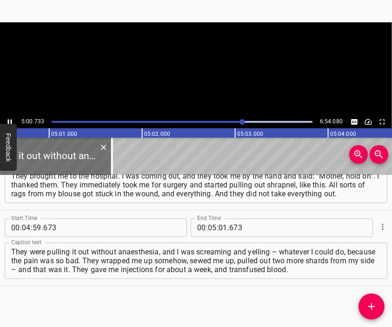
scroll to position [0, 27934]
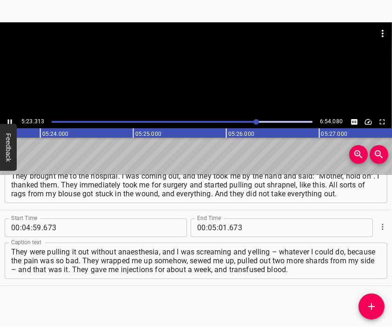
click at [175, 72] on div at bounding box center [196, 68] width 392 height 93
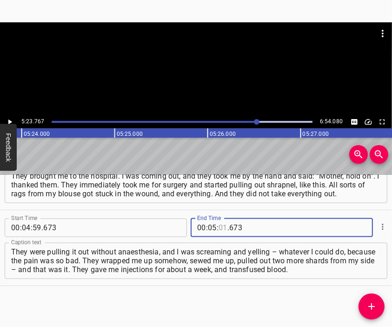
click at [218, 226] on input "number" at bounding box center [222, 227] width 9 height 19
click at [372, 306] on icon "Add Cue" at bounding box center [371, 306] width 7 height 7
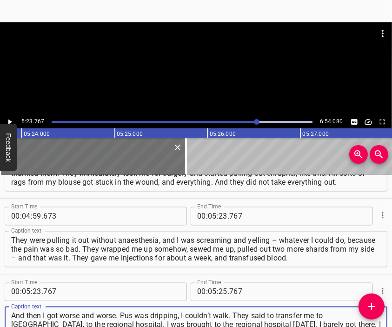
click at [197, 67] on div at bounding box center [196, 45] width 392 height 46
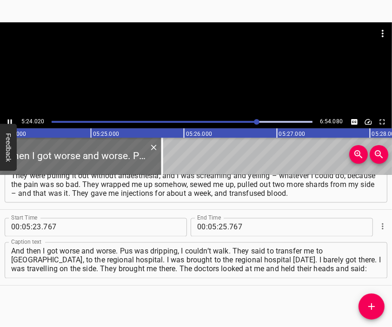
scroll to position [0, 30122]
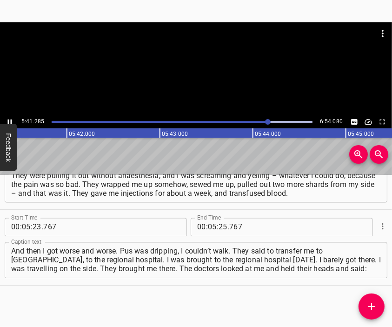
click at [196, 60] on div at bounding box center [196, 45] width 392 height 46
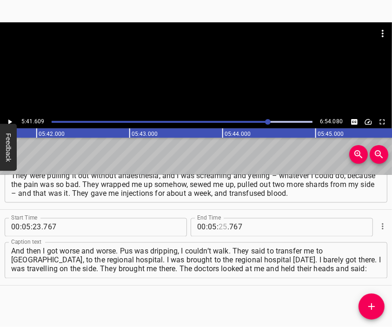
click at [218, 224] on input "number" at bounding box center [222, 227] width 9 height 19
click at [374, 307] on icon "Add Cue" at bounding box center [371, 305] width 11 height 11
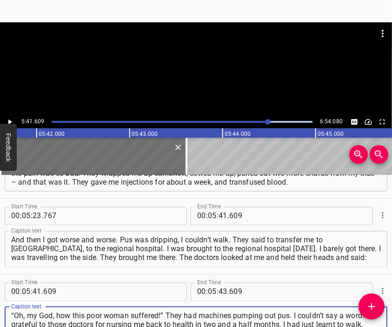
click at [193, 66] on div at bounding box center [196, 45] width 392 height 46
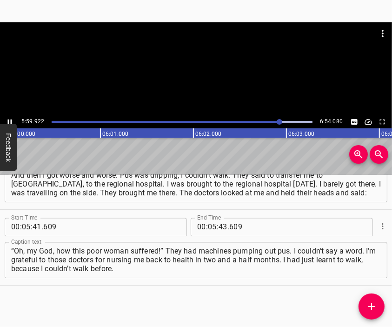
scroll to position [0, 33458]
click at [201, 86] on div at bounding box center [196, 68] width 392 height 93
click at [209, 228] on input "number" at bounding box center [212, 227] width 9 height 19
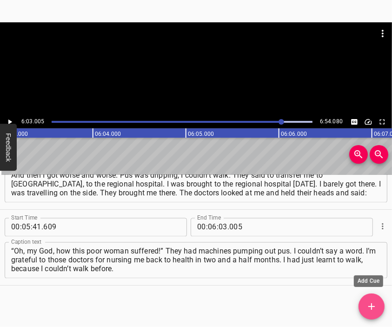
click at [376, 303] on span "Add Cue" at bounding box center [371, 305] width 26 height 11
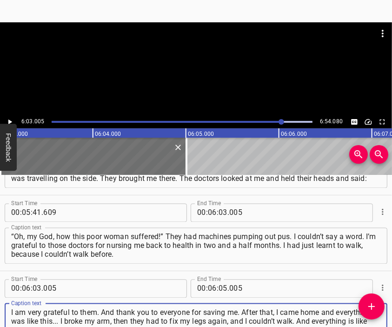
click at [196, 73] on div at bounding box center [196, 68] width 392 height 93
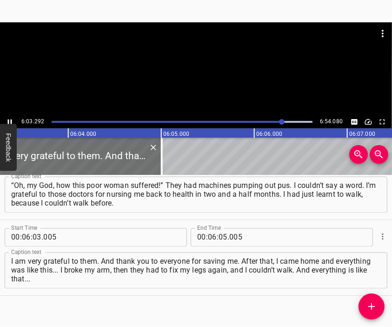
scroll to position [0, 33745]
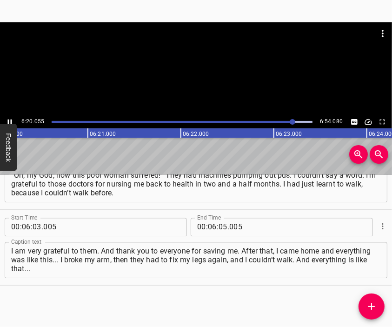
click at [202, 72] on div at bounding box center [196, 68] width 392 height 93
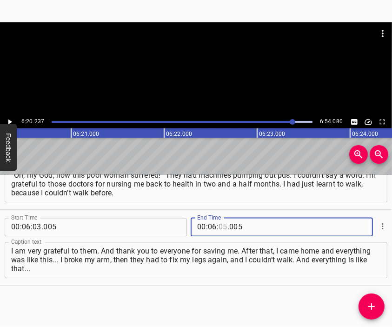
click at [221, 227] on input "number" at bounding box center [222, 227] width 9 height 19
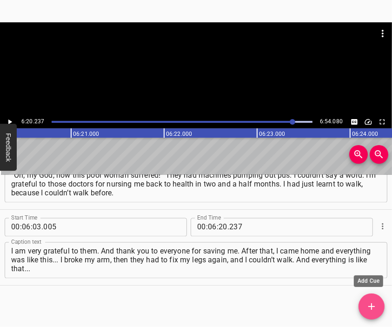
click at [375, 305] on icon "Add Cue" at bounding box center [371, 305] width 11 height 11
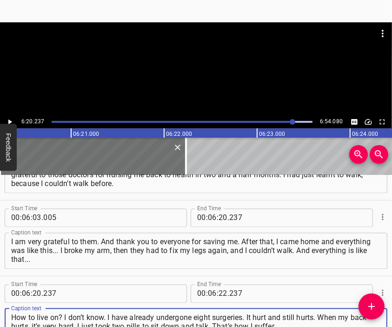
click at [193, 76] on div at bounding box center [196, 68] width 392 height 93
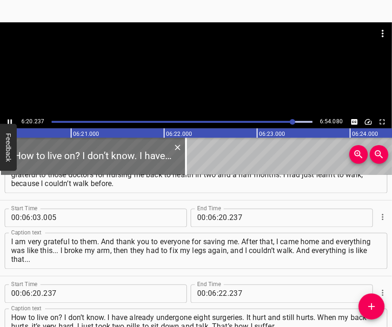
scroll to position [1178, 0]
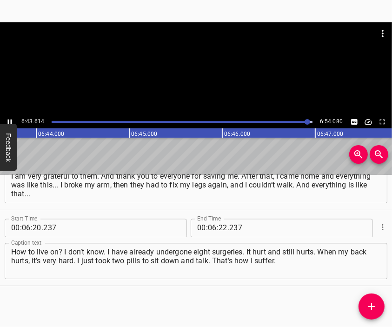
click at [202, 83] on div at bounding box center [196, 68] width 392 height 93
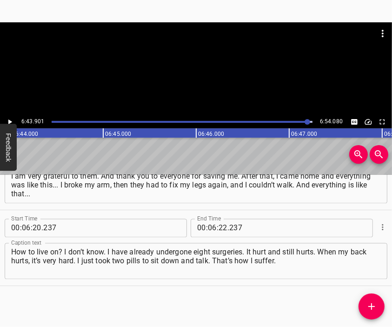
scroll to position [0, 37518]
click at [220, 227] on input "number" at bounding box center [222, 227] width 9 height 19
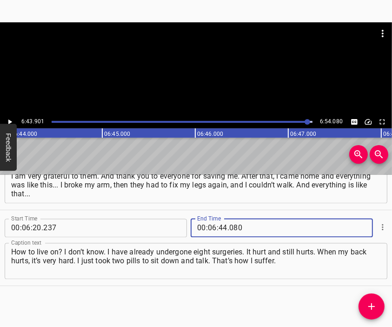
click at [314, 264] on textarea "How to live on? I don’t know. I have already undergone eight surgeries. It hurt…" at bounding box center [195, 260] width 369 height 26
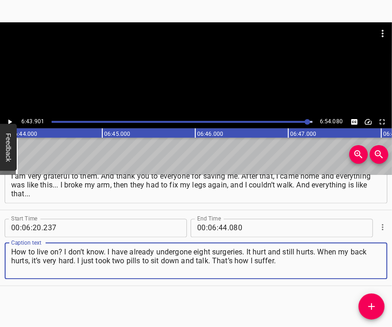
click at [188, 75] on div at bounding box center [196, 68] width 392 height 93
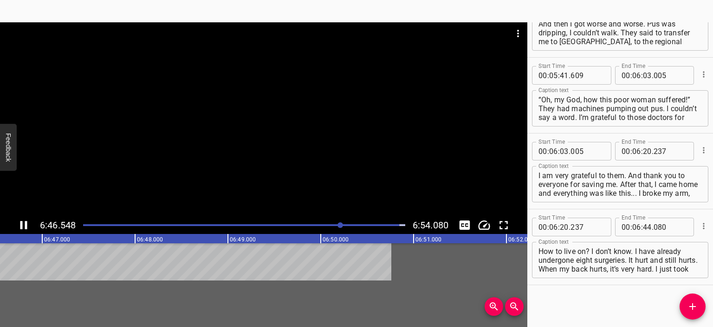
scroll to position [1043, 0]
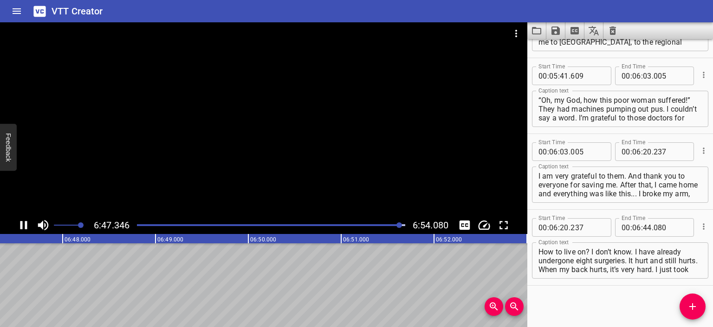
click at [555, 30] on icon "Save captions to file" at bounding box center [556, 30] width 8 height 8
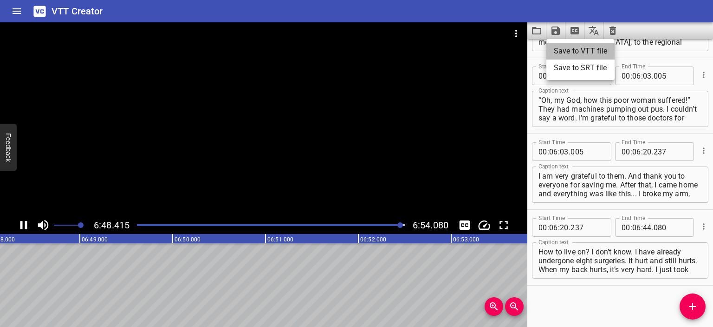
click at [565, 53] on li "Save to VTT file" at bounding box center [581, 51] width 68 height 17
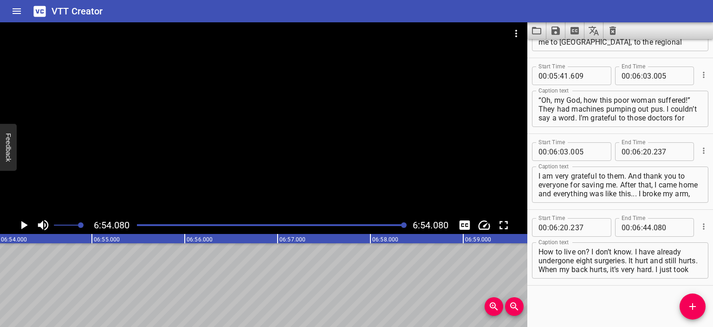
scroll to position [0, 38463]
click at [518, 26] on button "Video Options" at bounding box center [516, 33] width 22 height 22
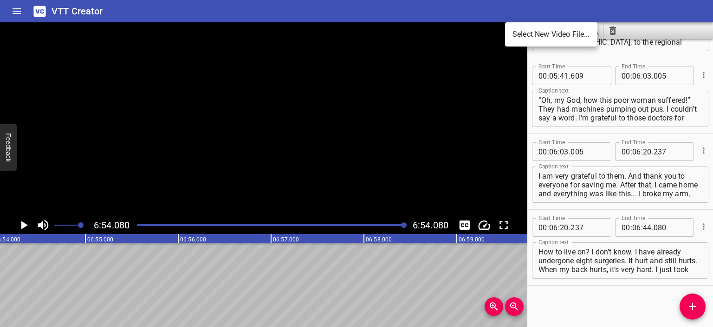
click at [518, 26] on ul "Select New Video File..." at bounding box center [551, 34] width 92 height 24
click at [549, 31] on li "Select New Video File..." at bounding box center [551, 34] width 92 height 17
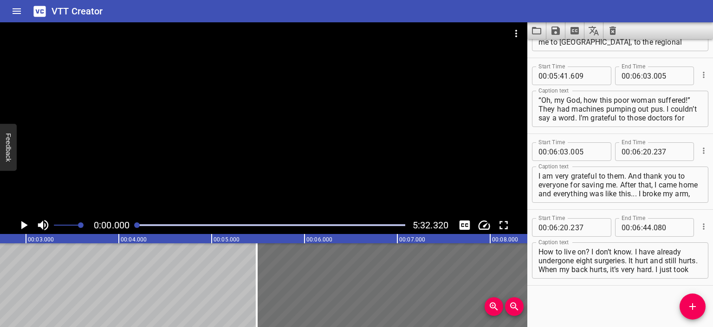
scroll to position [0, 0]
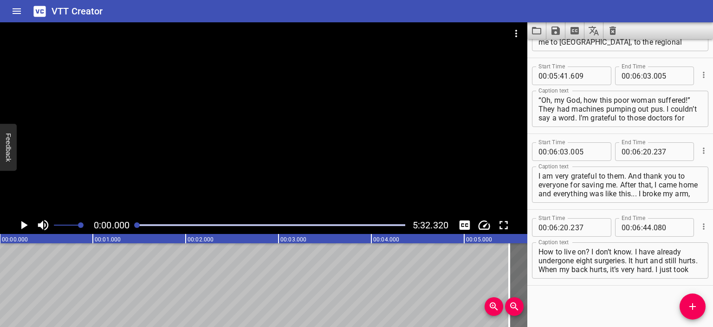
click at [293, 106] on div at bounding box center [264, 119] width 528 height 194
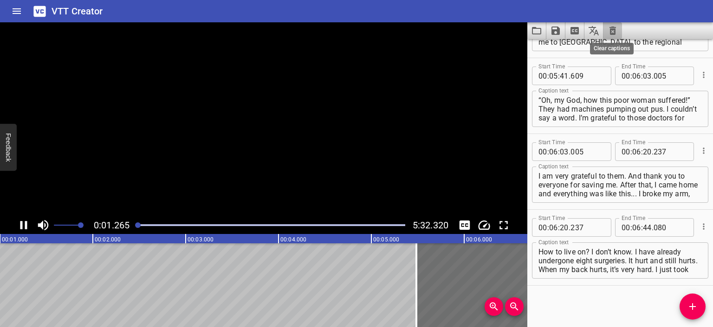
click at [610, 29] on icon "Clear captions" at bounding box center [613, 30] width 7 height 8
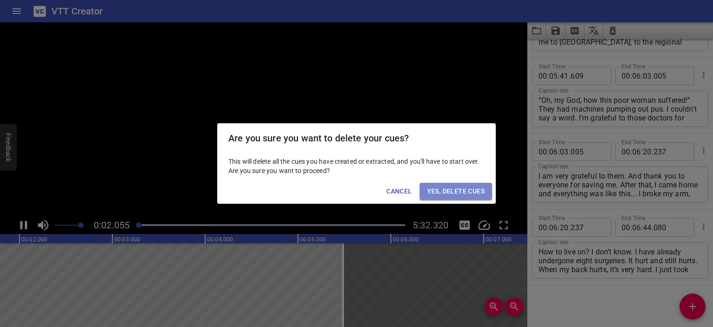
click at [453, 189] on span "Yes, Delete Cues" at bounding box center [456, 191] width 58 height 12
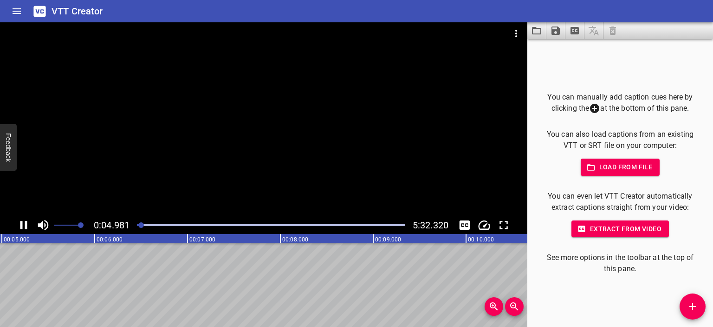
click at [265, 109] on div at bounding box center [264, 119] width 528 height 194
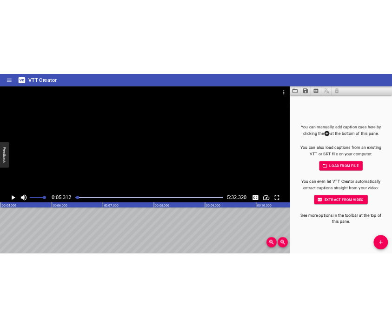
scroll to position [0, 493]
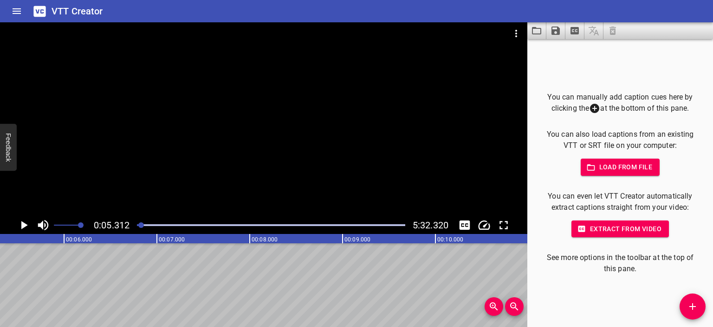
click at [699, 300] on button "Add Cue" at bounding box center [693, 306] width 26 height 26
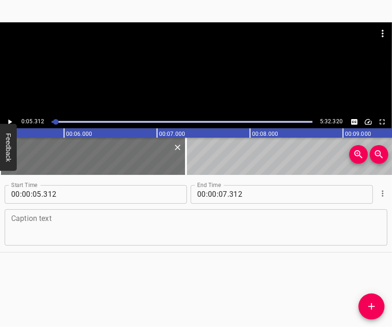
click at [228, 234] on textarea at bounding box center [195, 227] width 369 height 26
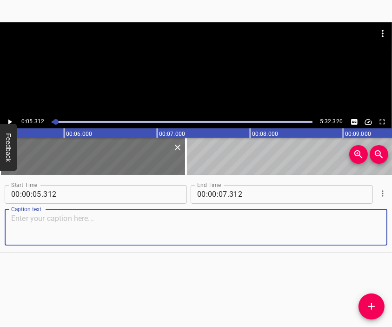
paste textarea "I remember 2014. We helped a lot. It was very difficult there, and we baked pie…"
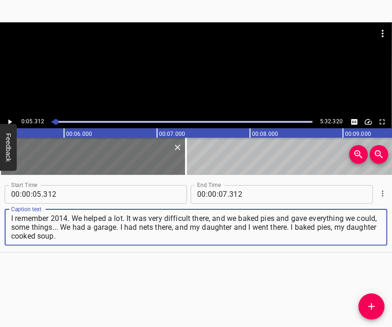
click at [189, 74] on div at bounding box center [196, 68] width 392 height 93
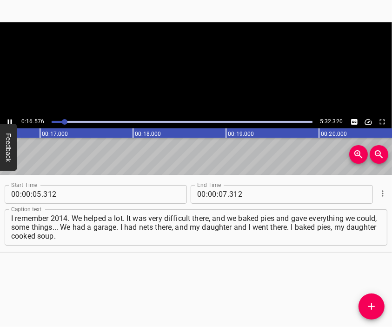
scroll to position [0, 1540]
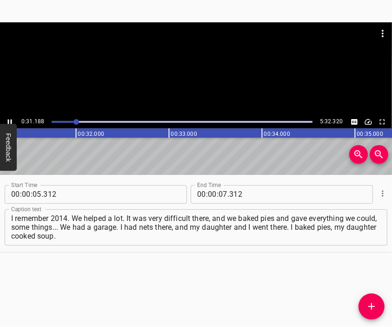
click at [205, 76] on div at bounding box center [196, 68] width 392 height 93
click at [218, 195] on input "number" at bounding box center [222, 194] width 9 height 19
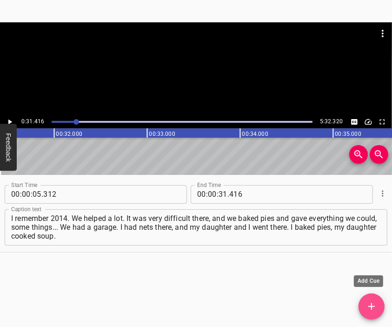
click at [370, 303] on icon "Add Cue" at bounding box center [371, 305] width 11 height 11
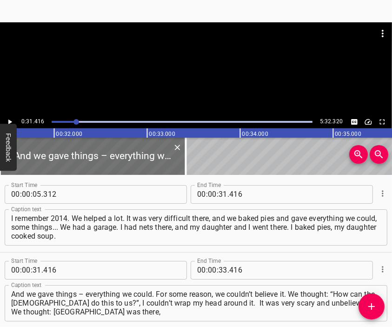
click at [150, 73] on div at bounding box center [196, 68] width 392 height 93
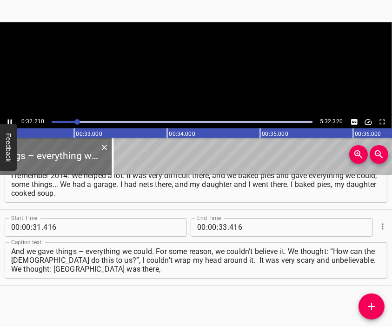
scroll to position [0, 3016]
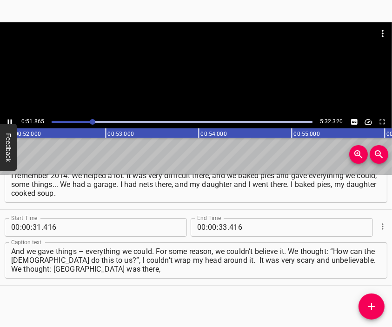
click at [210, 78] on div at bounding box center [196, 68] width 392 height 93
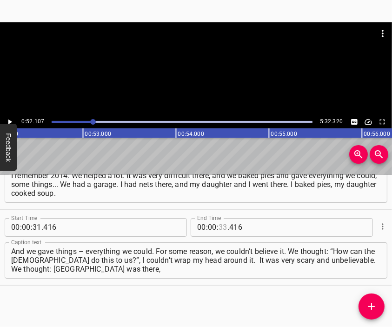
click at [220, 224] on input "number" at bounding box center [222, 227] width 9 height 19
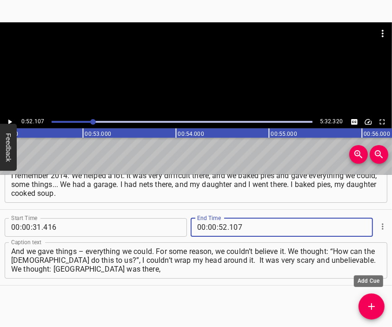
click at [373, 304] on icon "Add Cue" at bounding box center [371, 305] width 11 height 11
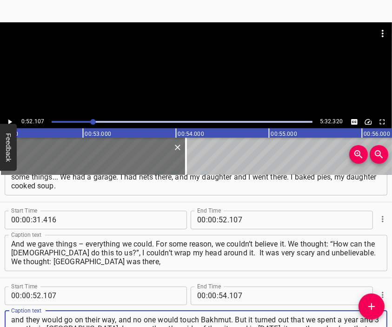
click at [210, 63] on div at bounding box center [196, 45] width 392 height 46
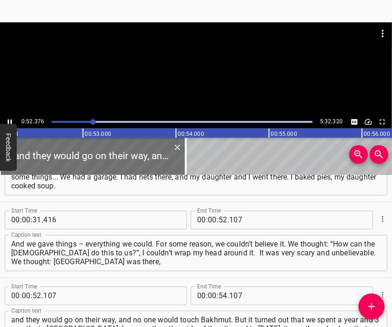
scroll to position [0, 4865]
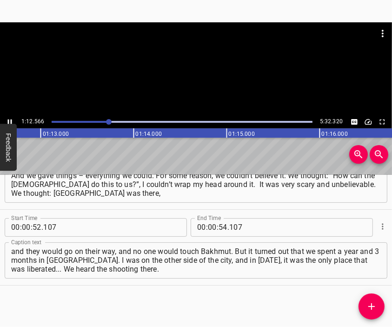
click at [187, 68] on div at bounding box center [196, 45] width 392 height 46
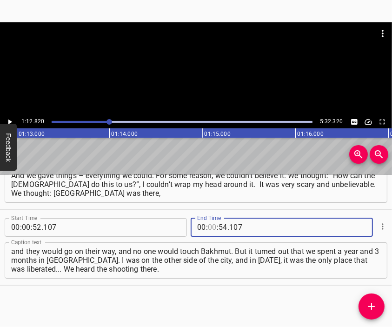
click at [210, 228] on input "number" at bounding box center [212, 227] width 9 height 19
click at [372, 303] on icon "Add Cue" at bounding box center [371, 305] width 11 height 11
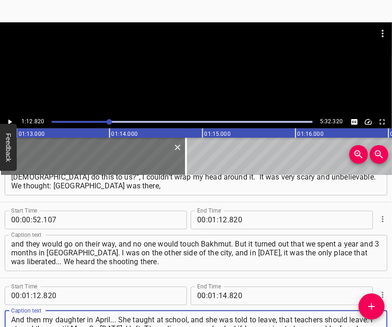
click at [201, 77] on div at bounding box center [196, 68] width 392 height 93
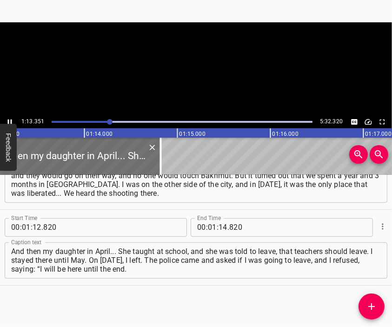
scroll to position [0, 6813]
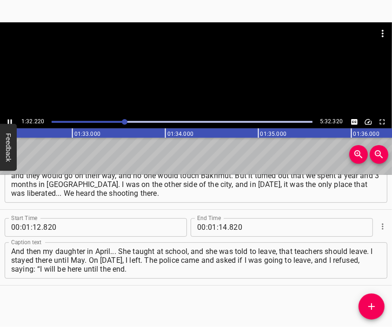
click at [188, 78] on div at bounding box center [196, 68] width 392 height 93
click at [219, 228] on input "number" at bounding box center [222, 227] width 9 height 19
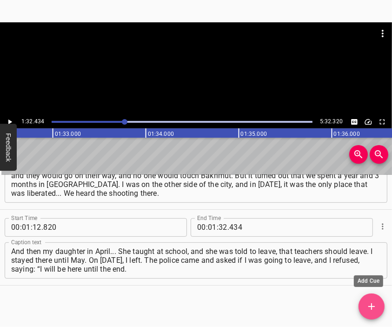
click at [366, 300] on icon "Add Cue" at bounding box center [371, 305] width 11 height 11
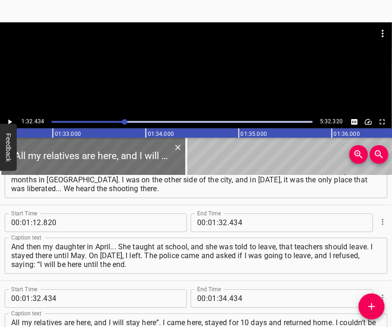
click at [181, 59] on div at bounding box center [196, 45] width 392 height 46
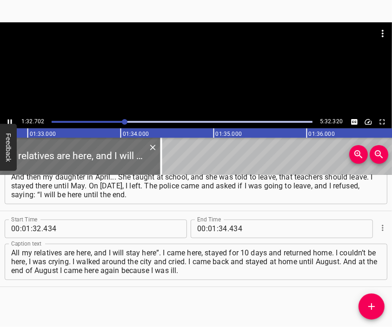
scroll to position [269, 0]
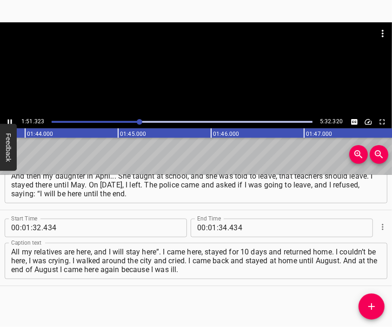
click at [188, 70] on div at bounding box center [196, 68] width 392 height 93
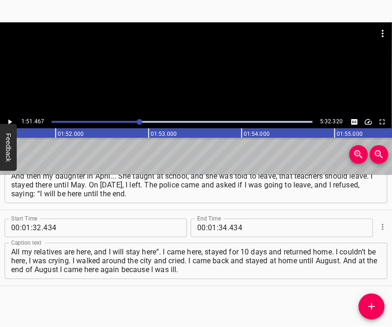
scroll to position [0, 10354]
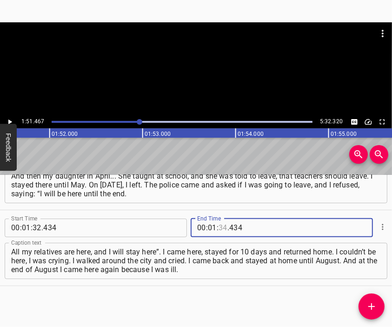
click at [218, 227] on input "number" at bounding box center [222, 227] width 9 height 19
click at [371, 302] on icon "Add Cue" at bounding box center [371, 305] width 11 height 11
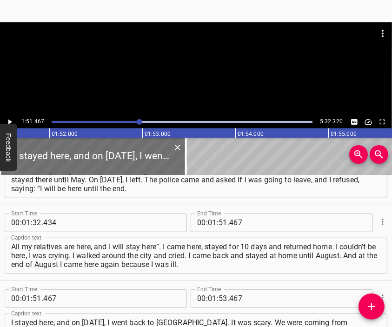
click at [192, 62] on div at bounding box center [196, 45] width 392 height 46
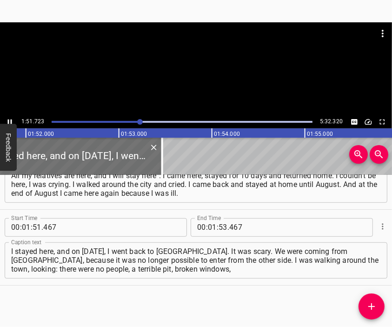
scroll to position [0, 10402]
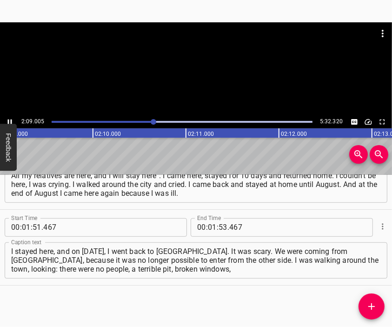
click at [175, 64] on div at bounding box center [196, 45] width 392 height 46
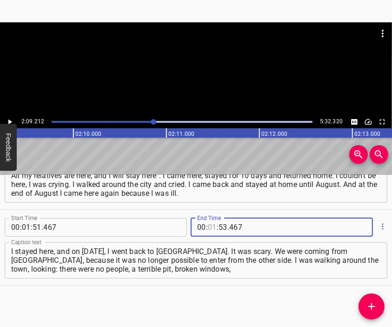
click at [208, 229] on input "number" at bounding box center [212, 227] width 9 height 19
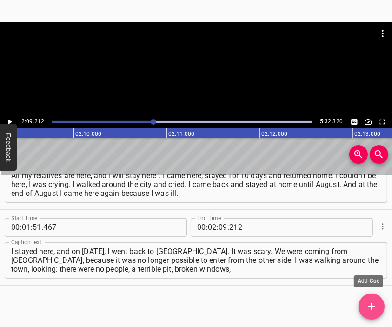
click at [367, 297] on button "Add Cue" at bounding box center [371, 306] width 26 height 26
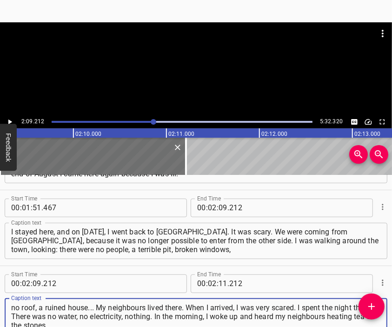
click at [202, 76] on div at bounding box center [196, 68] width 392 height 93
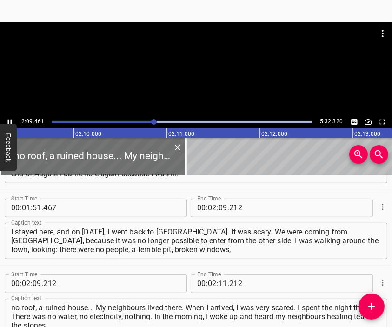
scroll to position [0, 12025]
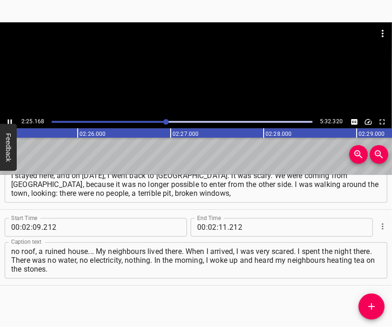
click at [188, 73] on div at bounding box center [196, 68] width 392 height 93
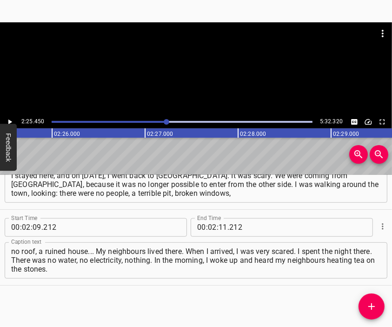
scroll to position [0, 13510]
click at [218, 226] on input "number" at bounding box center [222, 227] width 9 height 19
click at [363, 303] on span "Add Cue" at bounding box center [371, 305] width 26 height 11
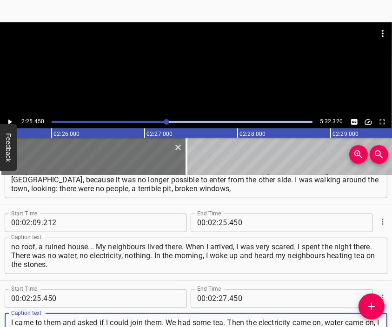
click at [157, 68] on div at bounding box center [196, 68] width 392 height 93
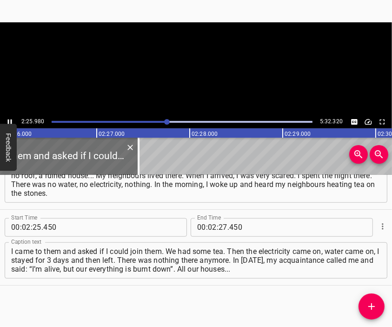
scroll to position [0, 13560]
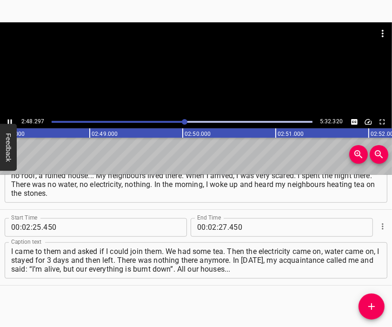
click at [190, 77] on div at bounding box center [196, 68] width 392 height 93
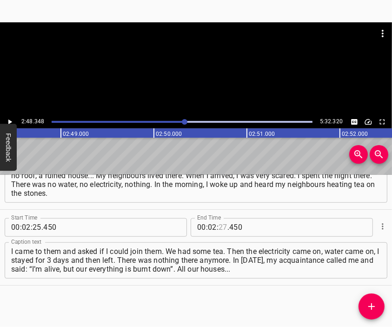
click at [218, 226] on input "number" at bounding box center [222, 227] width 9 height 19
click at [370, 300] on icon "Add Cue" at bounding box center [371, 305] width 11 height 11
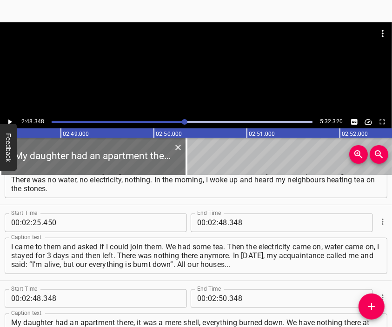
click at [178, 65] on div at bounding box center [196, 45] width 392 height 46
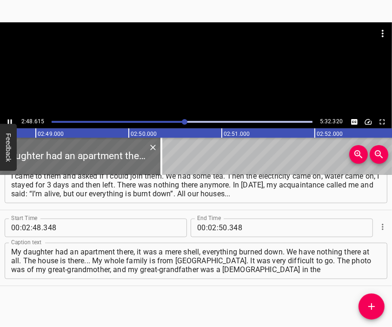
scroll to position [0, 15687]
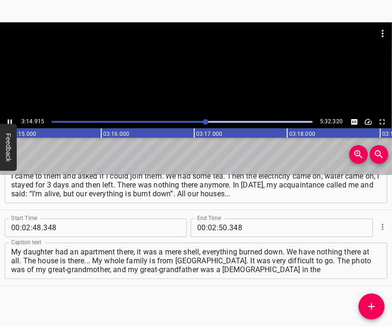
click at [176, 63] on div at bounding box center [196, 45] width 392 height 46
click at [208, 224] on input "number" at bounding box center [212, 227] width 9 height 19
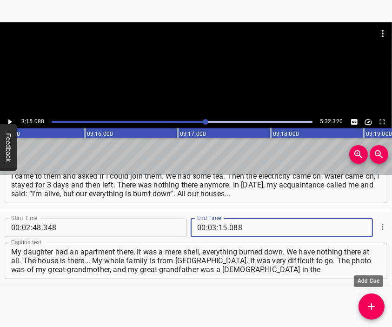
click at [369, 301] on icon "Add Cue" at bounding box center [371, 305] width 11 height 11
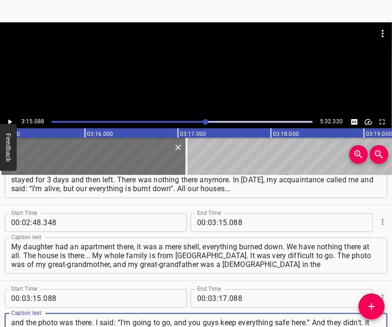
click at [182, 68] on div at bounding box center [196, 45] width 392 height 46
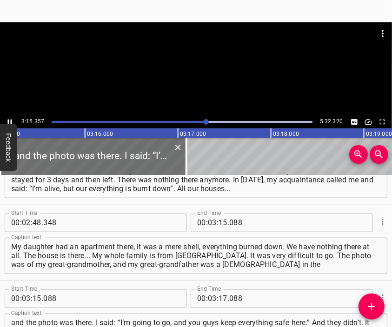
scroll to position [0, 18146]
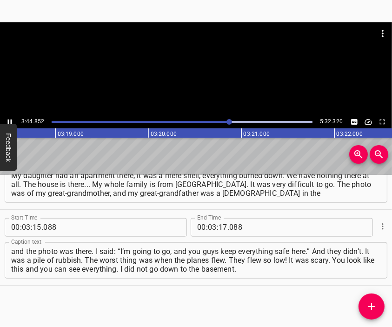
click at [191, 71] on div at bounding box center [196, 68] width 392 height 93
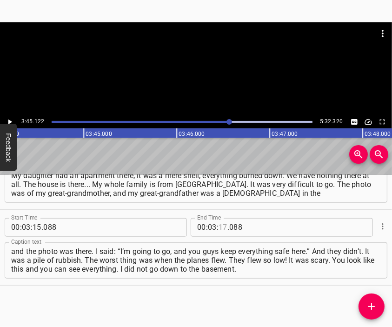
click at [221, 228] on input "number" at bounding box center [222, 227] width 9 height 19
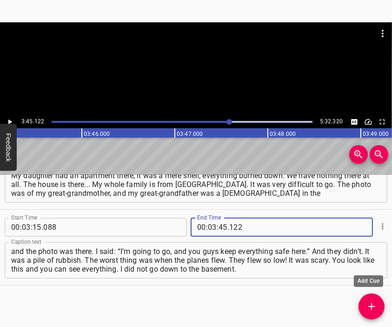
click at [375, 306] on icon "Add Cue" at bounding box center [371, 305] width 11 height 11
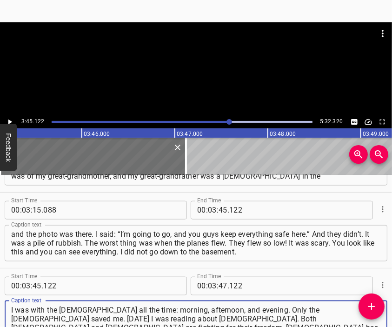
click at [163, 80] on div at bounding box center [196, 68] width 392 height 93
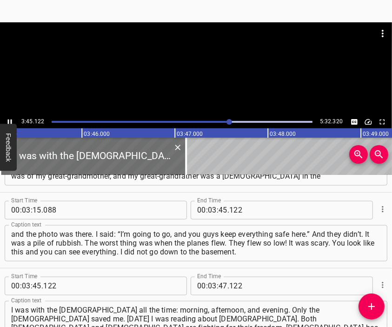
scroll to position [0, 20936]
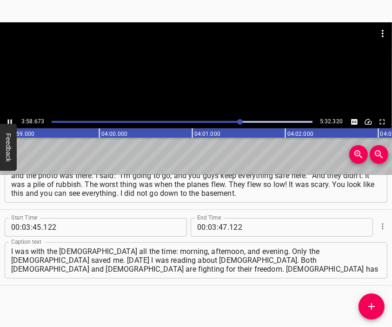
click at [186, 70] on div at bounding box center [196, 68] width 392 height 93
click at [220, 226] on input "number" at bounding box center [222, 227] width 9 height 19
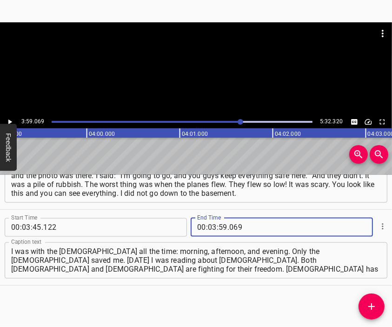
click at [367, 304] on icon "Add Cue" at bounding box center [371, 305] width 11 height 11
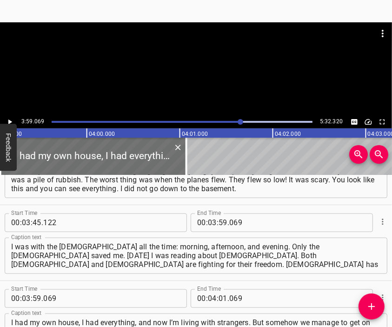
click at [187, 71] on div at bounding box center [196, 68] width 392 height 93
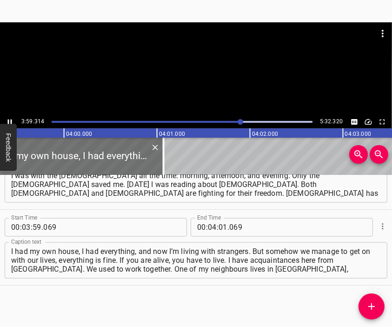
scroll to position [0, 22254]
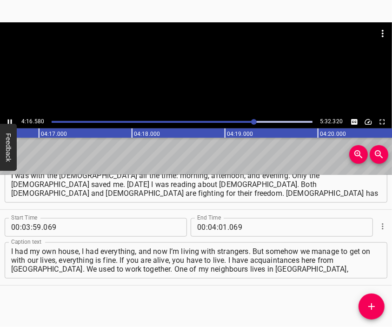
click at [184, 62] on div at bounding box center [196, 45] width 392 height 46
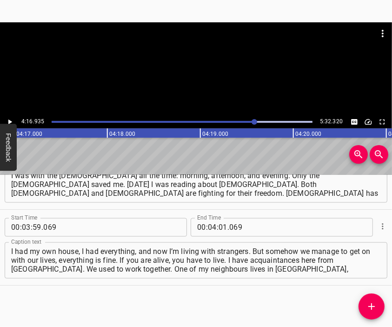
scroll to position [0, 23866]
click at [219, 228] on input "number" at bounding box center [222, 227] width 9 height 19
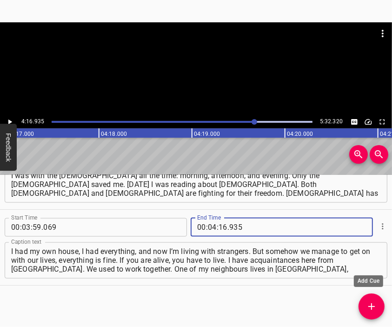
click at [371, 300] on button "Add Cue" at bounding box center [371, 306] width 26 height 26
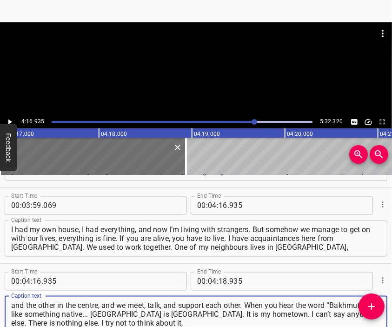
click at [166, 72] on div at bounding box center [196, 68] width 392 height 93
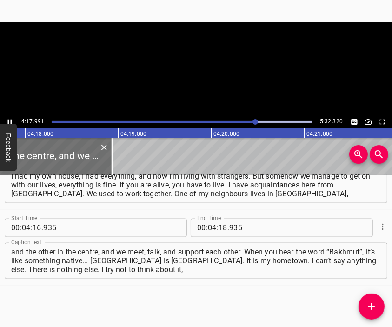
scroll to position [0, 23964]
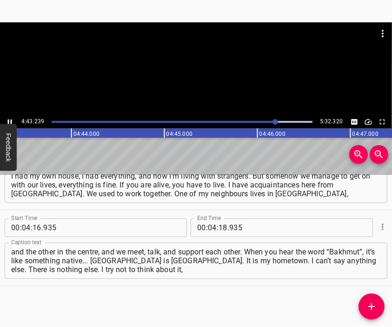
click at [151, 75] on div at bounding box center [196, 68] width 392 height 93
click at [218, 224] on input "number" at bounding box center [222, 227] width 9 height 19
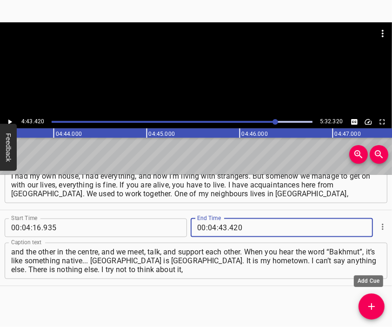
click at [371, 298] on button "Add Cue" at bounding box center [371, 306] width 26 height 26
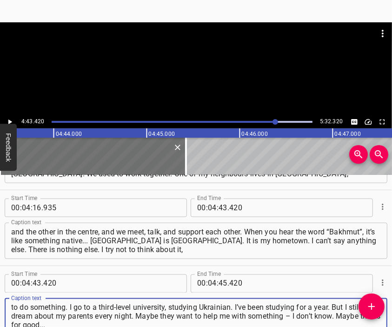
click at [190, 62] on div at bounding box center [196, 45] width 392 height 46
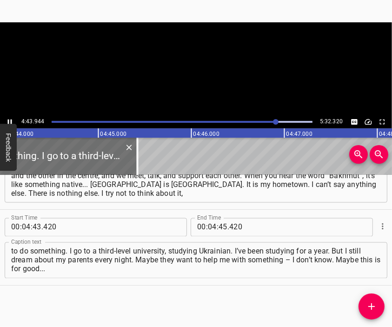
scroll to position [0, 26375]
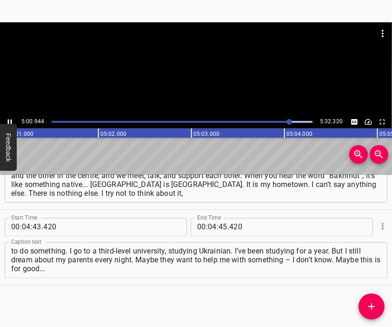
click at [186, 63] on div at bounding box center [196, 45] width 392 height 46
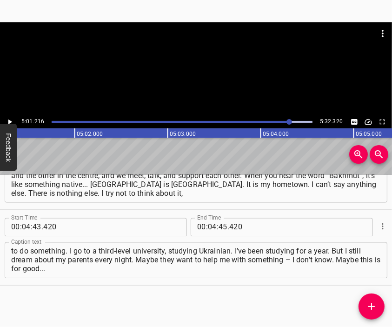
scroll to position [0, 27979]
click at [208, 229] on input "number" at bounding box center [212, 227] width 9 height 19
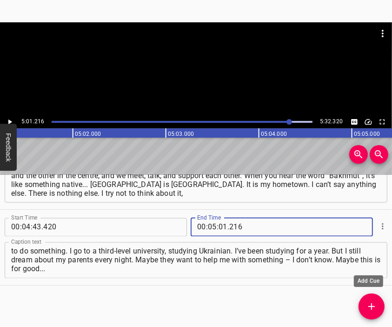
click at [375, 303] on icon "Add Cue" at bounding box center [371, 305] width 11 height 11
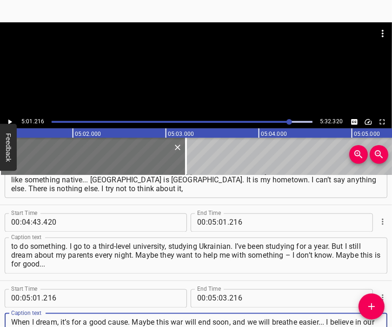
click at [200, 80] on div at bounding box center [196, 68] width 392 height 93
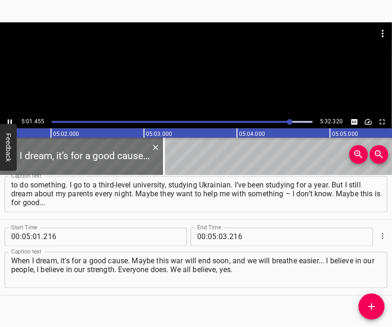
scroll to position [1027, 0]
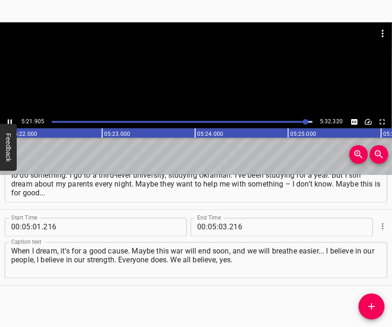
click at [193, 83] on div at bounding box center [196, 68] width 392 height 93
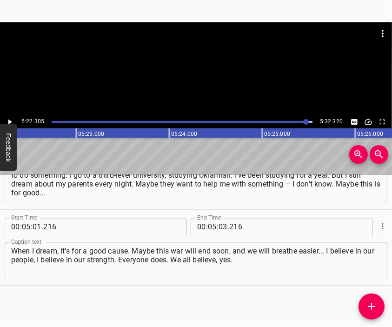
scroll to position [0, 29938]
click at [218, 227] on input "number" at bounding box center [222, 227] width 9 height 19
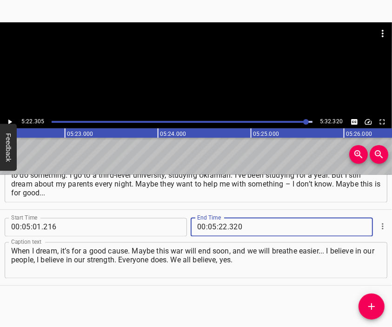
click at [293, 260] on textarea "When I dream, it’s for a good cause. Maybe this war will end soon, and we will …" at bounding box center [195, 260] width 369 height 26
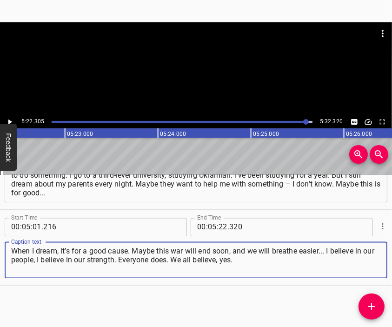
click at [214, 77] on div at bounding box center [196, 68] width 392 height 93
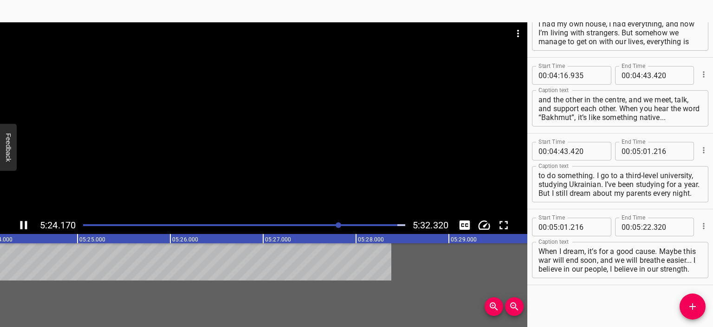
scroll to position [892, 0]
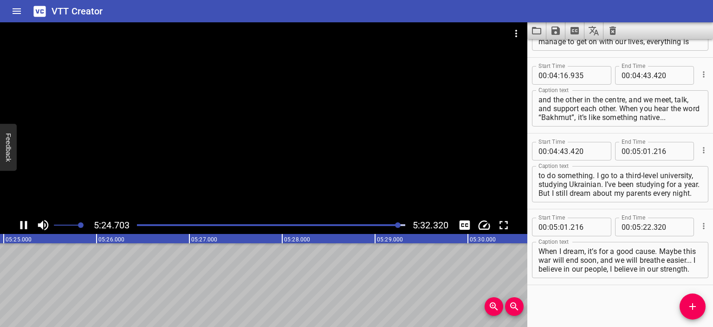
click at [554, 28] on icon "Save captions to file" at bounding box center [555, 30] width 11 height 11
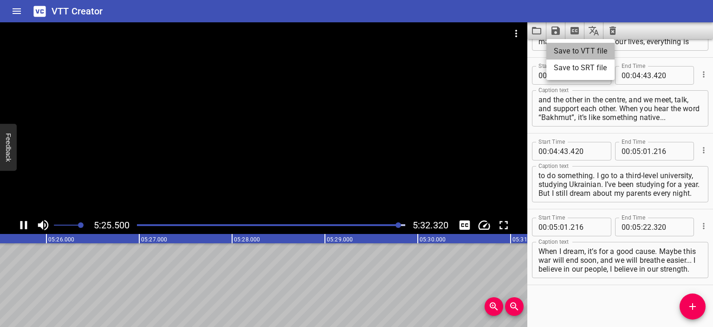
click at [575, 47] on li "Save to VTT file" at bounding box center [581, 51] width 68 height 17
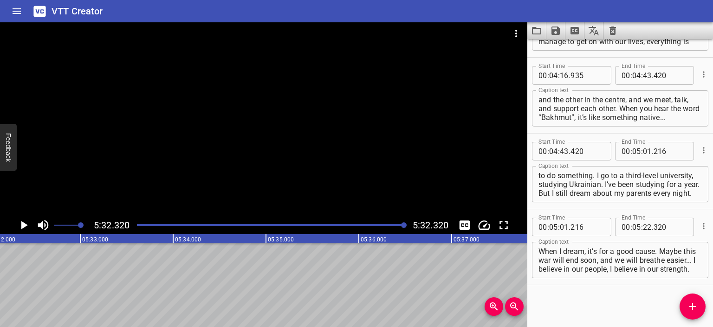
scroll to position [0, 30869]
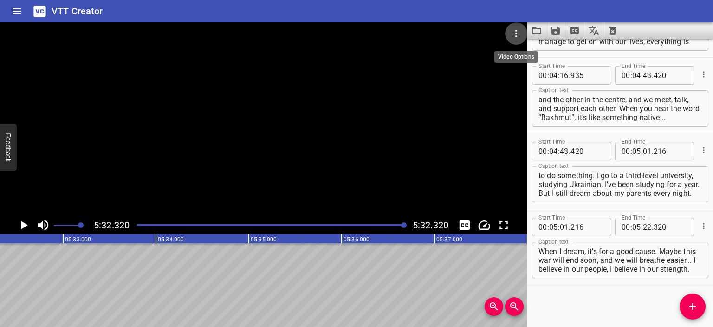
click at [515, 29] on icon "Video Options" at bounding box center [516, 33] width 11 height 11
click at [515, 29] on li "Select New Video File..." at bounding box center [551, 34] width 92 height 17
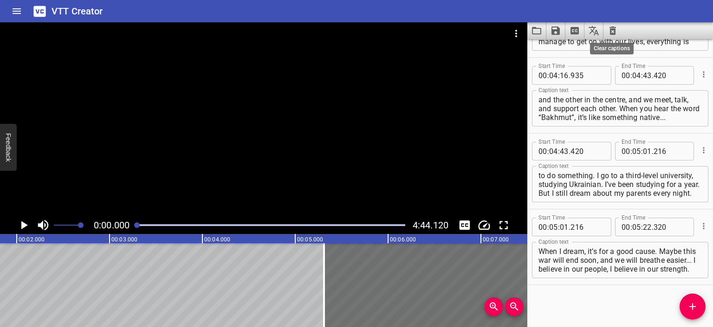
scroll to position [0, 0]
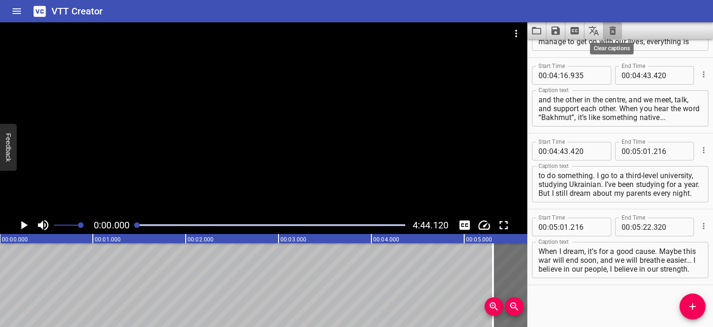
click at [611, 27] on icon "Clear captions" at bounding box center [613, 30] width 7 height 8
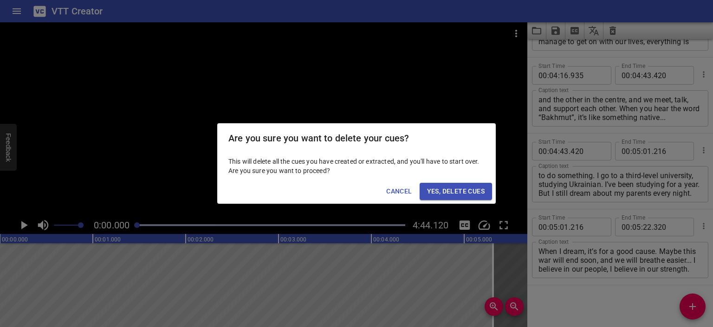
click at [442, 191] on span "Yes, Delete Cues" at bounding box center [456, 191] width 58 height 12
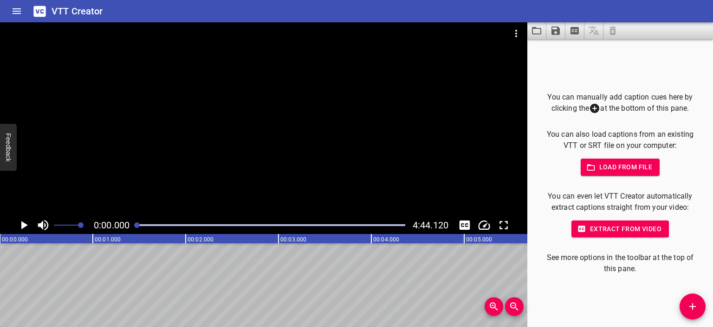
click at [231, 127] on div at bounding box center [264, 119] width 528 height 194
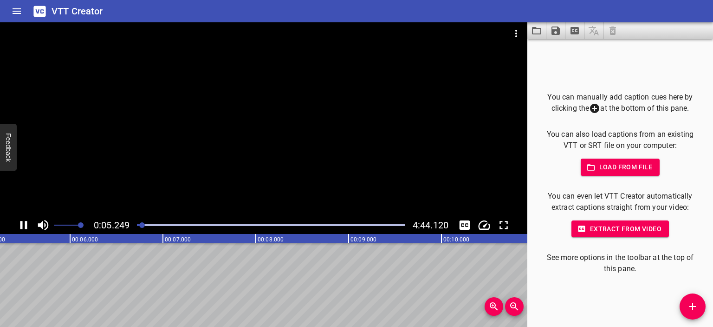
click at [269, 124] on div at bounding box center [264, 119] width 528 height 194
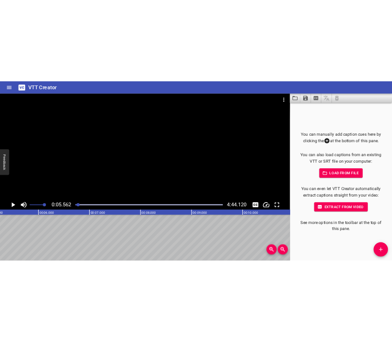
scroll to position [0, 516]
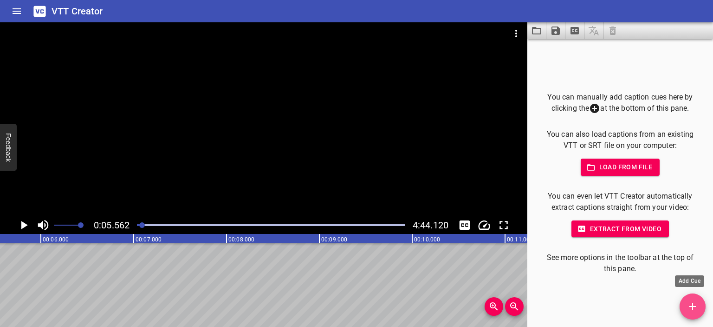
click at [692, 308] on icon "Add Cue" at bounding box center [692, 305] width 11 height 11
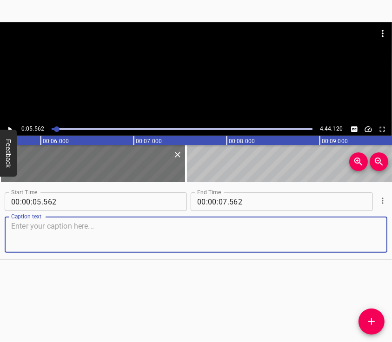
click at [138, 236] on textarea at bounding box center [195, 235] width 369 height 26
paste textarea "I am [PERSON_NAME] Yuriivna [PERSON_NAME], I currently live in [GEOGRAPHIC_DATA…"
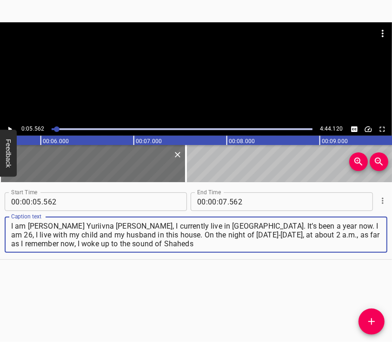
click at [209, 65] on div at bounding box center [196, 45] width 392 height 46
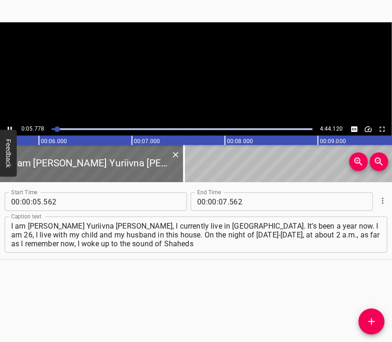
scroll to position [0, 536]
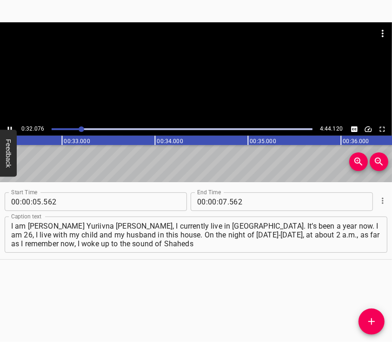
click at [179, 62] on div at bounding box center [196, 45] width 392 height 46
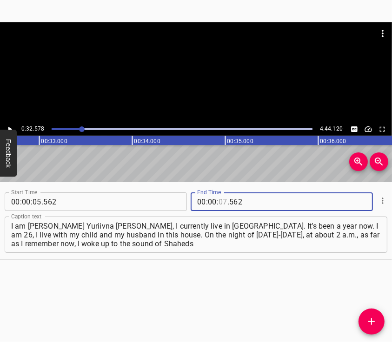
click at [220, 202] on input "number" at bounding box center [222, 201] width 9 height 19
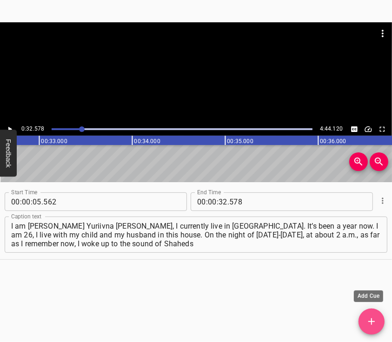
click at [373, 316] on icon "Add Cue" at bounding box center [371, 321] width 11 height 11
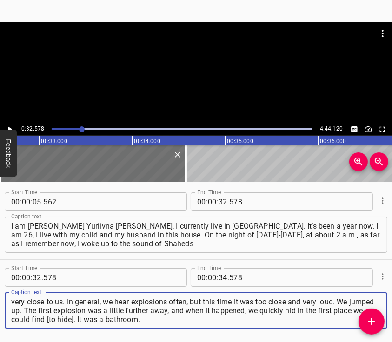
click at [165, 57] on div at bounding box center [196, 45] width 392 height 46
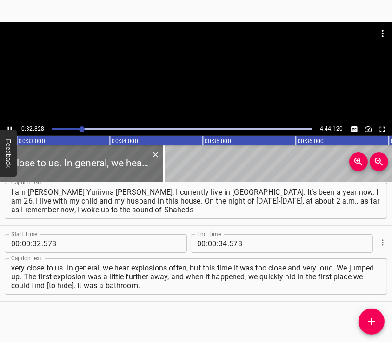
scroll to position [0, 3049]
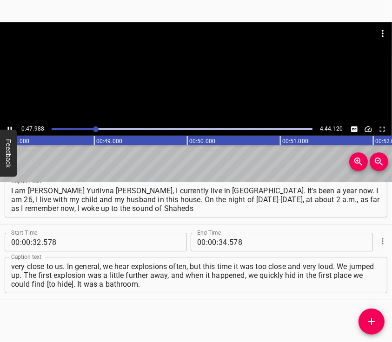
click at [200, 80] on div at bounding box center [196, 72] width 392 height 100
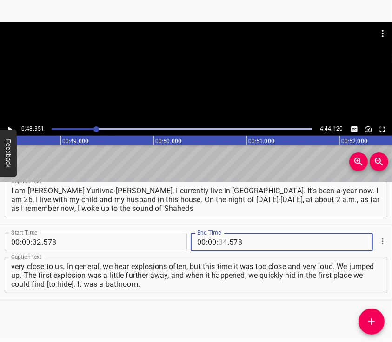
click at [218, 243] on input "number" at bounding box center [222, 242] width 9 height 19
click at [365, 318] on span "Add Cue" at bounding box center [371, 321] width 26 height 11
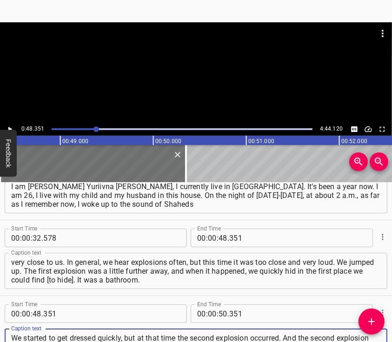
click at [205, 65] on div at bounding box center [196, 45] width 392 height 46
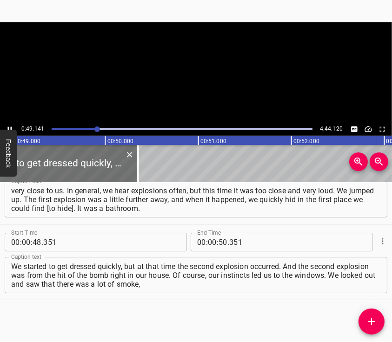
scroll to position [0, 4565]
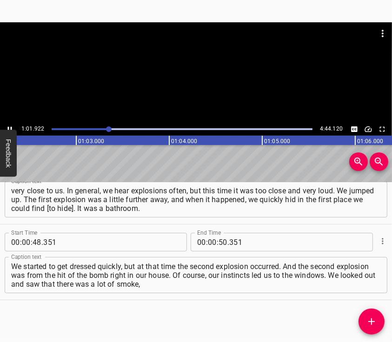
click at [208, 72] on div at bounding box center [196, 72] width 392 height 100
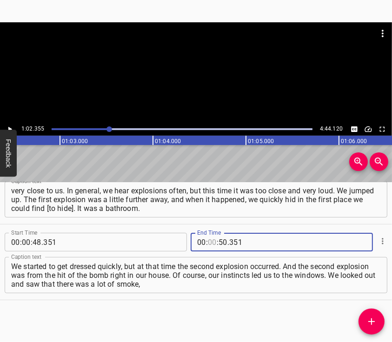
click at [209, 241] on input "number" at bounding box center [212, 242] width 9 height 19
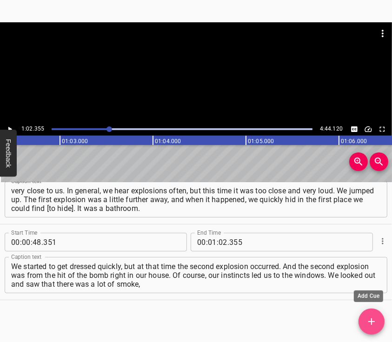
click at [370, 315] on button "Add Cue" at bounding box center [371, 321] width 26 height 26
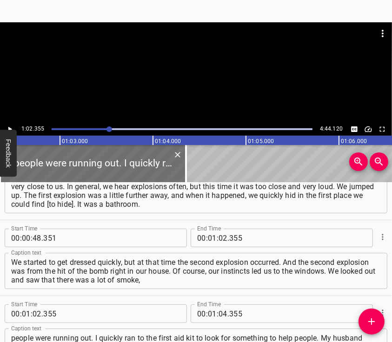
click at [187, 80] on div at bounding box center [196, 72] width 392 height 100
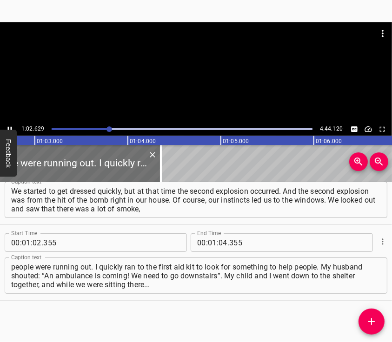
scroll to position [187, 0]
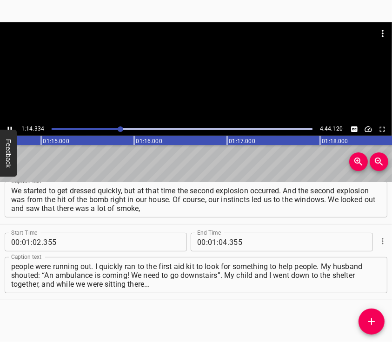
click at [193, 80] on div at bounding box center [196, 72] width 392 height 100
click at [218, 240] on input "number" at bounding box center [222, 242] width 9 height 19
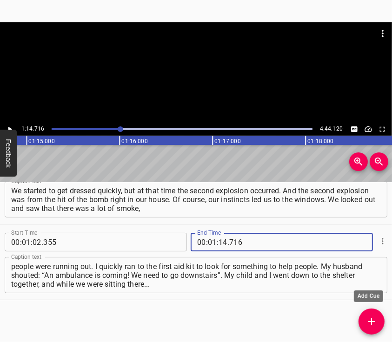
click at [370, 315] on button "Add Cue" at bounding box center [371, 321] width 26 height 26
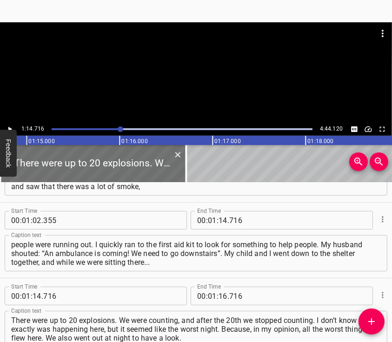
click at [162, 81] on div at bounding box center [196, 72] width 392 height 100
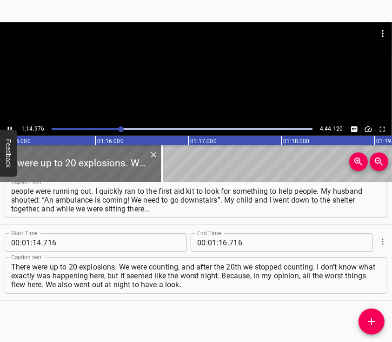
scroll to position [0, 6988]
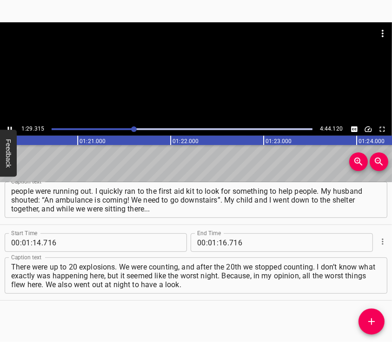
click at [218, 90] on div at bounding box center [196, 72] width 392 height 100
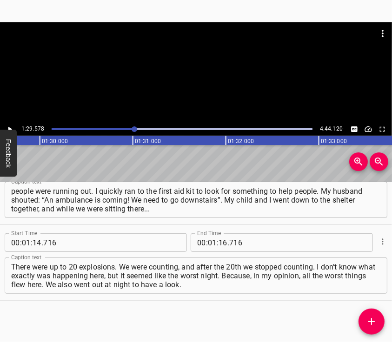
scroll to position [0, 8321]
click at [220, 238] on input "number" at bounding box center [222, 242] width 9 height 19
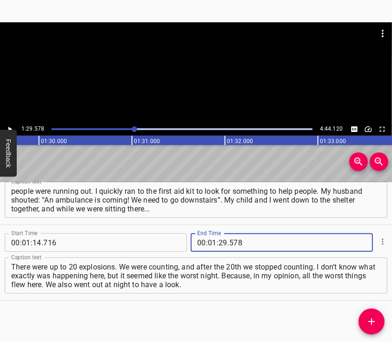
click at [371, 316] on icon "Add Cue" at bounding box center [371, 321] width 11 height 11
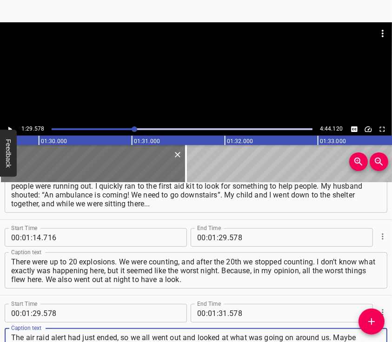
click at [211, 68] on div at bounding box center [196, 45] width 392 height 46
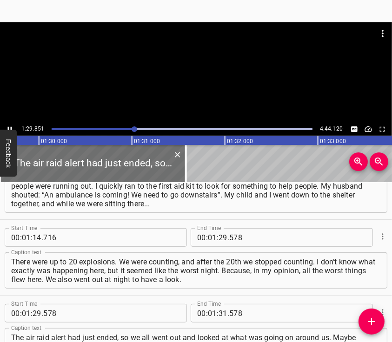
scroll to position [0, 8346]
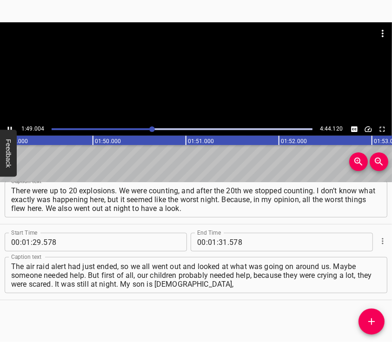
click at [197, 72] on div at bounding box center [196, 72] width 392 height 100
click at [189, 69] on div at bounding box center [196, 72] width 392 height 100
click at [181, 83] on div at bounding box center [196, 72] width 392 height 100
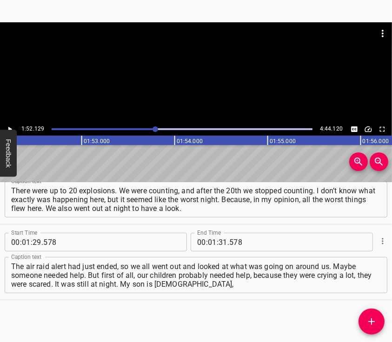
scroll to position [0, 10415]
click at [218, 243] on input "number" at bounding box center [222, 242] width 9 height 19
click at [368, 320] on icon "Add Cue" at bounding box center [371, 321] width 11 height 11
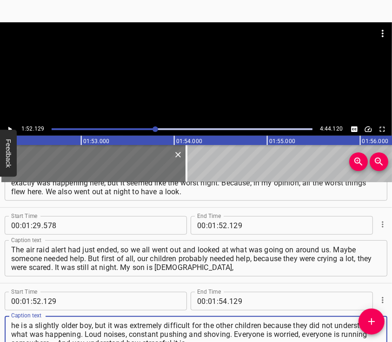
click at [198, 91] on div at bounding box center [196, 72] width 392 height 100
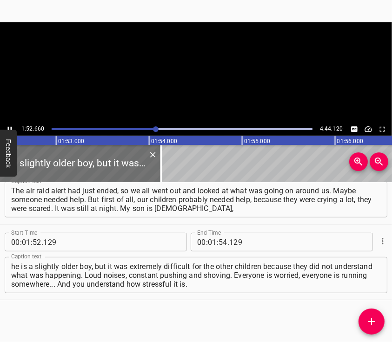
scroll to position [0, 10463]
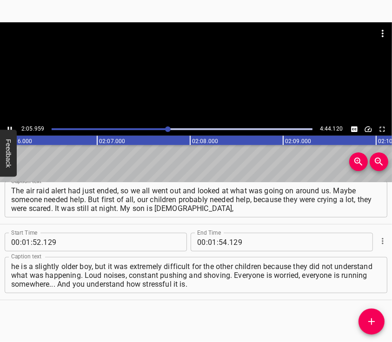
click at [198, 91] on div at bounding box center [196, 72] width 392 height 100
click at [208, 242] on input "number" at bounding box center [212, 242] width 9 height 19
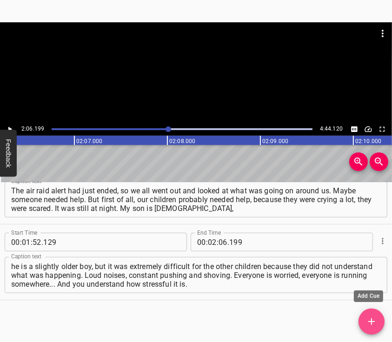
click at [369, 318] on icon "Add Cue" at bounding box center [371, 321] width 11 height 11
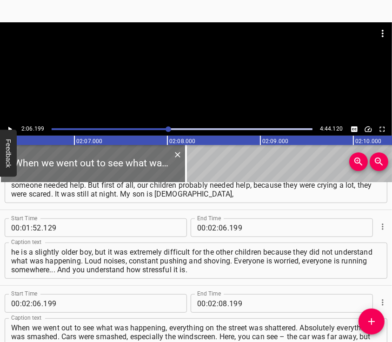
click at [203, 84] on div at bounding box center [196, 72] width 392 height 100
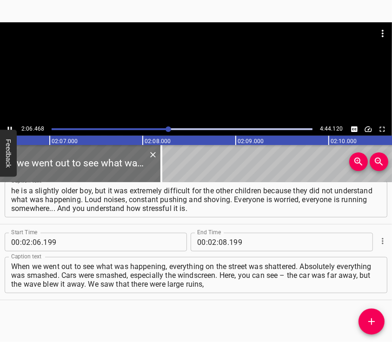
scroll to position [0, 11771]
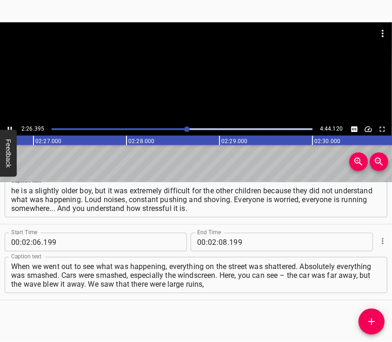
click at [217, 82] on div at bounding box center [196, 72] width 392 height 100
click at [219, 243] on input "number" at bounding box center [222, 242] width 9 height 19
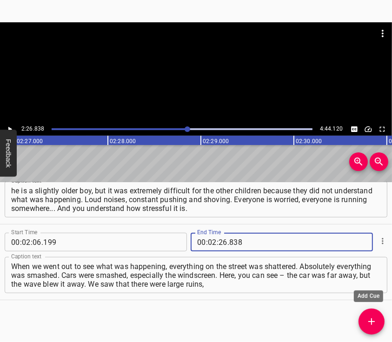
click at [373, 316] on icon "Add Cue" at bounding box center [371, 321] width 11 height 11
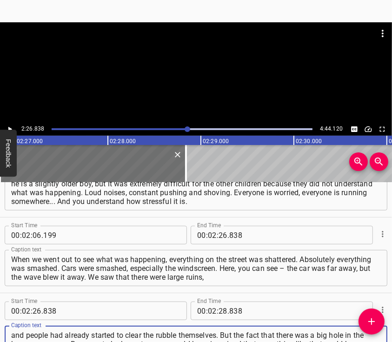
click at [191, 85] on div at bounding box center [196, 72] width 392 height 100
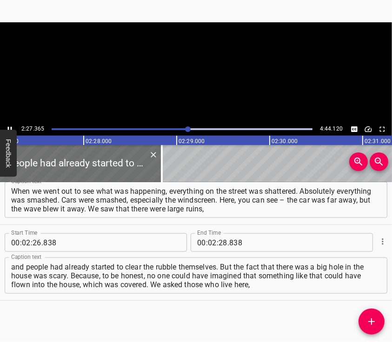
scroll to position [0, 13688]
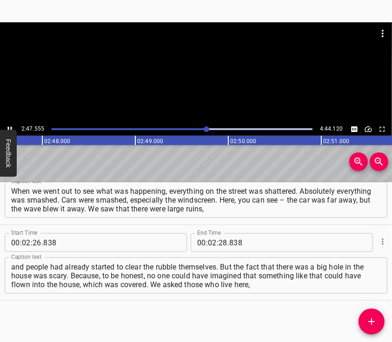
click at [212, 78] on div at bounding box center [196, 72] width 392 height 100
click at [221, 243] on input "number" at bounding box center [222, 242] width 9 height 19
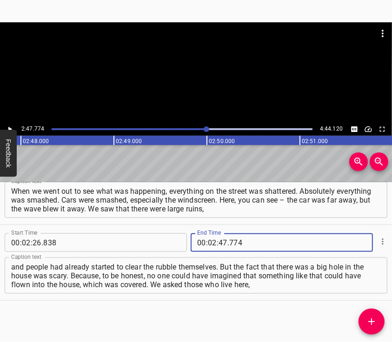
click at [369, 316] on icon "Add Cue" at bounding box center [371, 321] width 11 height 11
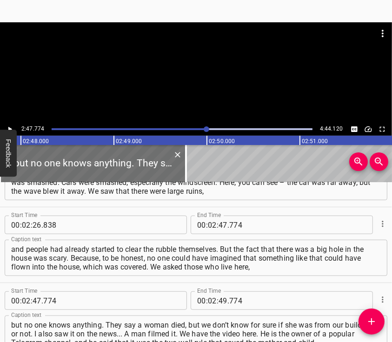
click at [210, 74] on div at bounding box center [196, 72] width 392 height 100
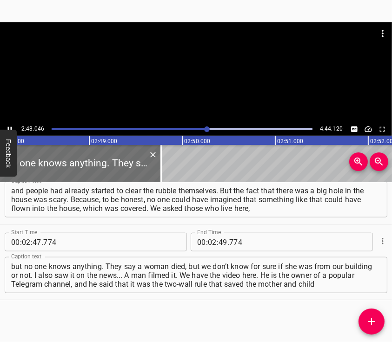
scroll to position [0, 15634]
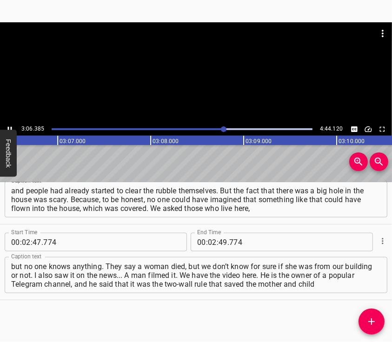
click at [197, 78] on div at bounding box center [196, 72] width 392 height 100
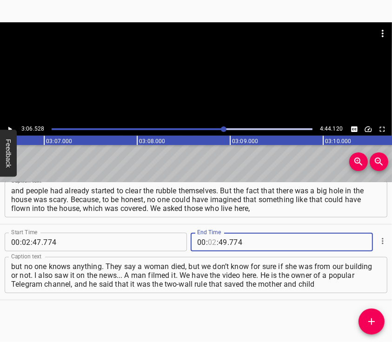
click at [209, 242] on input "number" at bounding box center [212, 242] width 9 height 19
click at [372, 317] on icon "Add Cue" at bounding box center [371, 321] width 11 height 11
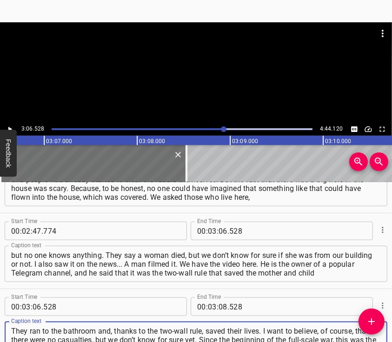
click at [182, 68] on div at bounding box center [196, 45] width 392 height 46
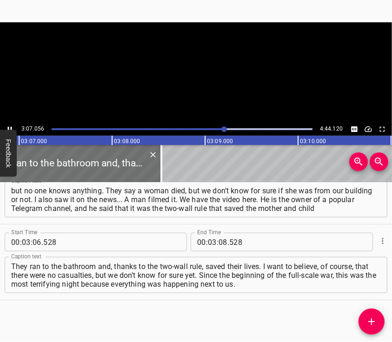
scroll to position [0, 17375]
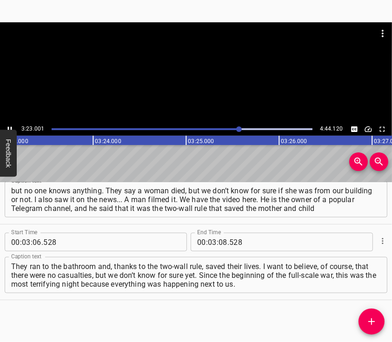
click at [188, 88] on div at bounding box center [196, 72] width 392 height 100
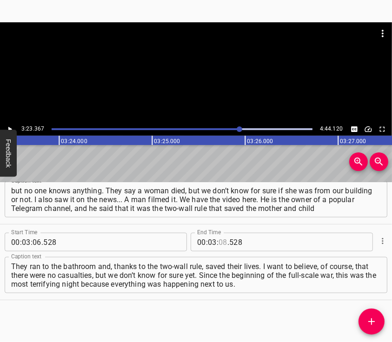
click at [219, 243] on input "number" at bounding box center [222, 242] width 9 height 19
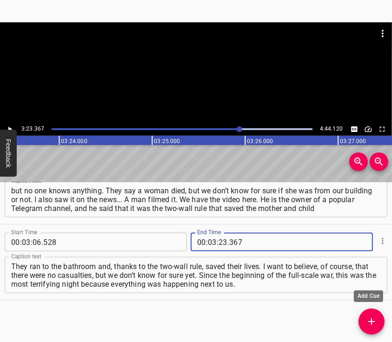
drag, startPoint x: 372, startPoint y: 317, endPoint x: 372, endPoint y: 309, distance: 7.9
click at [372, 317] on icon "Add Cue" at bounding box center [371, 321] width 11 height 11
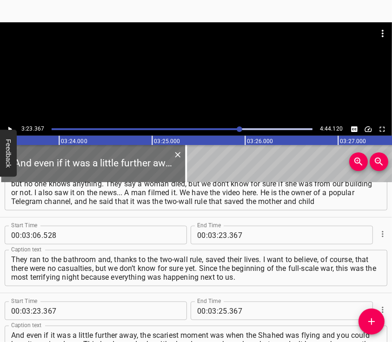
click at [169, 72] on div at bounding box center [196, 72] width 392 height 100
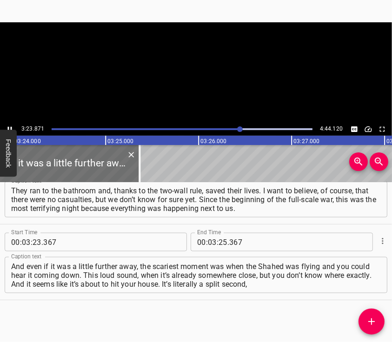
scroll to position [0, 18937]
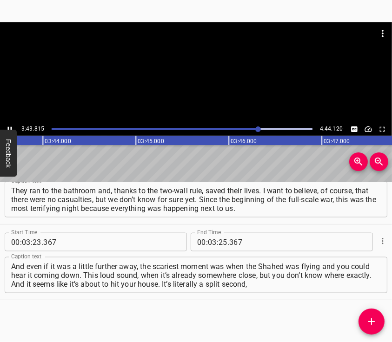
click at [207, 85] on div at bounding box center [196, 72] width 392 height 100
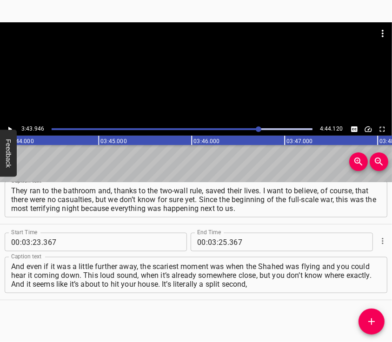
scroll to position [0, 20802]
click at [218, 244] on input "number" at bounding box center [222, 242] width 9 height 19
click at [372, 316] on icon "Add Cue" at bounding box center [371, 321] width 11 height 11
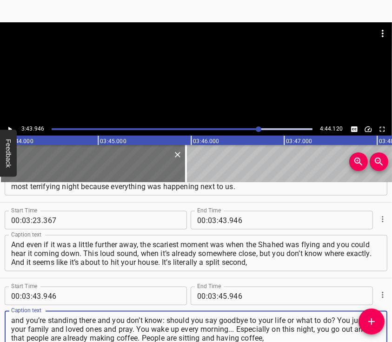
click at [173, 93] on div at bounding box center [196, 72] width 392 height 100
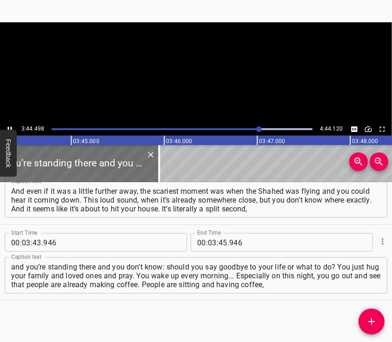
scroll to position [0, 20853]
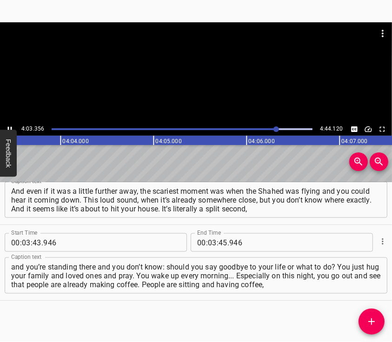
click at [182, 61] on div at bounding box center [196, 45] width 392 height 46
click at [208, 242] on input "number" at bounding box center [212, 242] width 9 height 19
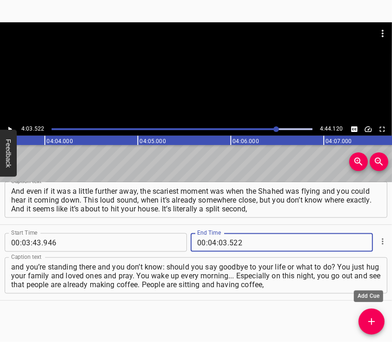
click at [368, 316] on icon "Add Cue" at bounding box center [371, 321] width 11 height 11
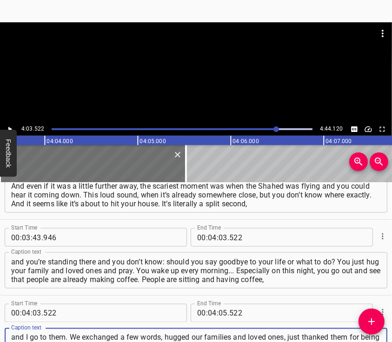
click at [189, 68] on div at bounding box center [196, 45] width 392 height 46
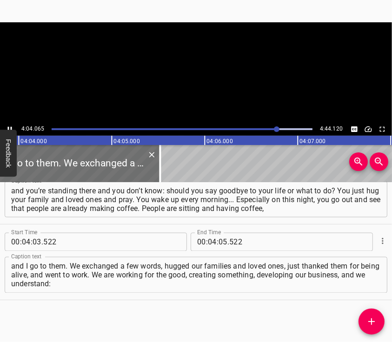
scroll to position [0, 22669]
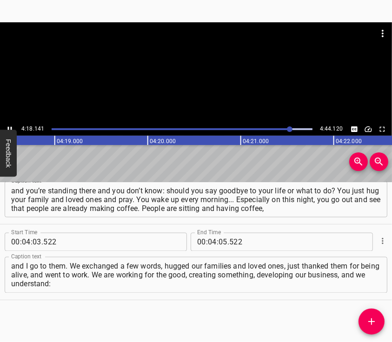
click at [186, 72] on div at bounding box center [196, 72] width 392 height 100
click at [219, 239] on input "number" at bounding box center [222, 242] width 9 height 19
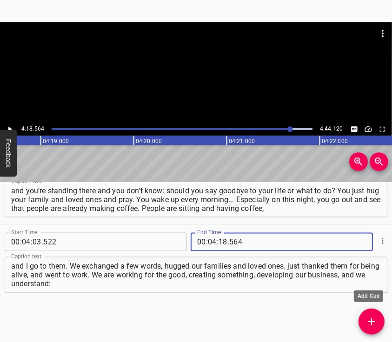
click at [367, 319] on icon "Add Cue" at bounding box center [371, 321] width 11 height 11
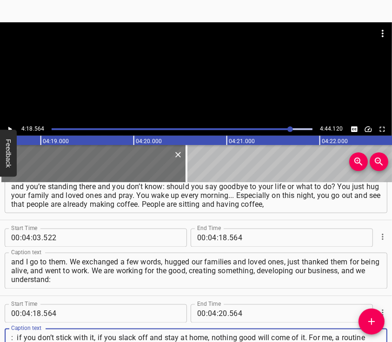
scroll to position [966, 0]
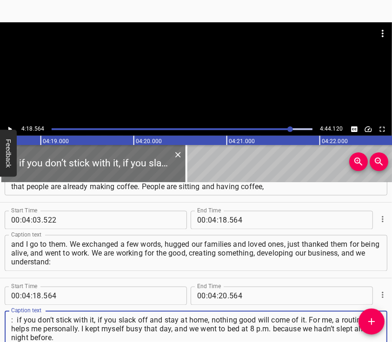
click at [165, 72] on div at bounding box center [196, 72] width 392 height 100
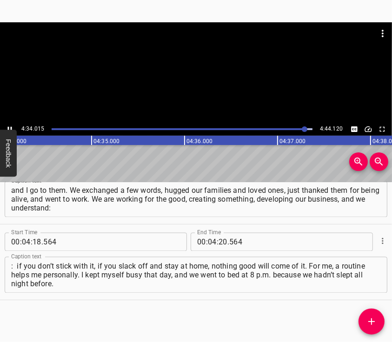
click at [201, 89] on div at bounding box center [196, 72] width 392 height 100
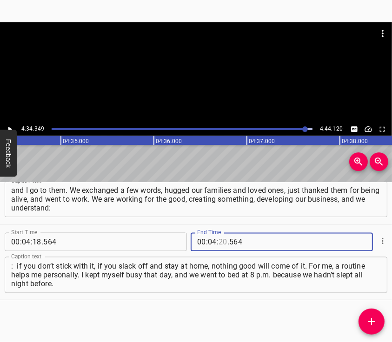
click at [218, 242] on input "number" at bounding box center [222, 242] width 9 height 19
click at [211, 293] on div "Caption text : if you don’t stick with it, if you slack off and stay at home, n…" at bounding box center [196, 274] width 382 height 42
click at [209, 287] on textarea ": if you don’t stick with it, if you slack off and stay at home, nothing good w…" at bounding box center [195, 275] width 369 height 26
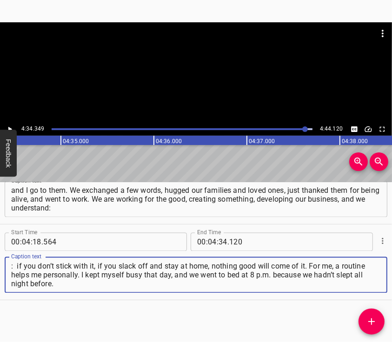
click at [204, 84] on div at bounding box center [196, 72] width 392 height 100
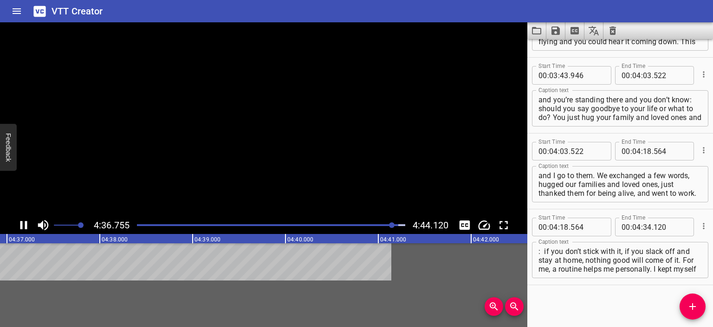
scroll to position [875, 0]
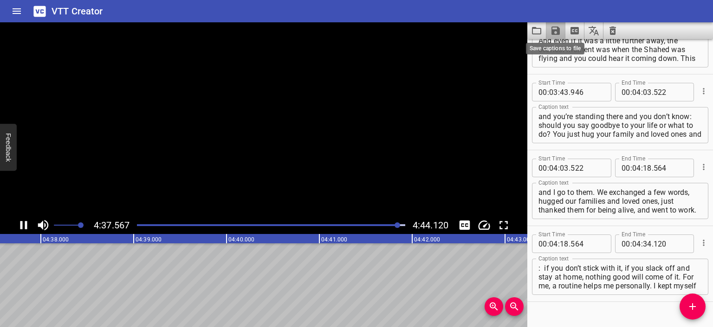
click at [557, 28] on icon "Save captions to file" at bounding box center [556, 30] width 8 height 8
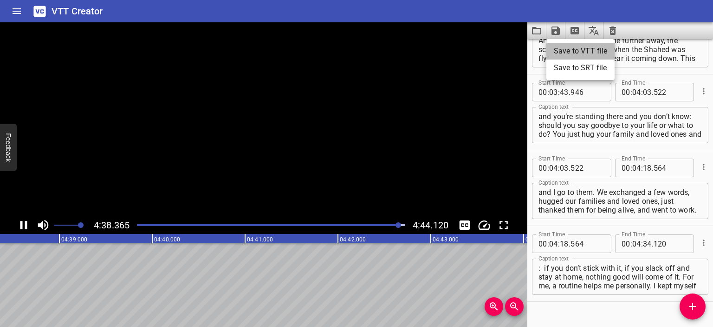
click at [569, 48] on li "Save to VTT file" at bounding box center [581, 51] width 68 height 17
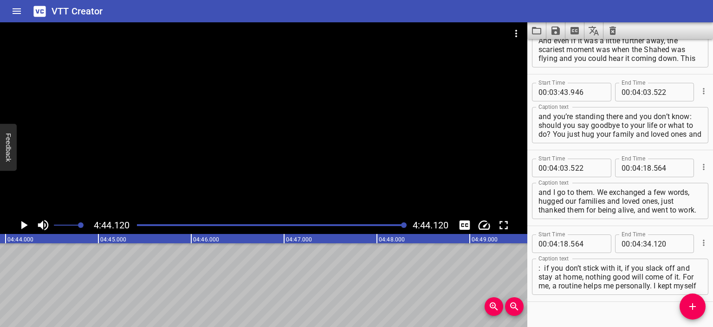
scroll to position [0, 26391]
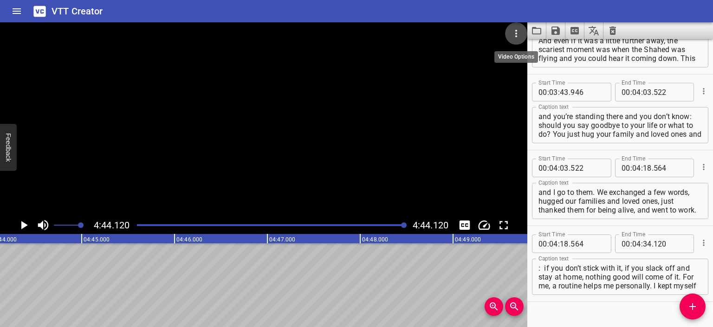
click at [516, 29] on icon "Video Options" at bounding box center [516, 33] width 11 height 11
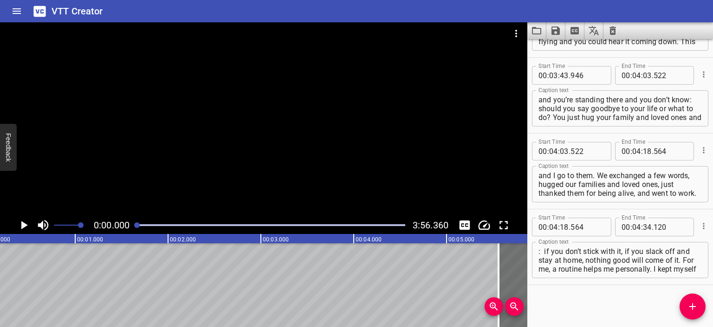
scroll to position [0, 0]
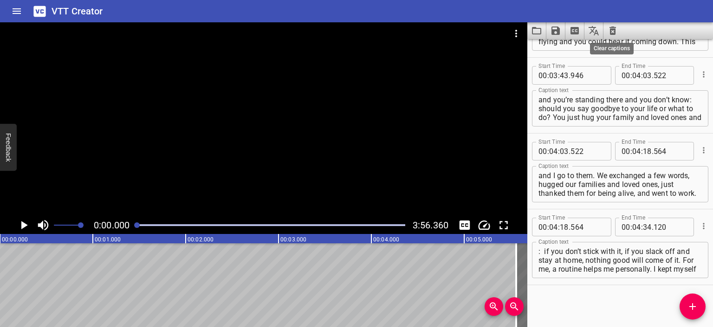
click at [611, 29] on icon "Clear captions" at bounding box center [613, 30] width 7 height 8
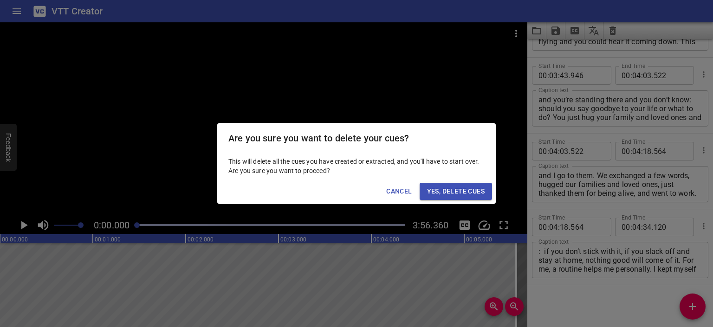
click at [428, 189] on span "Yes, Delete Cues" at bounding box center [456, 191] width 58 height 12
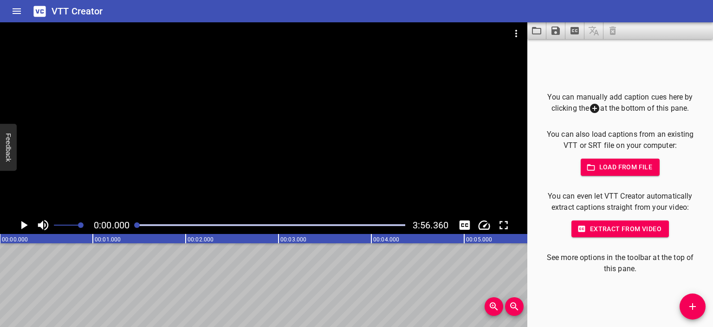
click at [279, 129] on div at bounding box center [264, 119] width 528 height 194
click at [268, 122] on div at bounding box center [264, 119] width 528 height 194
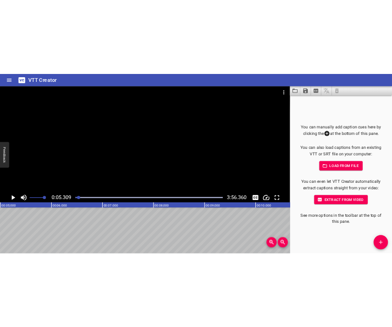
scroll to position [0, 493]
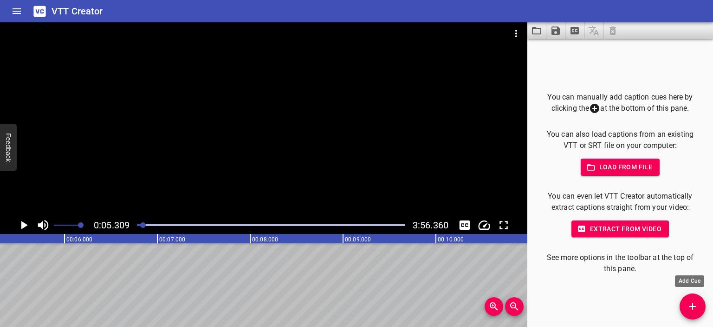
click at [695, 303] on icon "Add Cue" at bounding box center [692, 305] width 11 height 11
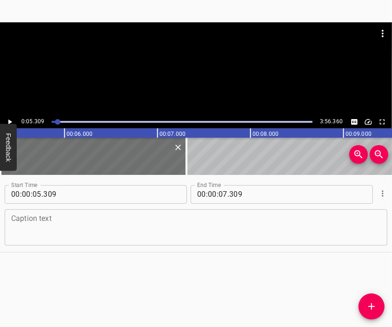
click at [203, 219] on textarea at bounding box center [195, 227] width 369 height 26
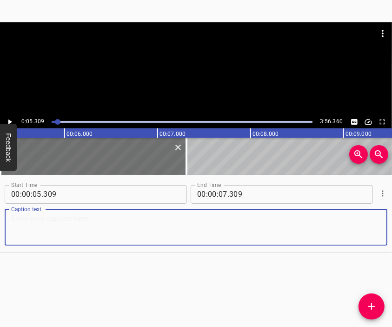
paste textarea "We left the town of [GEOGRAPHIC_DATA] on [DATE]. I remember the shelling, I rem…"
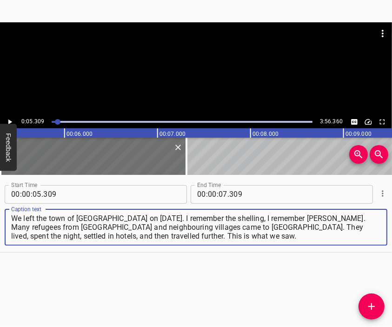
click at [179, 67] on div at bounding box center [196, 45] width 392 height 46
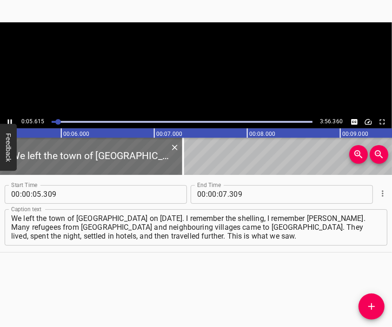
scroll to position [0, 521]
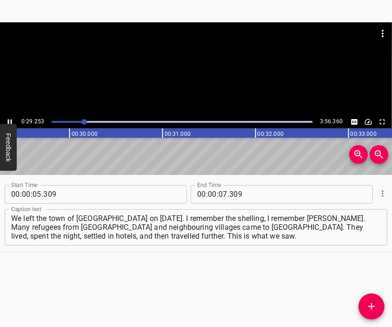
click at [182, 77] on div at bounding box center [196, 68] width 392 height 93
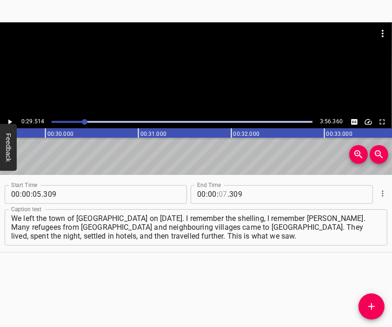
click at [218, 195] on input "number" at bounding box center [222, 194] width 9 height 19
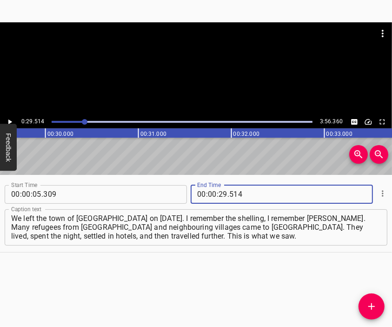
click at [364, 307] on span "Add Cue" at bounding box center [371, 305] width 26 height 11
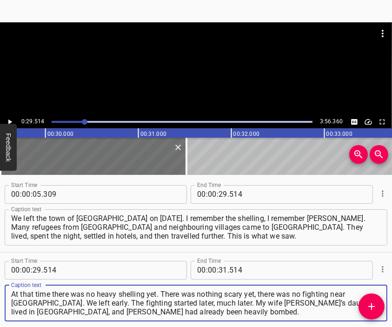
click at [185, 84] on div at bounding box center [196, 68] width 392 height 93
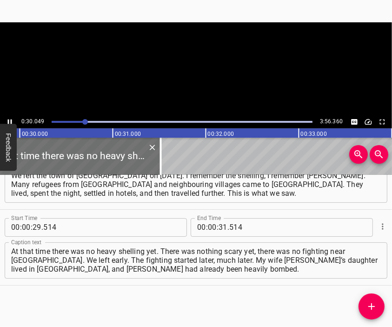
scroll to position [0, 2791]
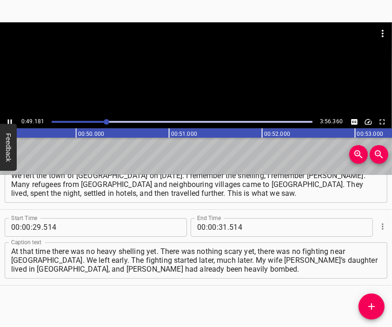
click at [183, 73] on div at bounding box center [196, 68] width 392 height 93
click at [221, 227] on input "number" at bounding box center [222, 227] width 9 height 19
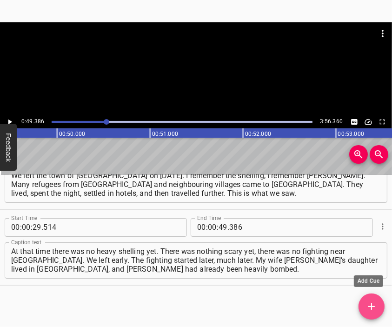
click at [374, 303] on icon "Add Cue" at bounding box center [371, 305] width 11 height 11
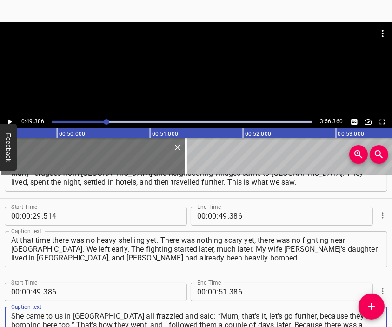
click at [167, 73] on div at bounding box center [196, 68] width 392 height 93
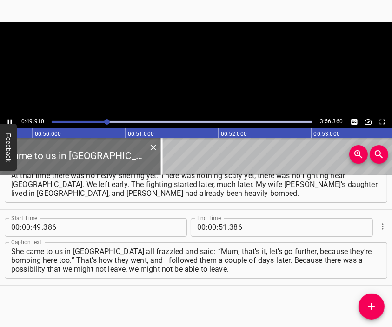
scroll to position [0, 4634]
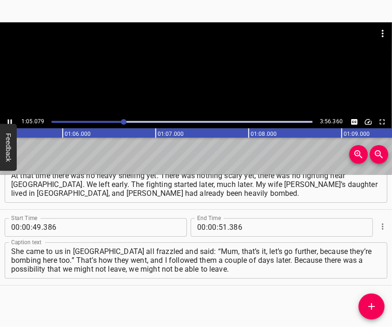
click at [201, 82] on div at bounding box center [196, 68] width 392 height 93
click at [208, 226] on input "number" at bounding box center [212, 227] width 9 height 19
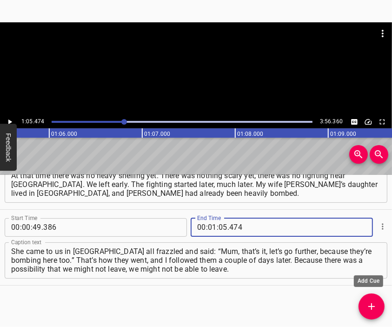
click at [371, 303] on icon "Add Cue" at bounding box center [371, 306] width 7 height 7
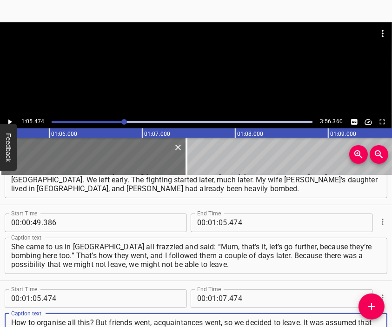
scroll to position [140, 0]
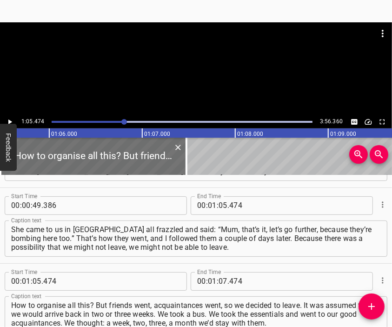
click at [197, 54] on div at bounding box center [196, 45] width 392 height 46
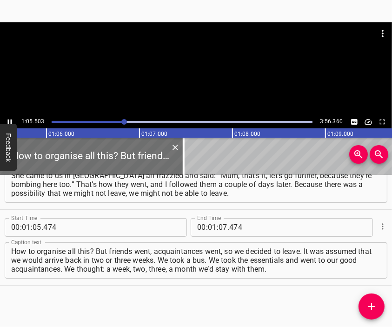
scroll to position [0, 6108]
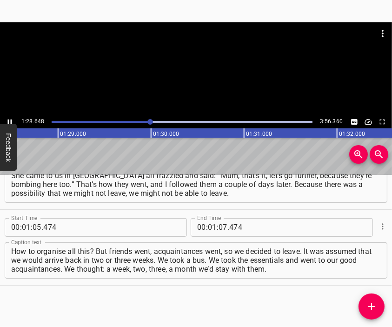
click at [192, 44] on div at bounding box center [196, 33] width 392 height 22
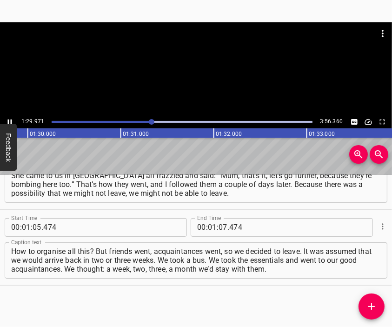
click at [191, 99] on div at bounding box center [196, 68] width 392 height 93
